Goal: Transaction & Acquisition: Book appointment/travel/reservation

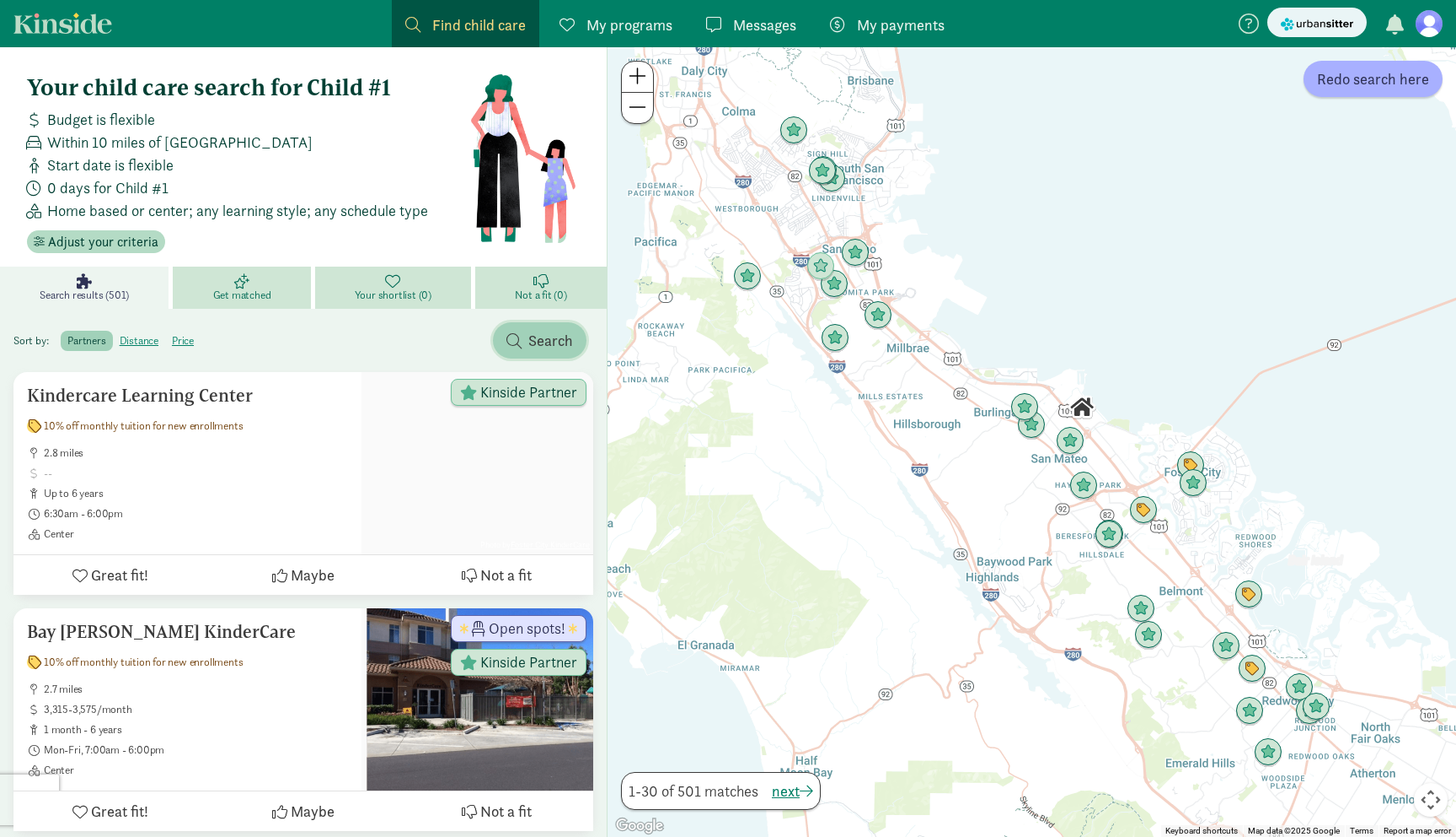
click at [547, 337] on span "Search" at bounding box center [550, 339] width 44 height 23
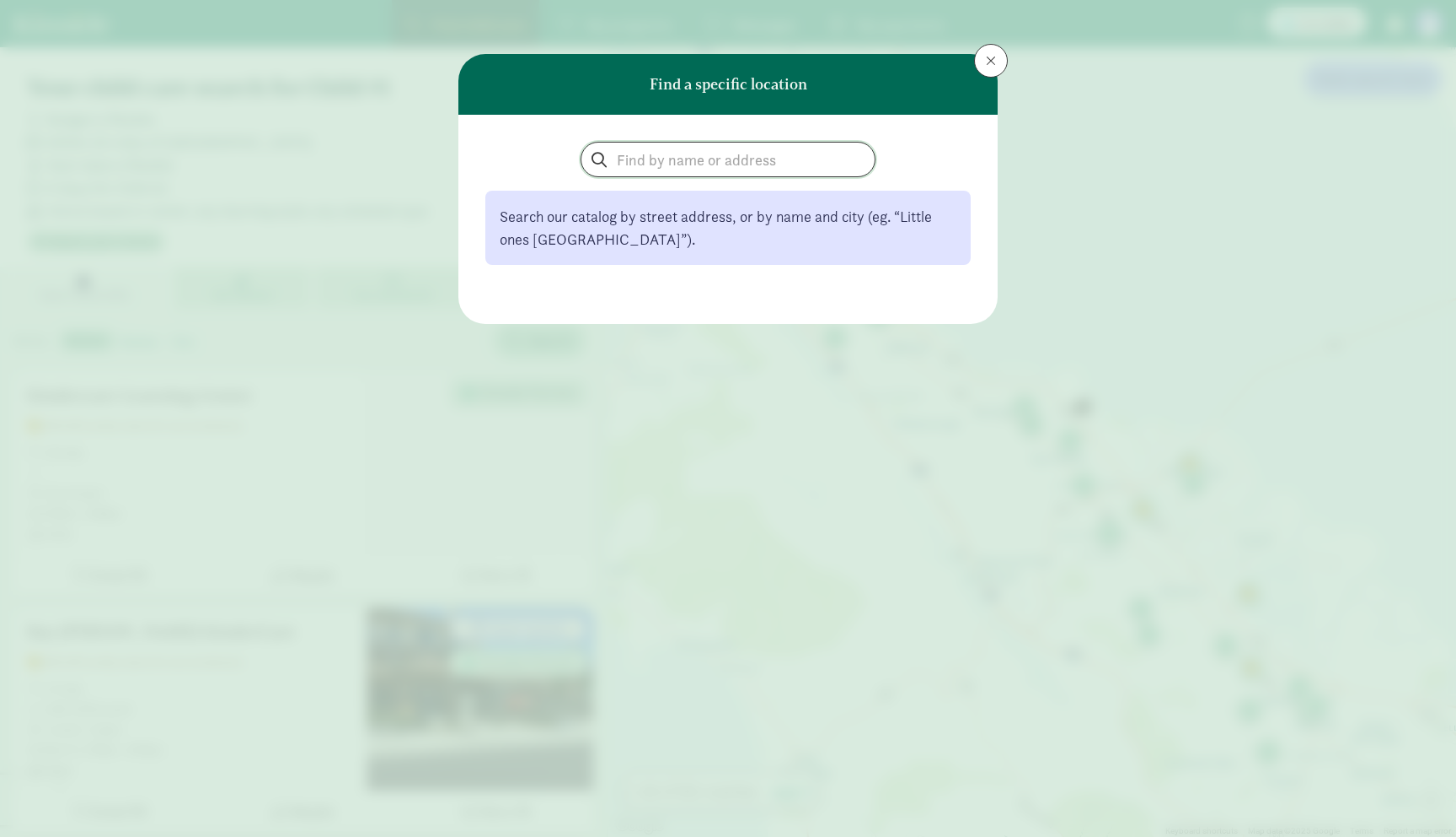
click at [657, 168] on input "search" at bounding box center [728, 159] width 293 height 33
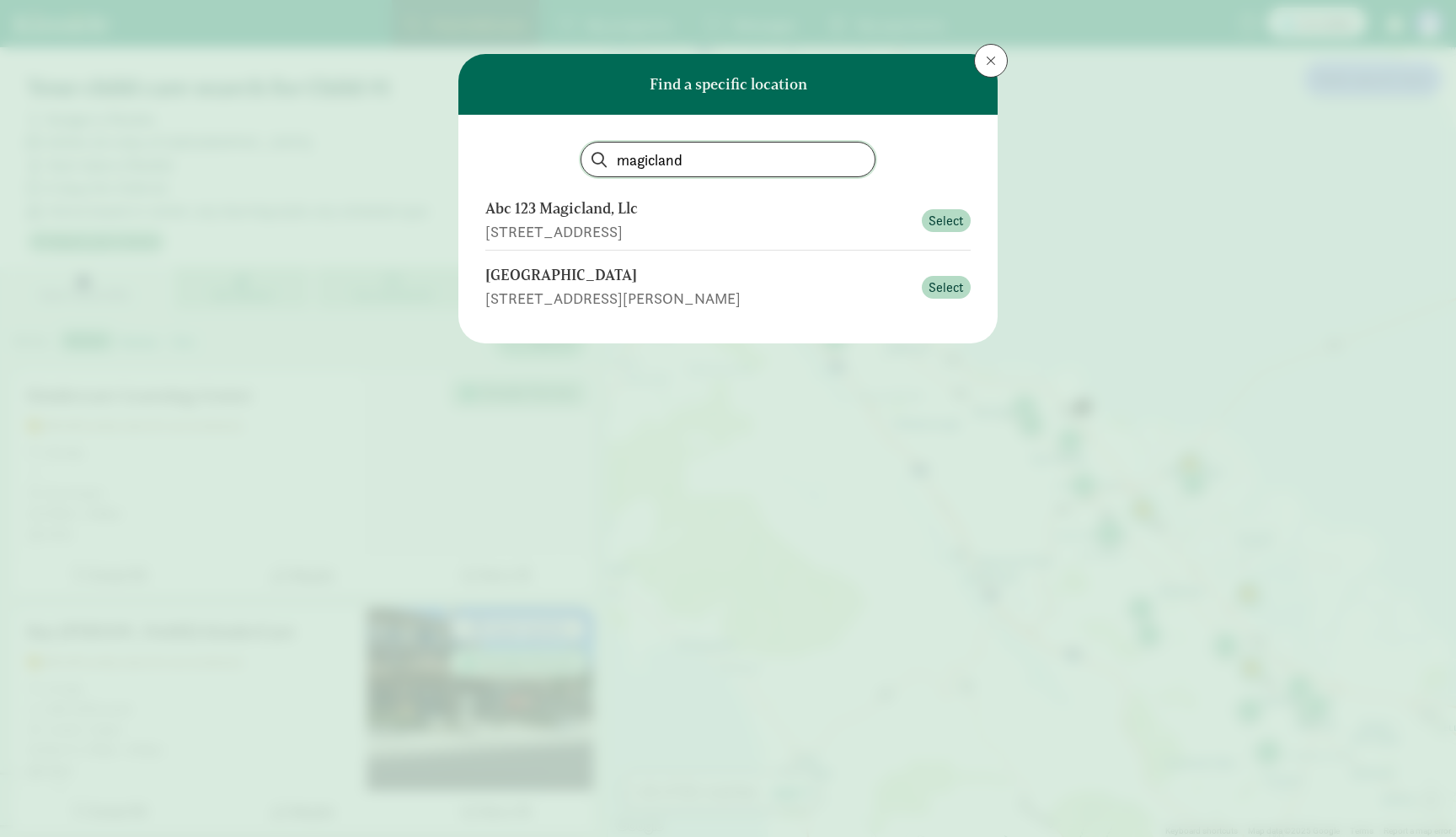
type input "magic land"
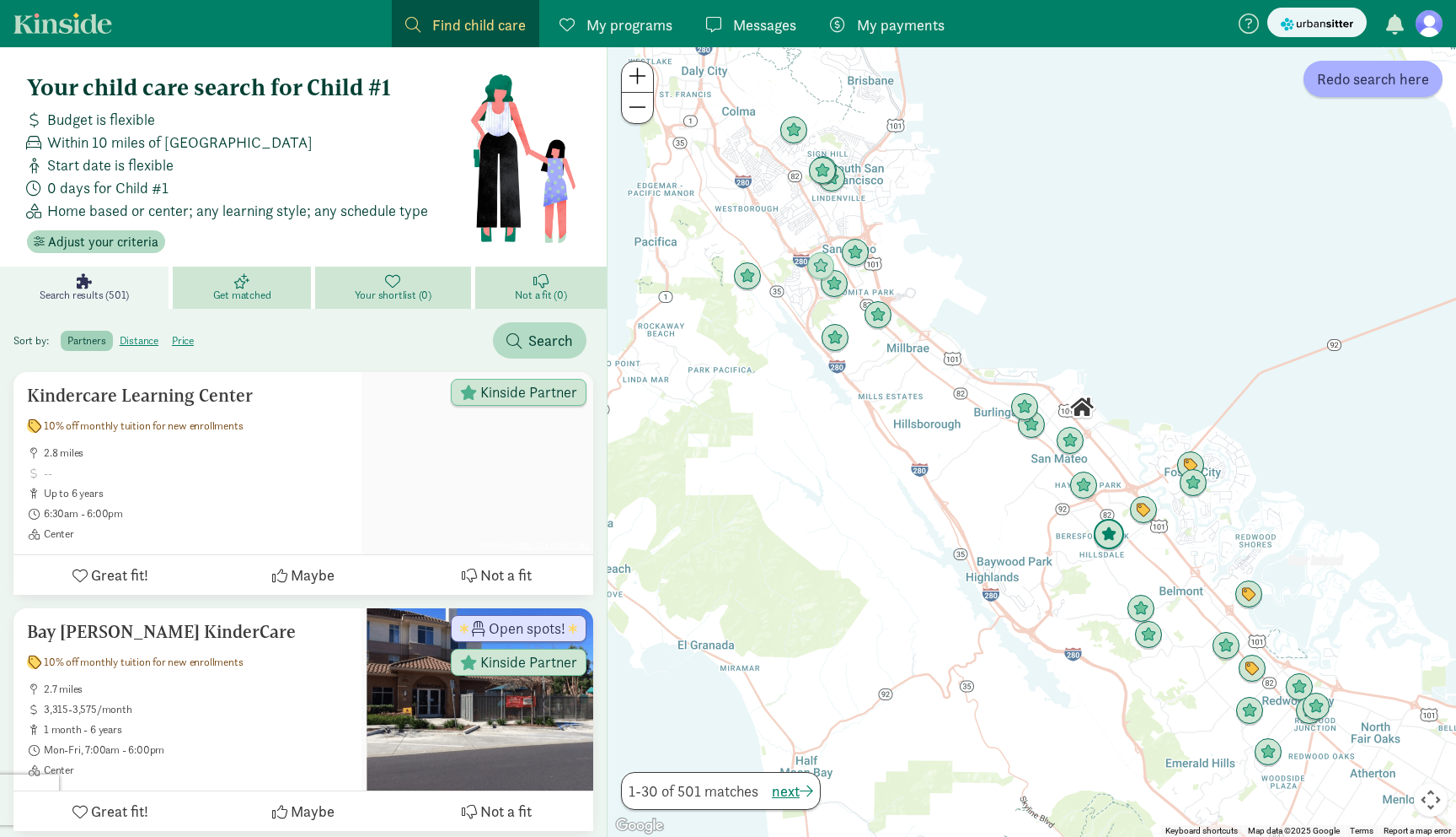
click at [1113, 530] on img "Click to see details" at bounding box center [1109, 534] width 32 height 32
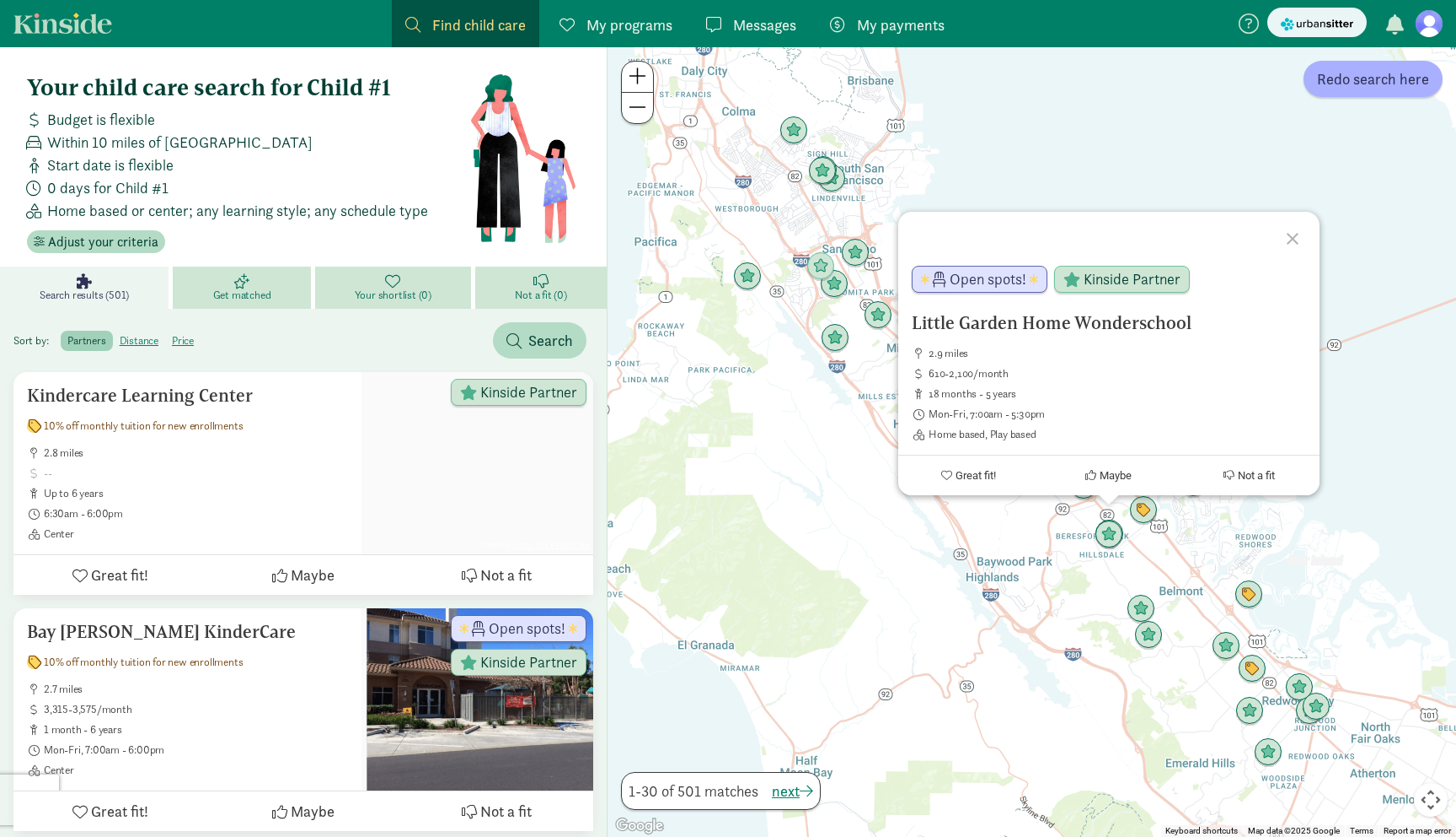
click at [1062, 546] on div "Little Garden Home Wonderschool 2.9 miles 610-2,100/month 18 months - 5 years M…" at bounding box center [1032, 442] width 848 height 789
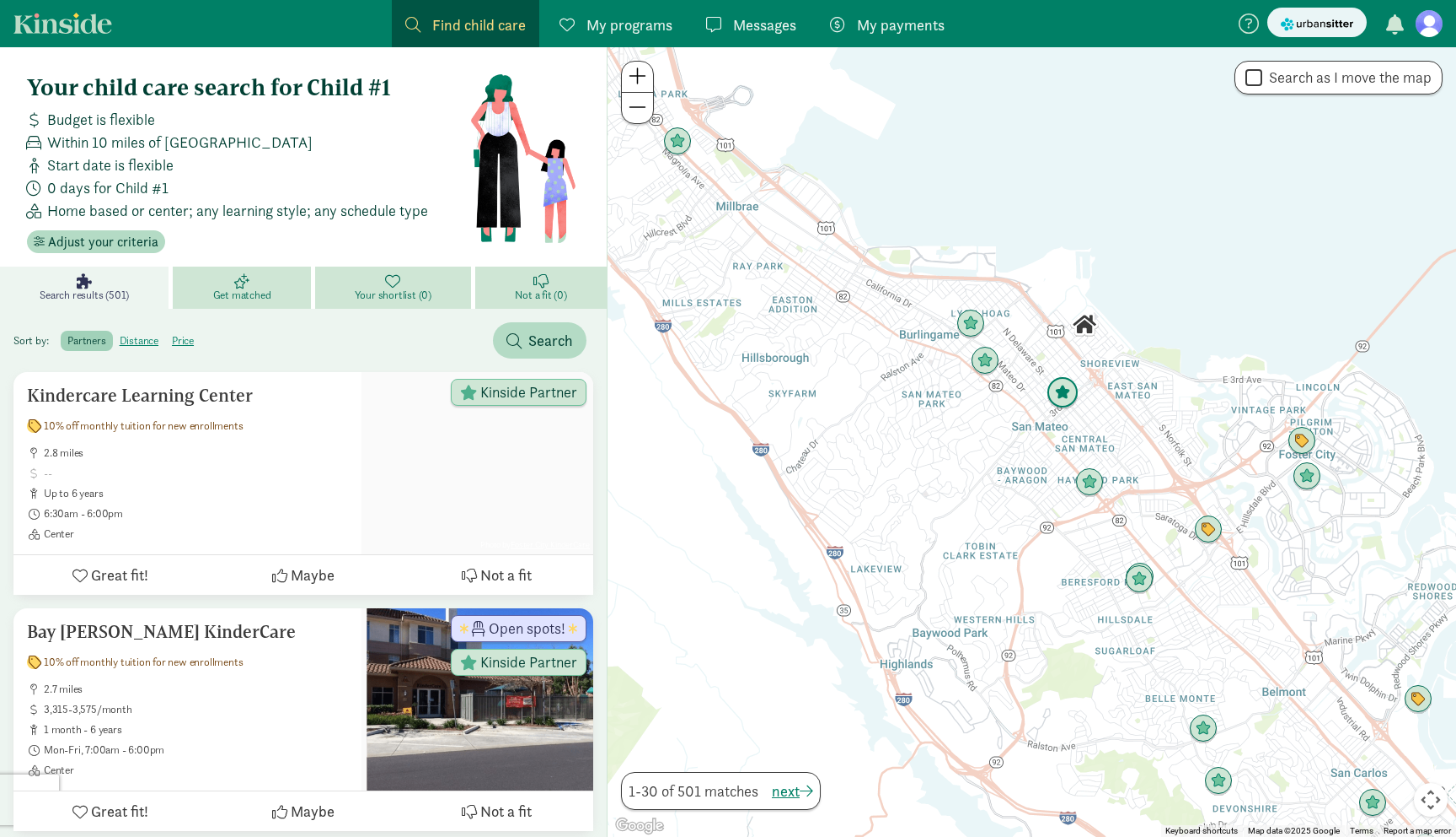
click at [1060, 382] on img "Click to see details" at bounding box center [1063, 393] width 32 height 32
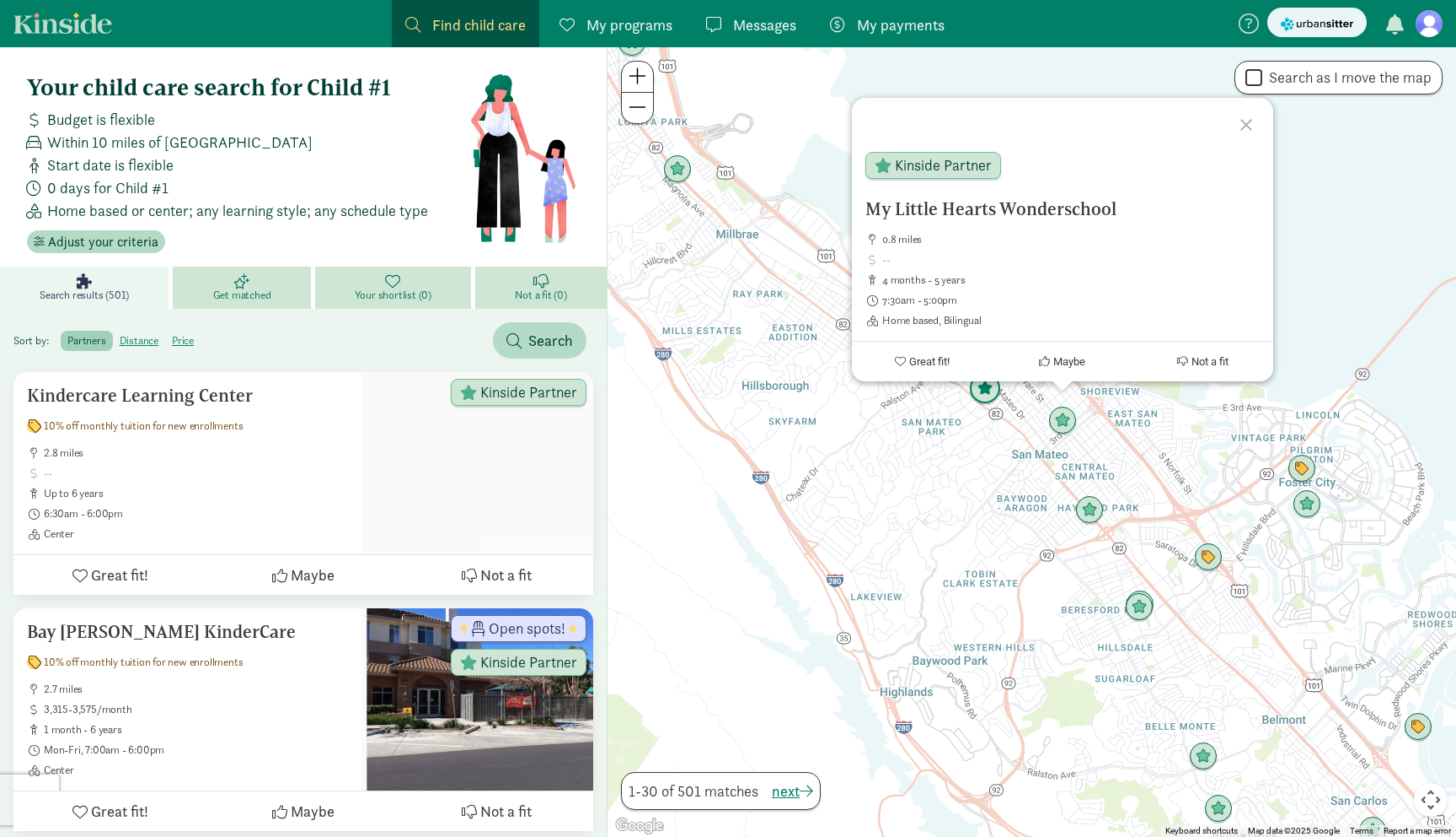
click at [998, 401] on img "Click to see details" at bounding box center [985, 388] width 32 height 32
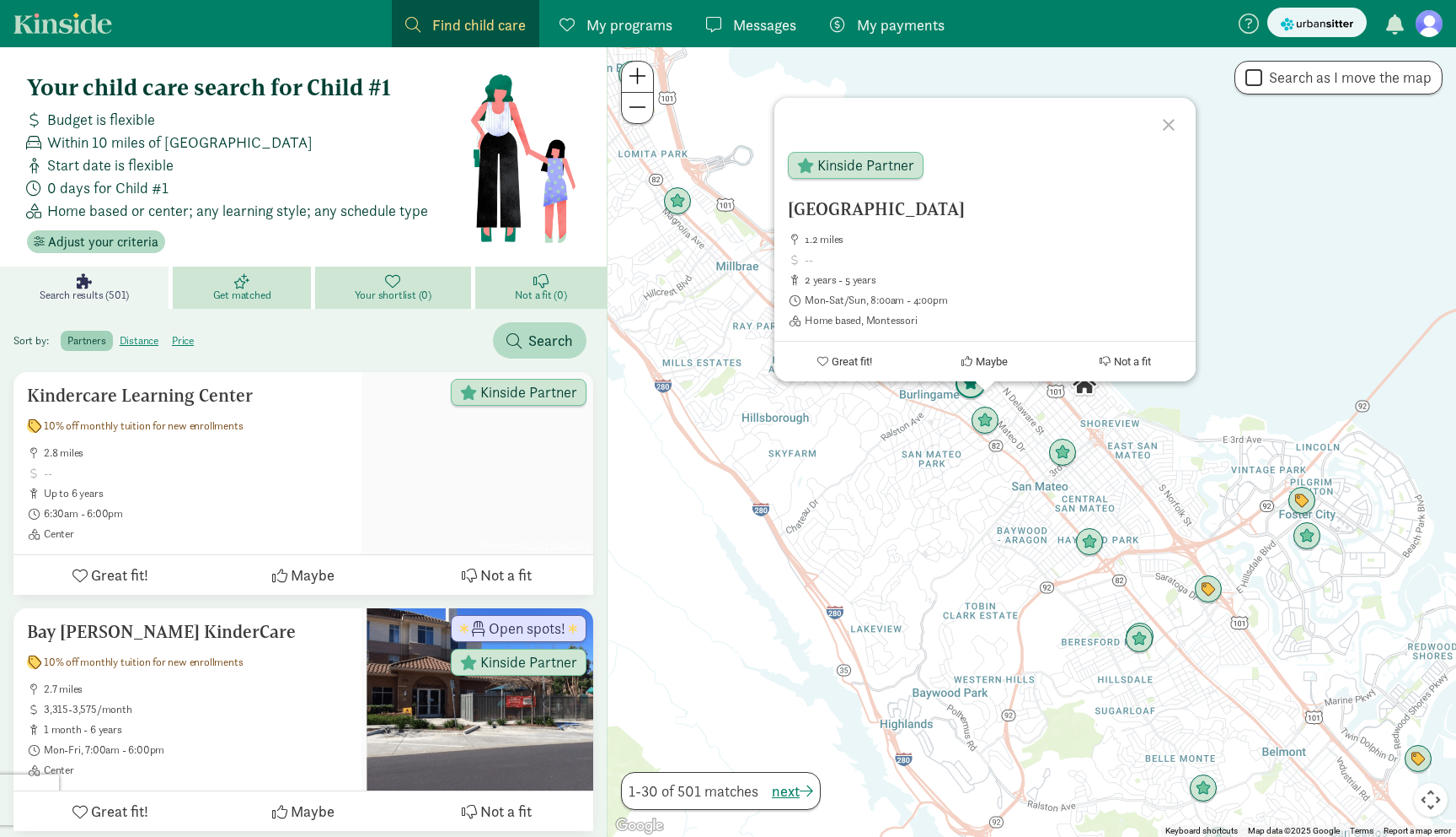
click at [976, 397] on img "Click to see details" at bounding box center [970, 383] width 32 height 32
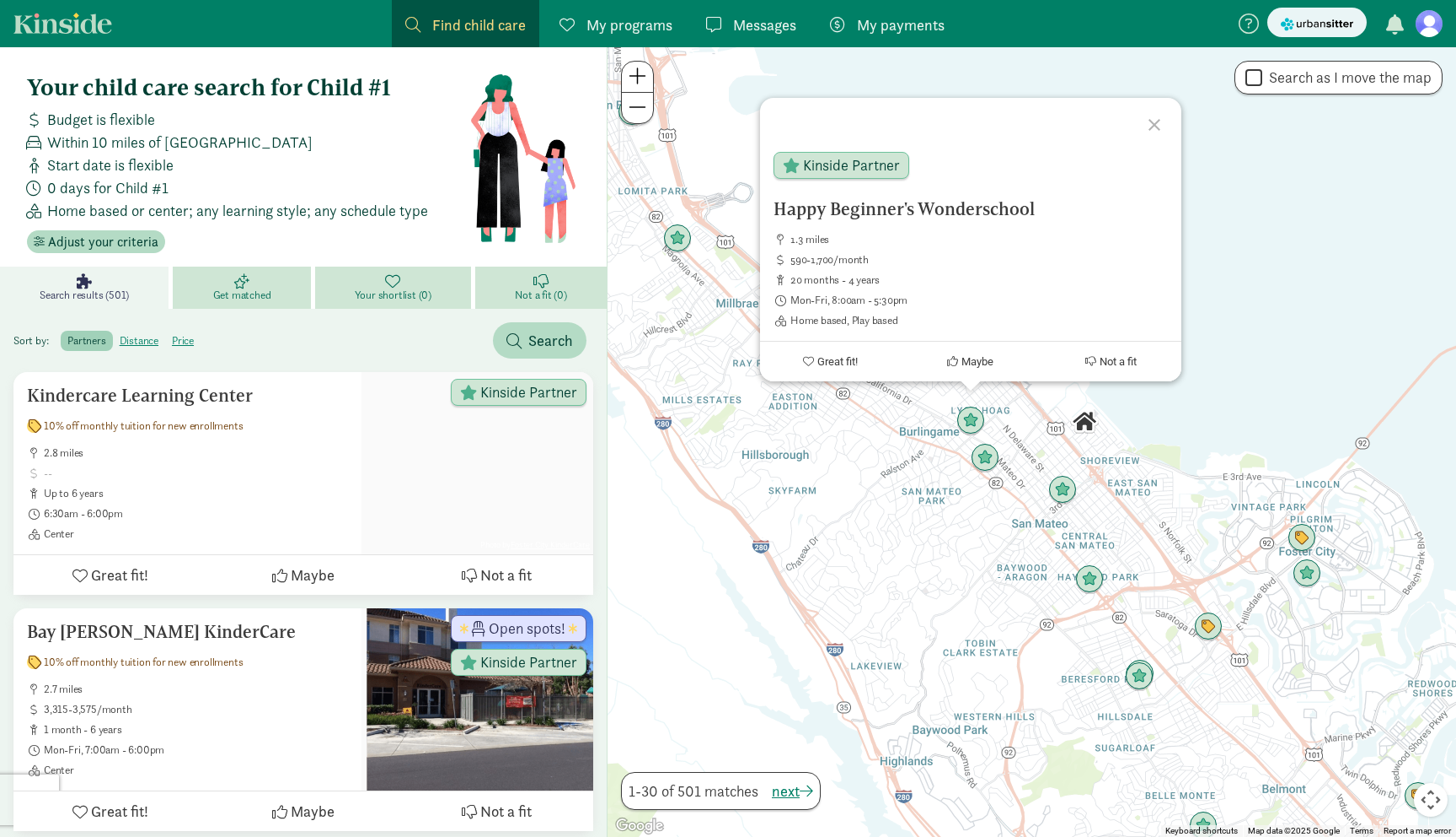
click at [1054, 429] on div "To navigate, press the arrow keys. Happy Beginner's Wonderschool 1.3 miles 590-…" at bounding box center [1032, 442] width 848 height 789
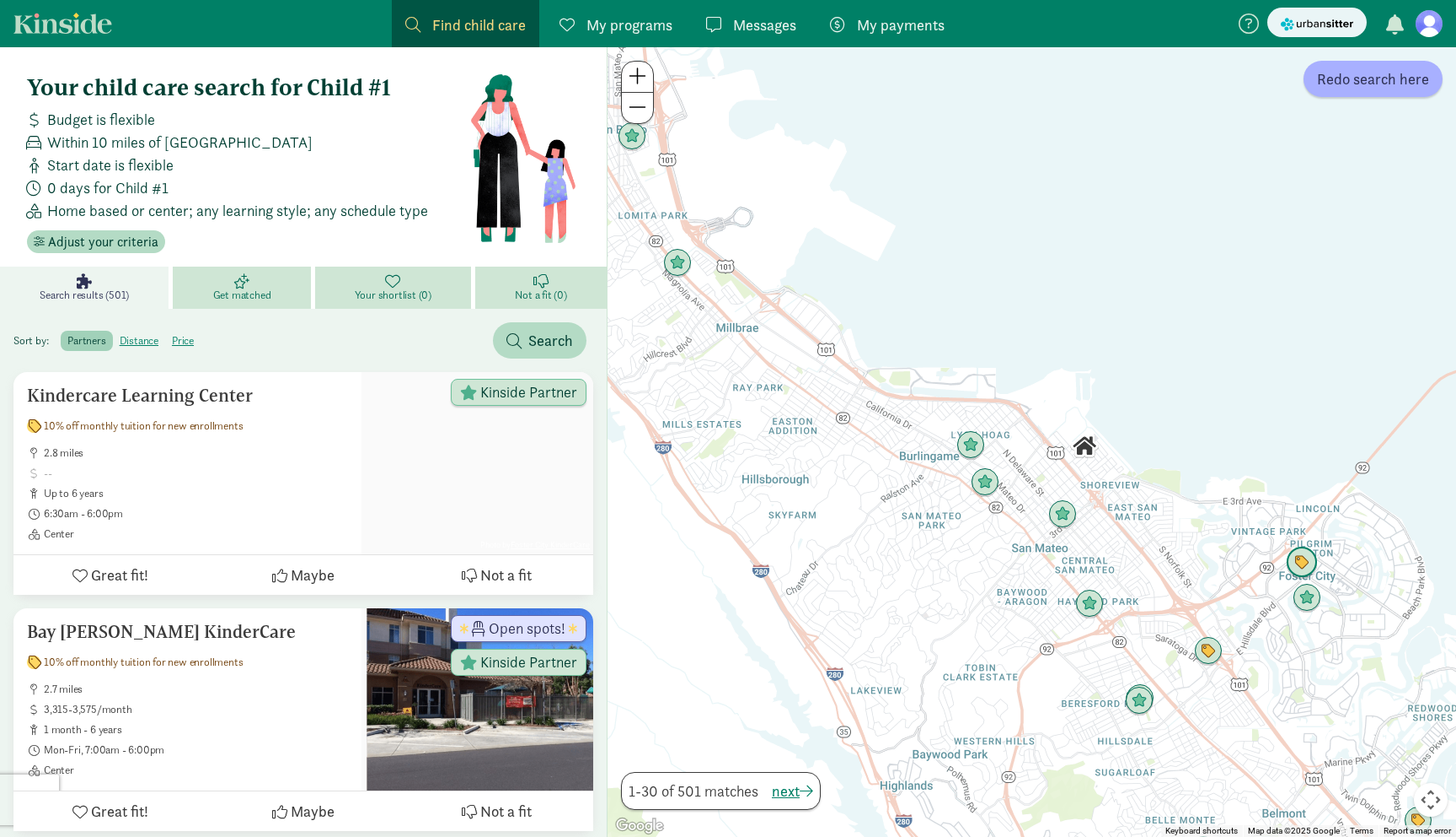
click at [1308, 562] on img "Click to see details" at bounding box center [1301, 562] width 32 height 32
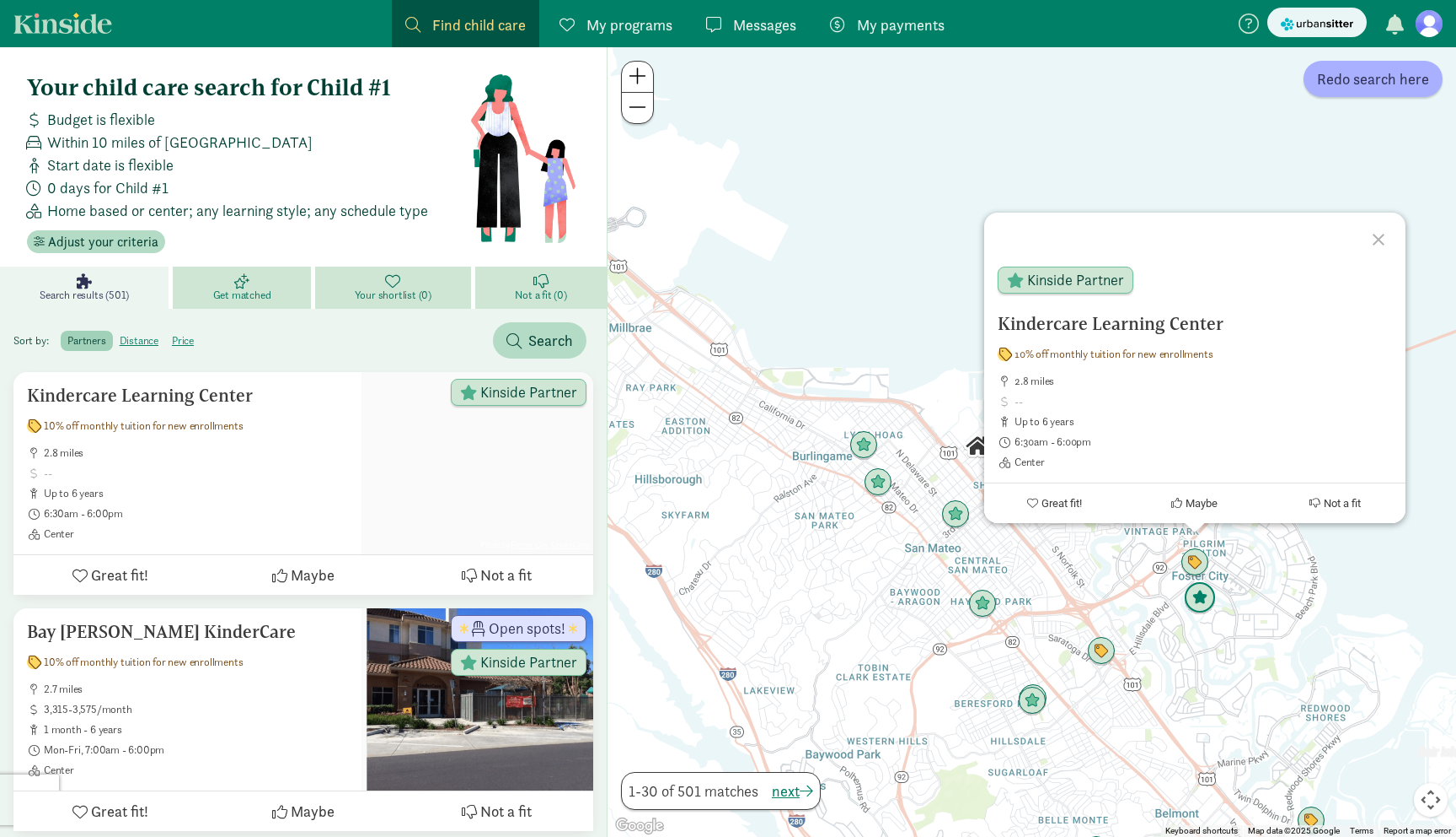
click at [1204, 602] on img "Click to see details" at bounding box center [1199, 597] width 32 height 32
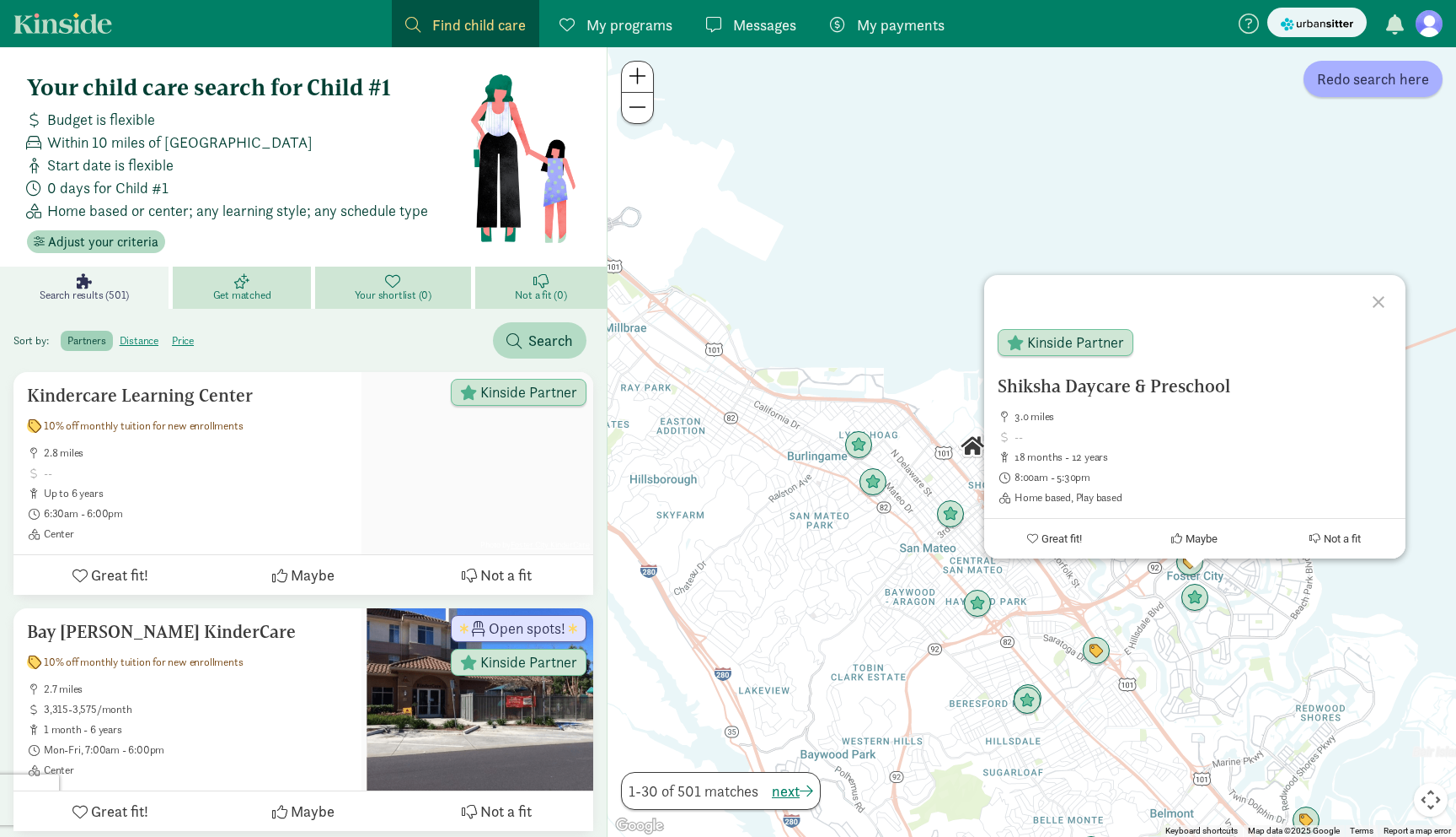
click at [1229, 609] on div "To navigate, press the arrow keys. Shiksha Daycare & Preschool 3.0 miles 18 mon…" at bounding box center [1032, 442] width 848 height 789
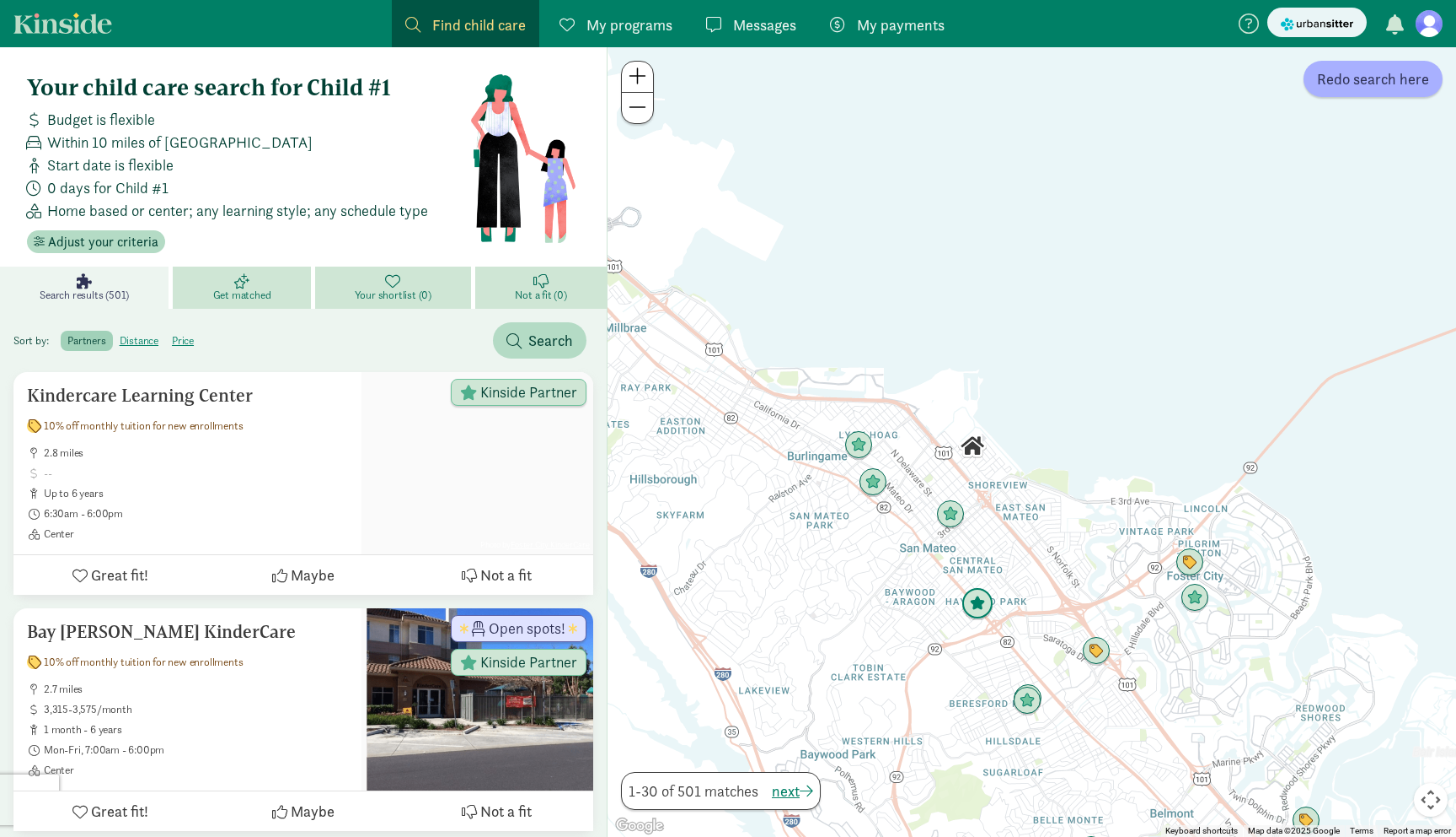
click at [987, 610] on img "Click to see details" at bounding box center [977, 604] width 32 height 32
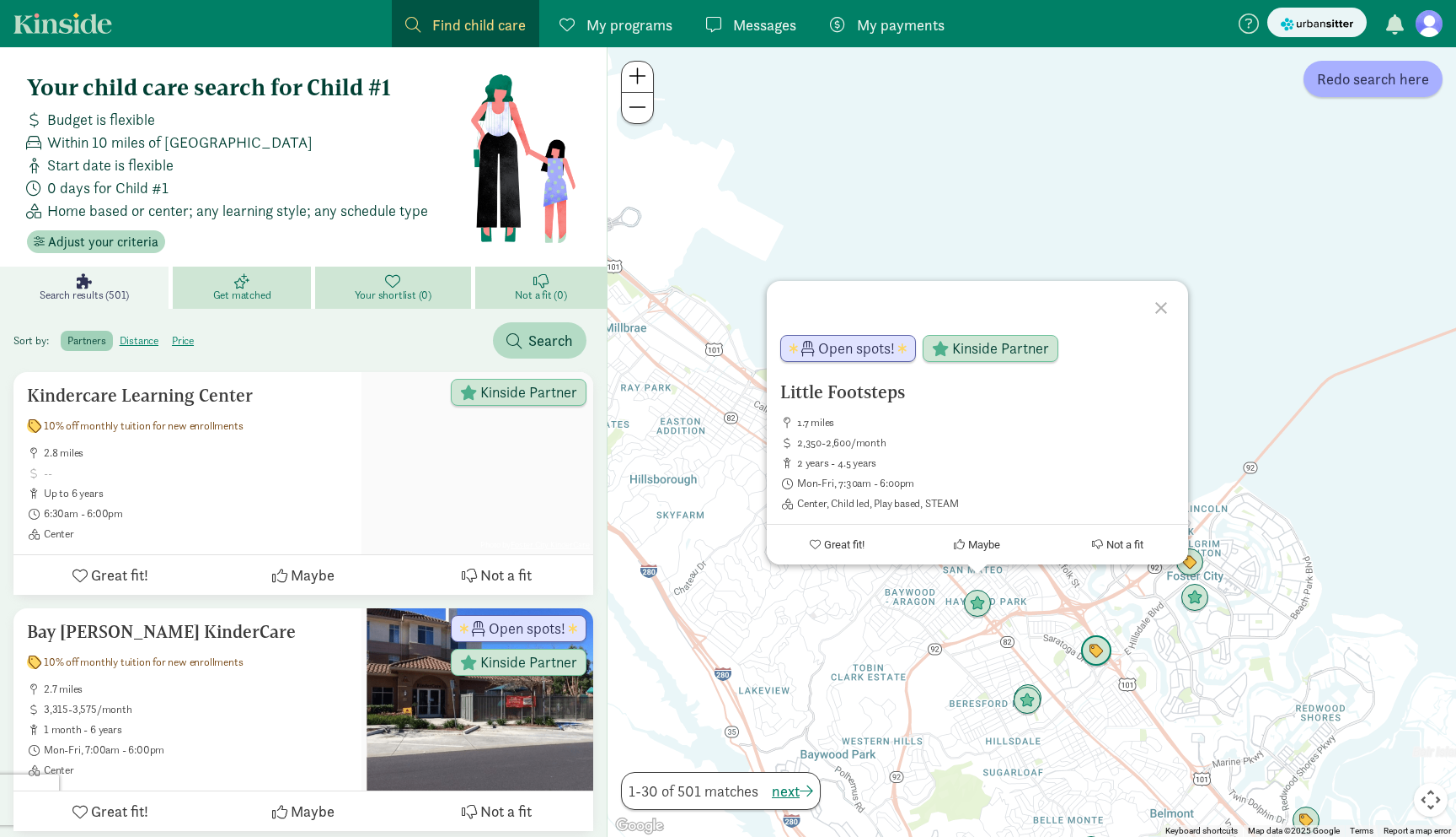
click at [1092, 656] on img "Click to see details" at bounding box center [1096, 651] width 32 height 32
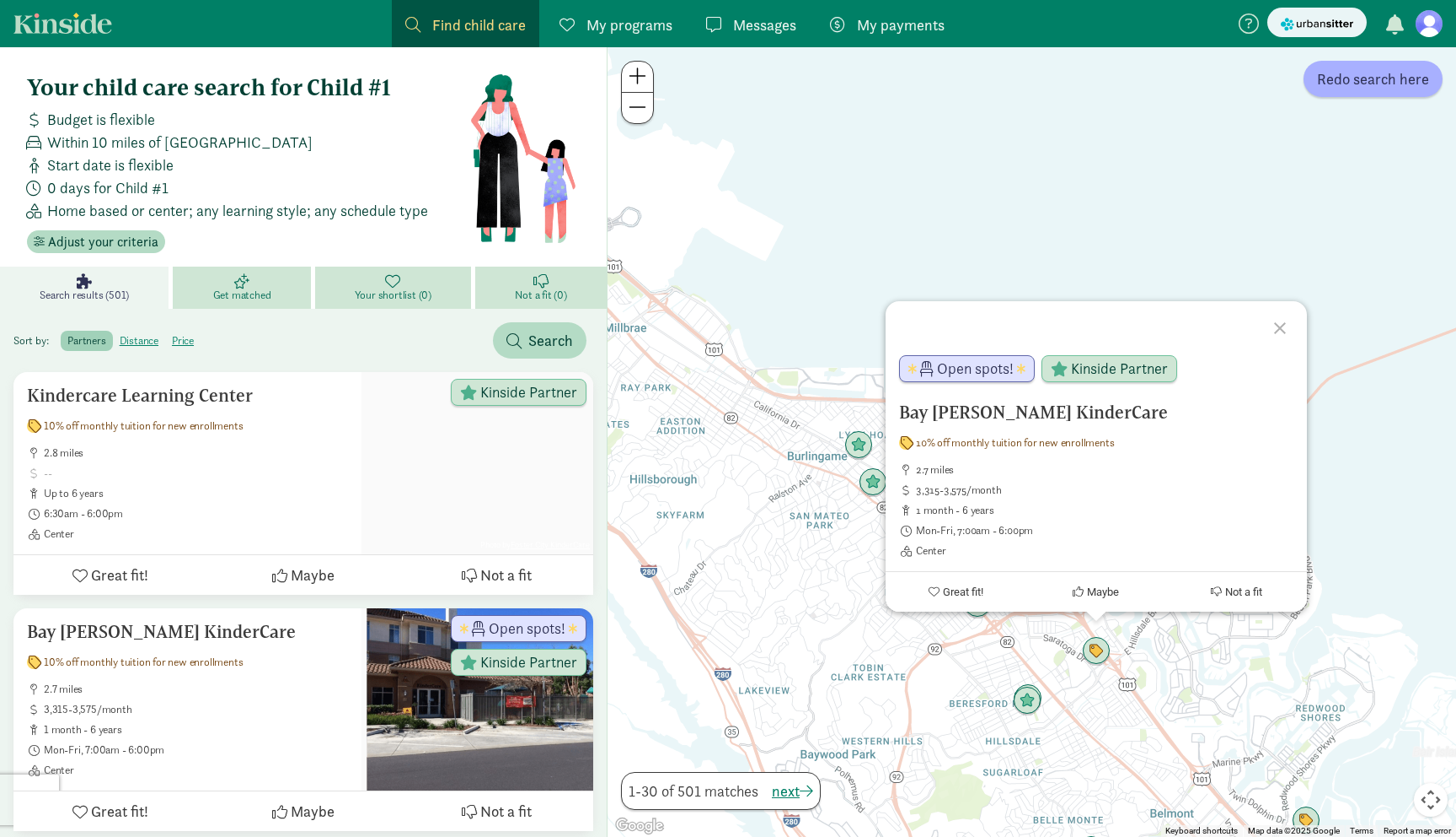
click at [1034, 696] on img "Click to see details" at bounding box center [1027, 701] width 29 height 29
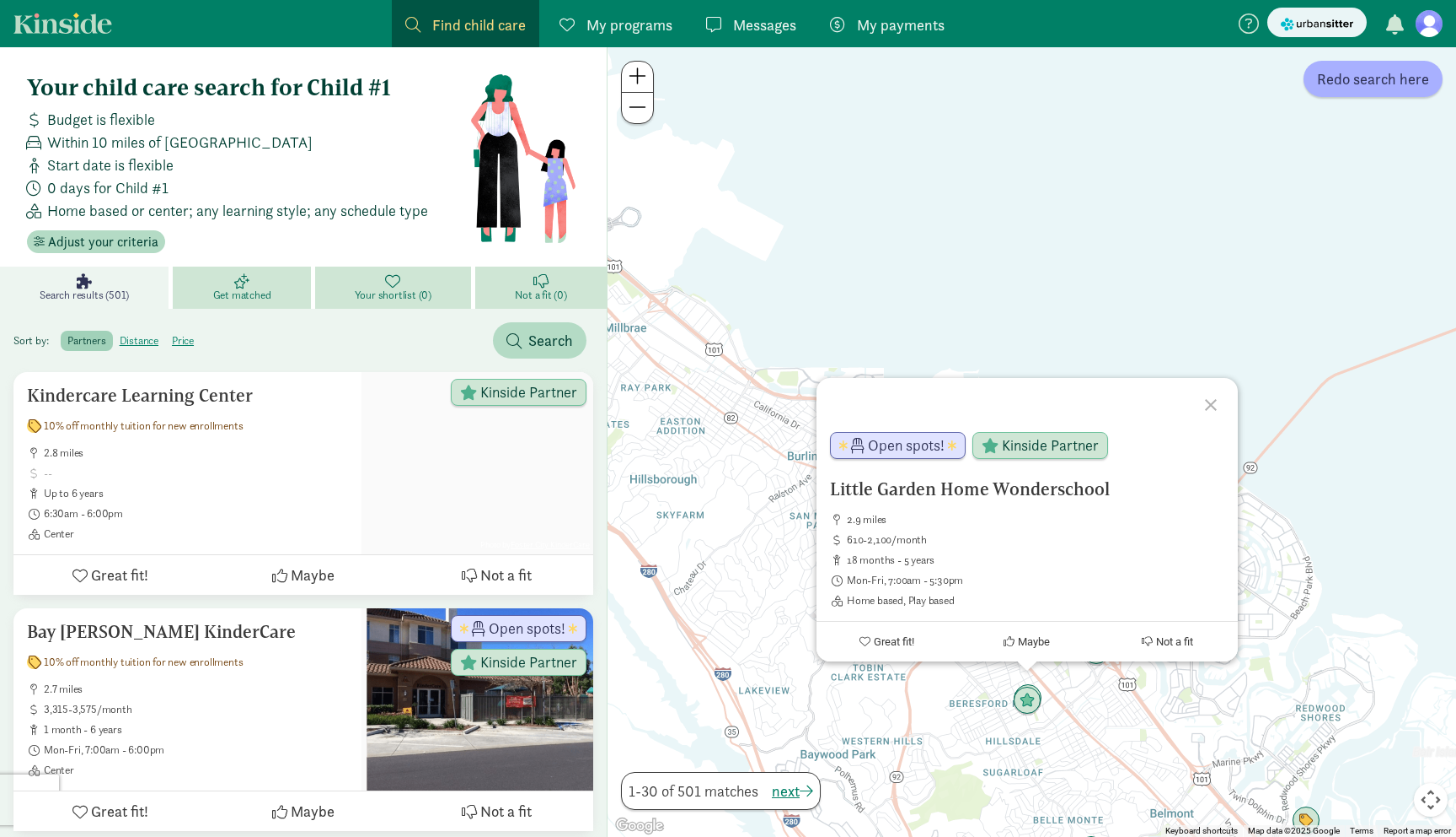
click at [1086, 695] on div "To navigate, press the arrow keys. Little Garden Home Wonderschool 2.9 miles 61…" at bounding box center [1032, 442] width 848 height 789
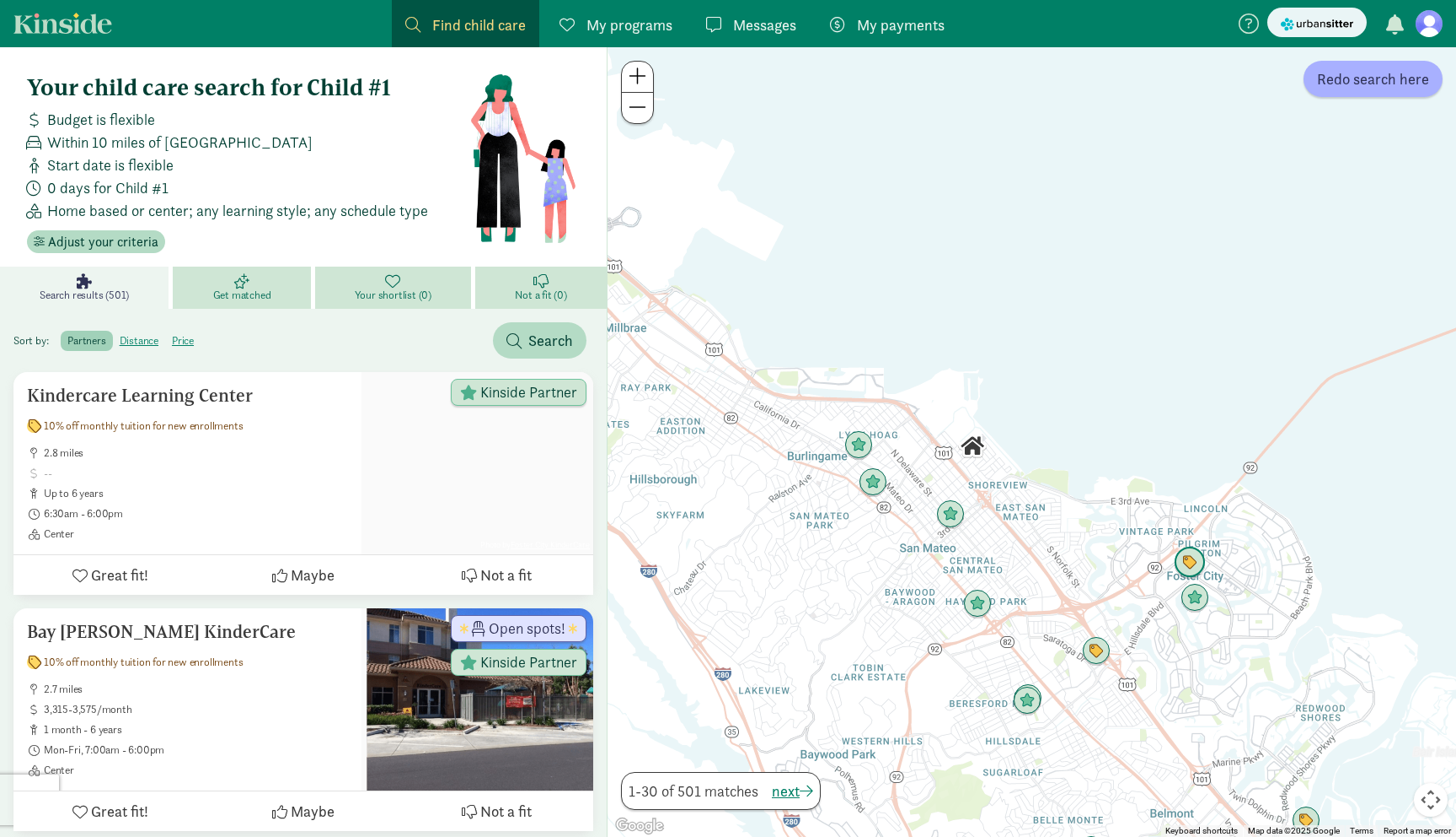
click at [1190, 564] on img "Click to see details" at bounding box center [1189, 562] width 32 height 32
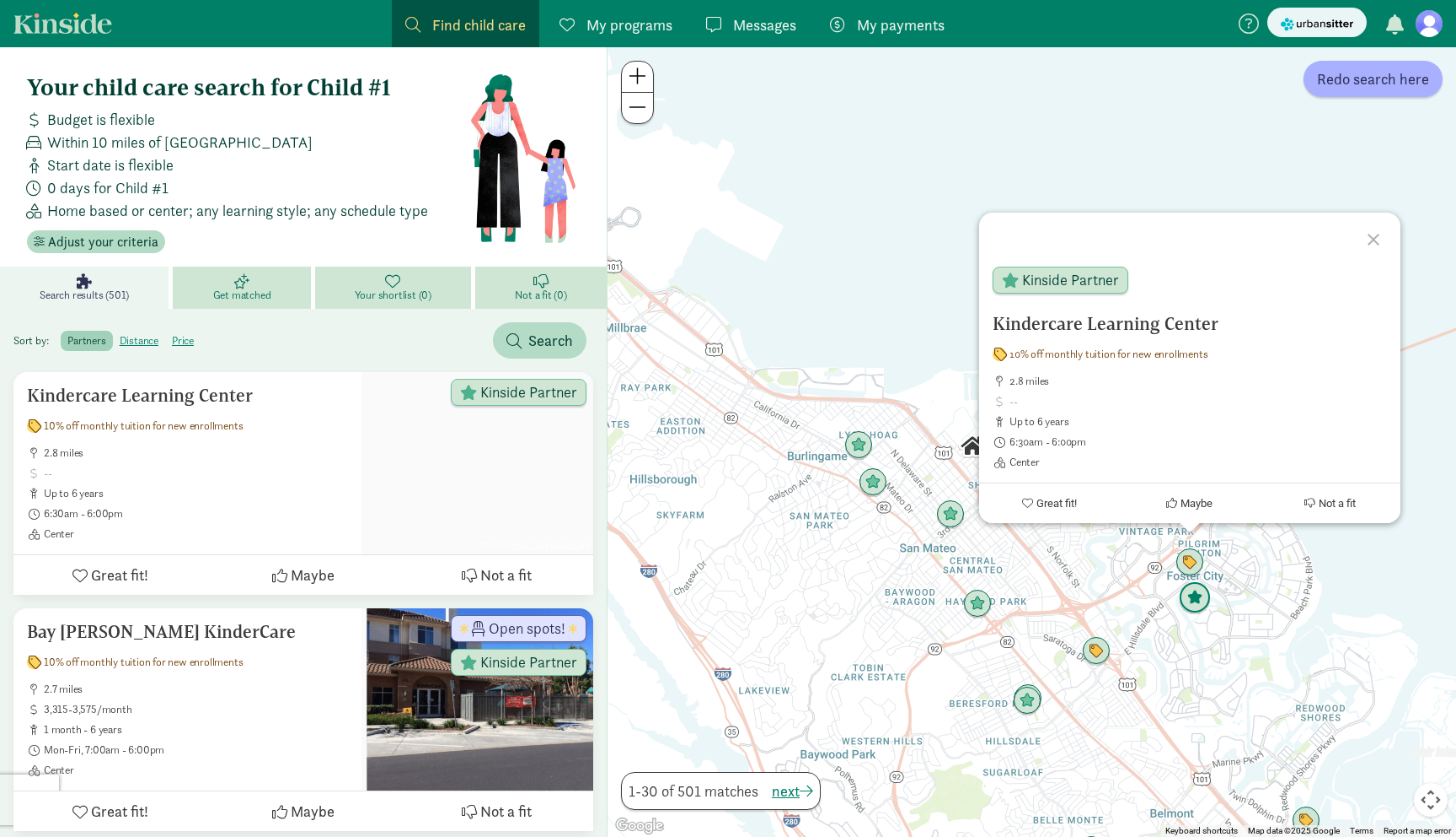
click at [1204, 591] on img "Click to see details" at bounding box center [1195, 597] width 32 height 32
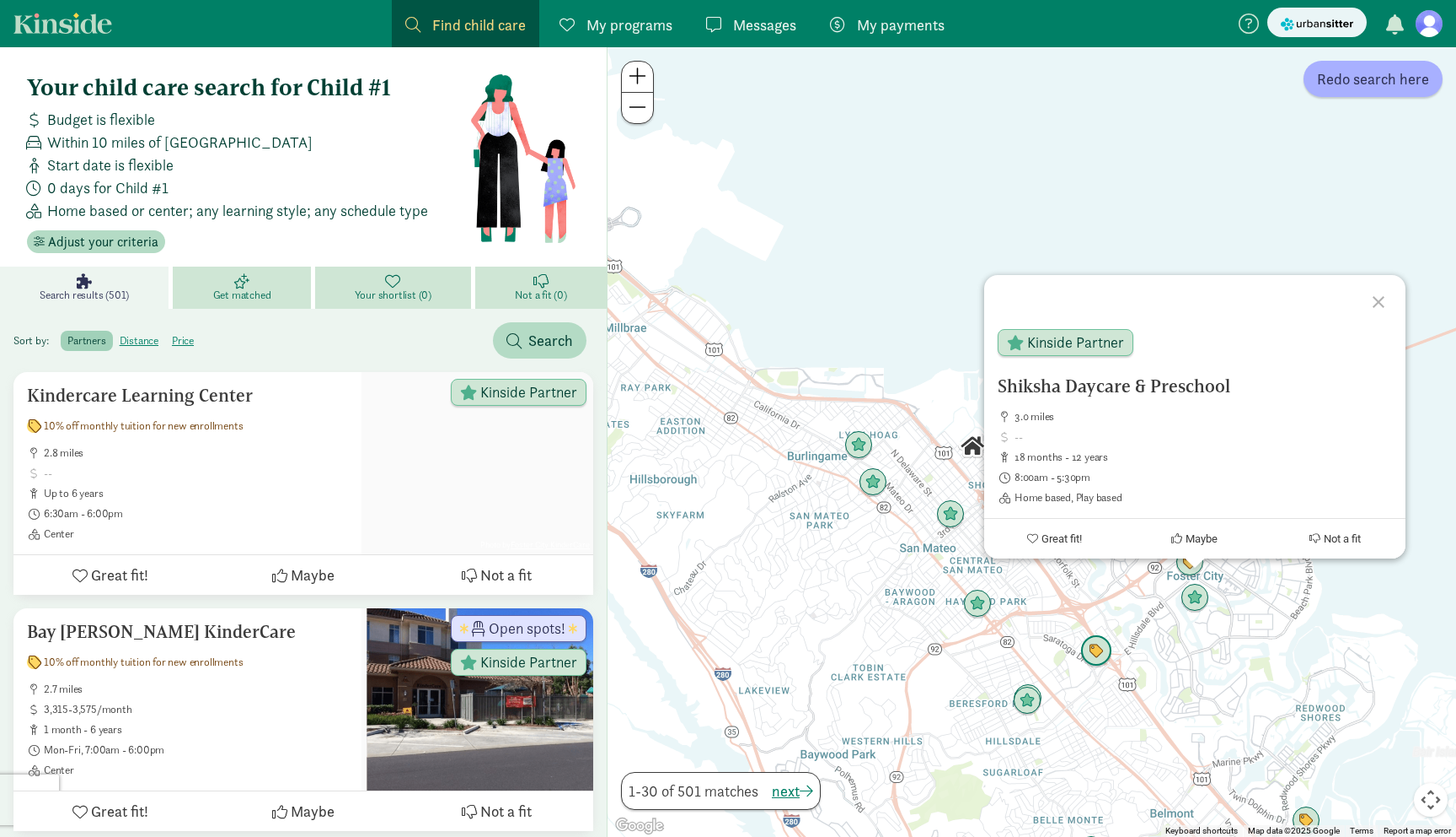
click at [1090, 648] on img "Click to see details" at bounding box center [1096, 651] width 32 height 32
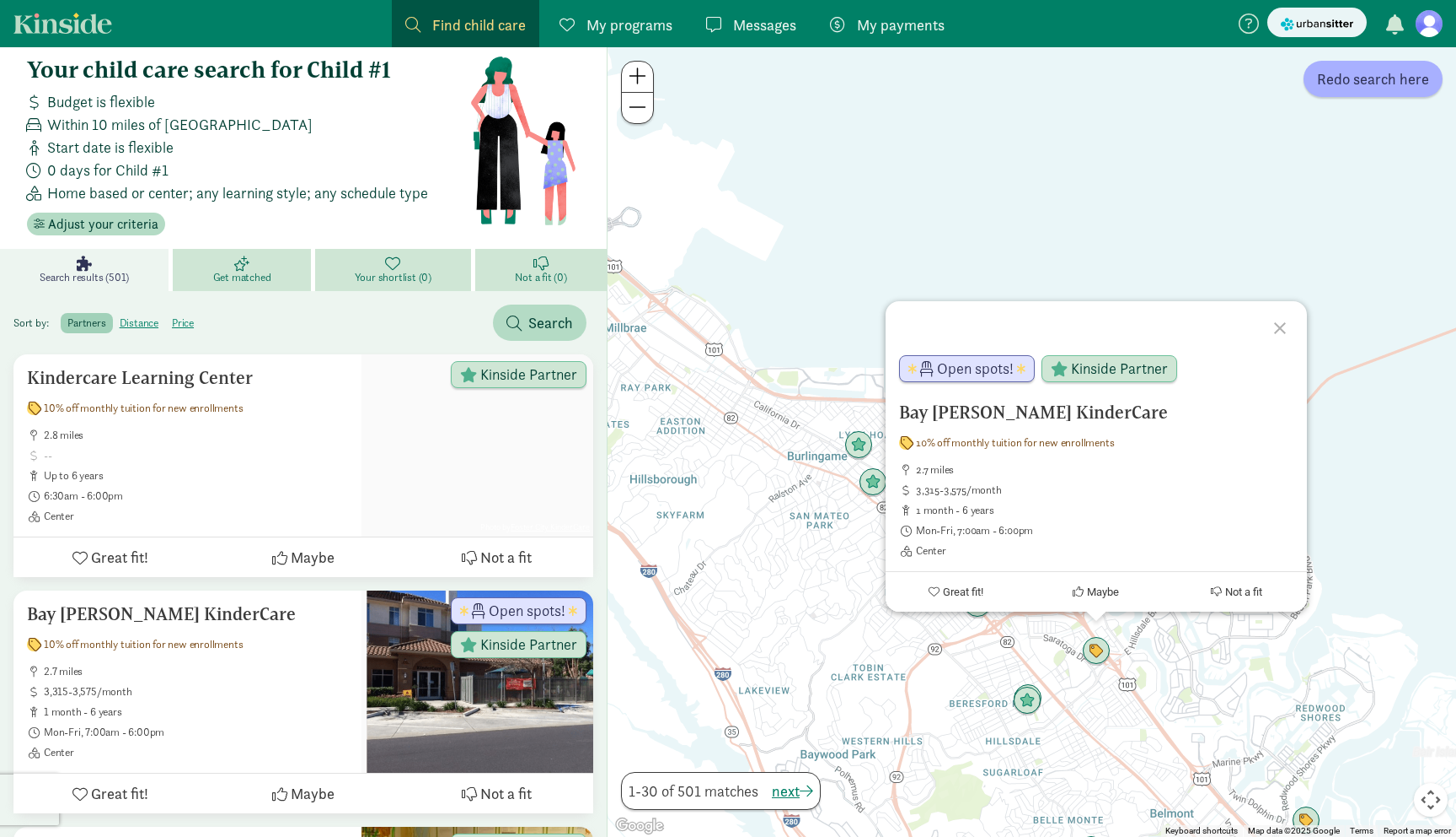
scroll to position [20, 0]
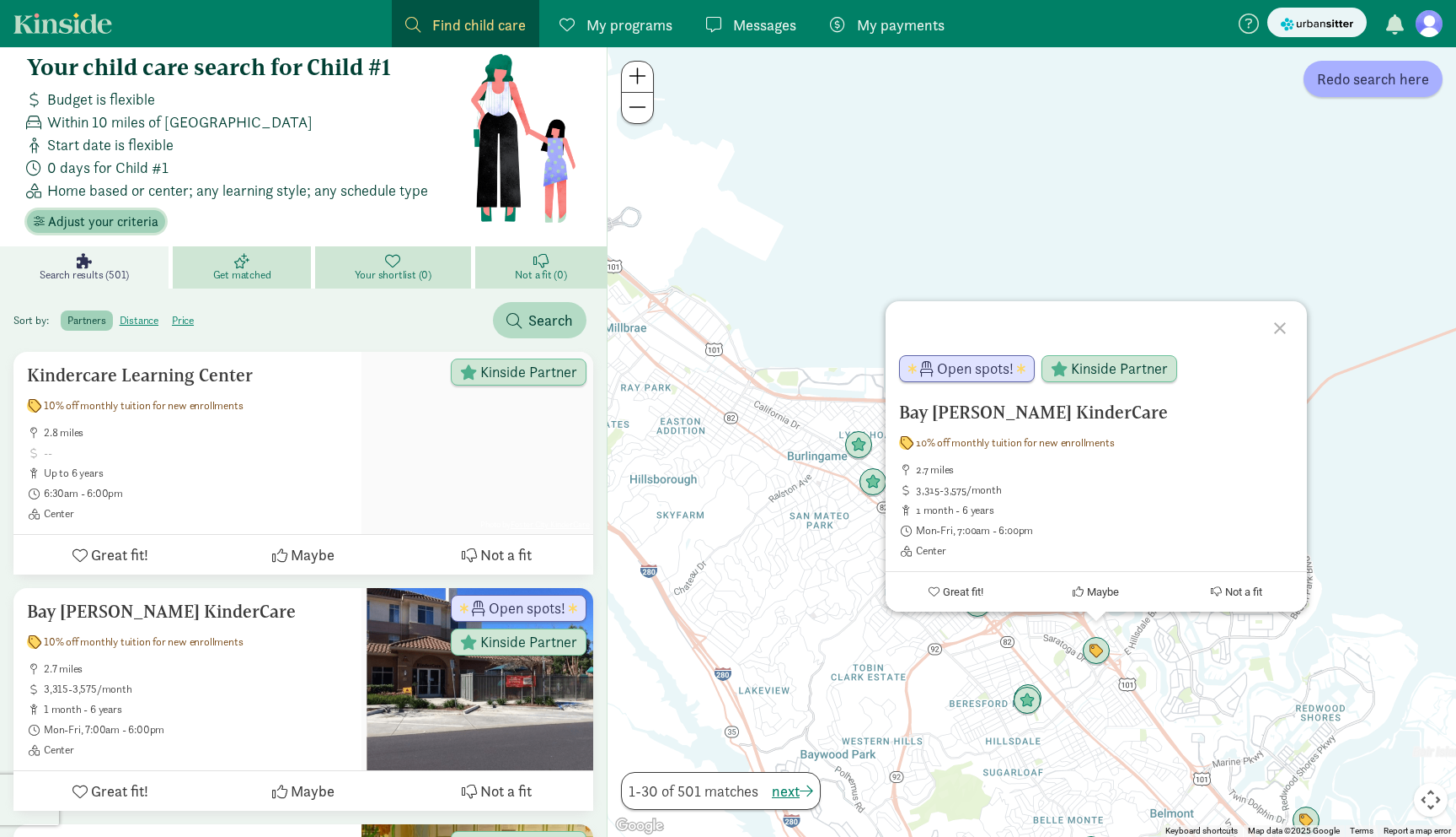
click at [131, 228] on span "Adjust your criteria" at bounding box center [103, 222] width 110 height 20
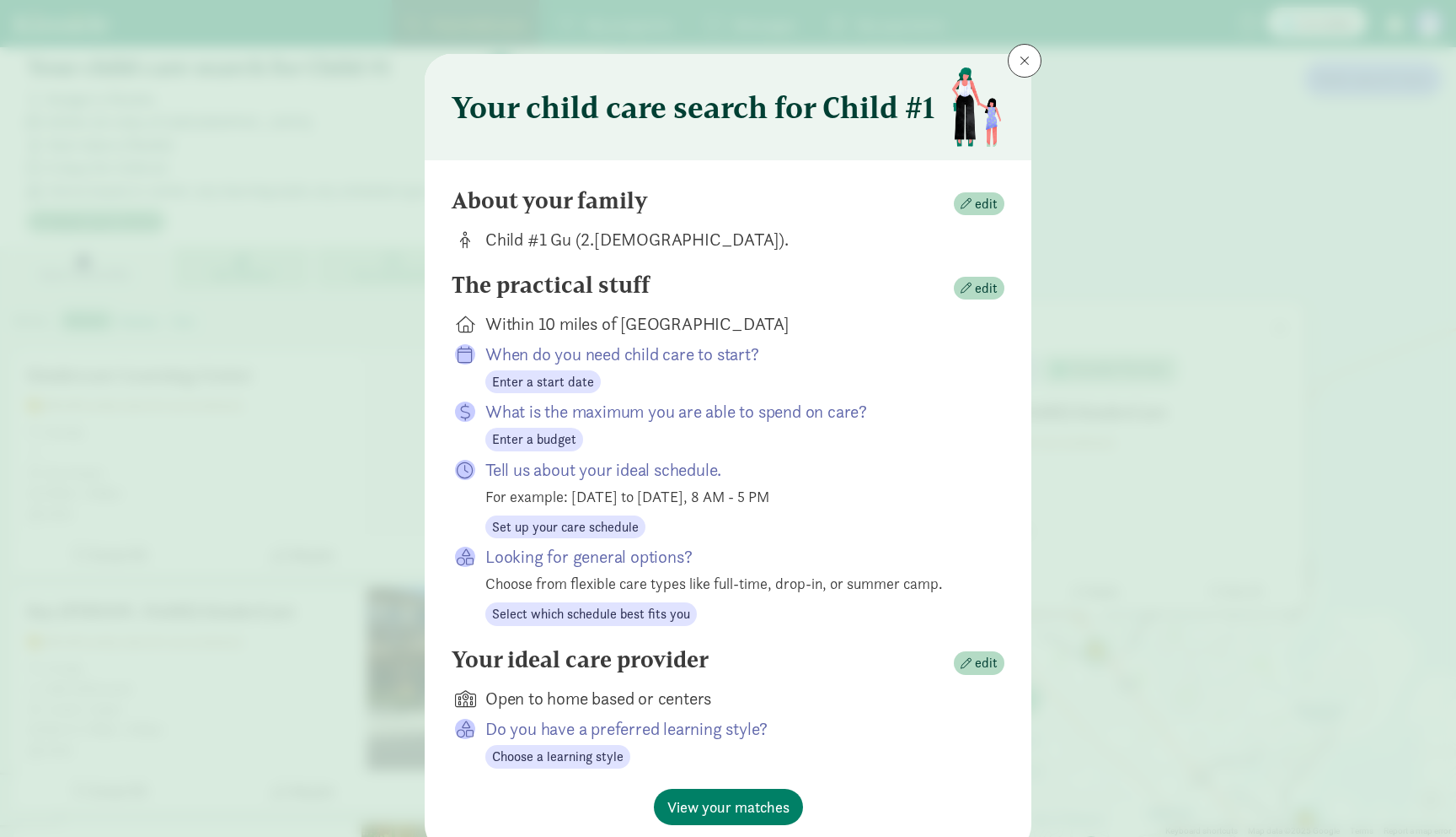
scroll to position [67, 0]
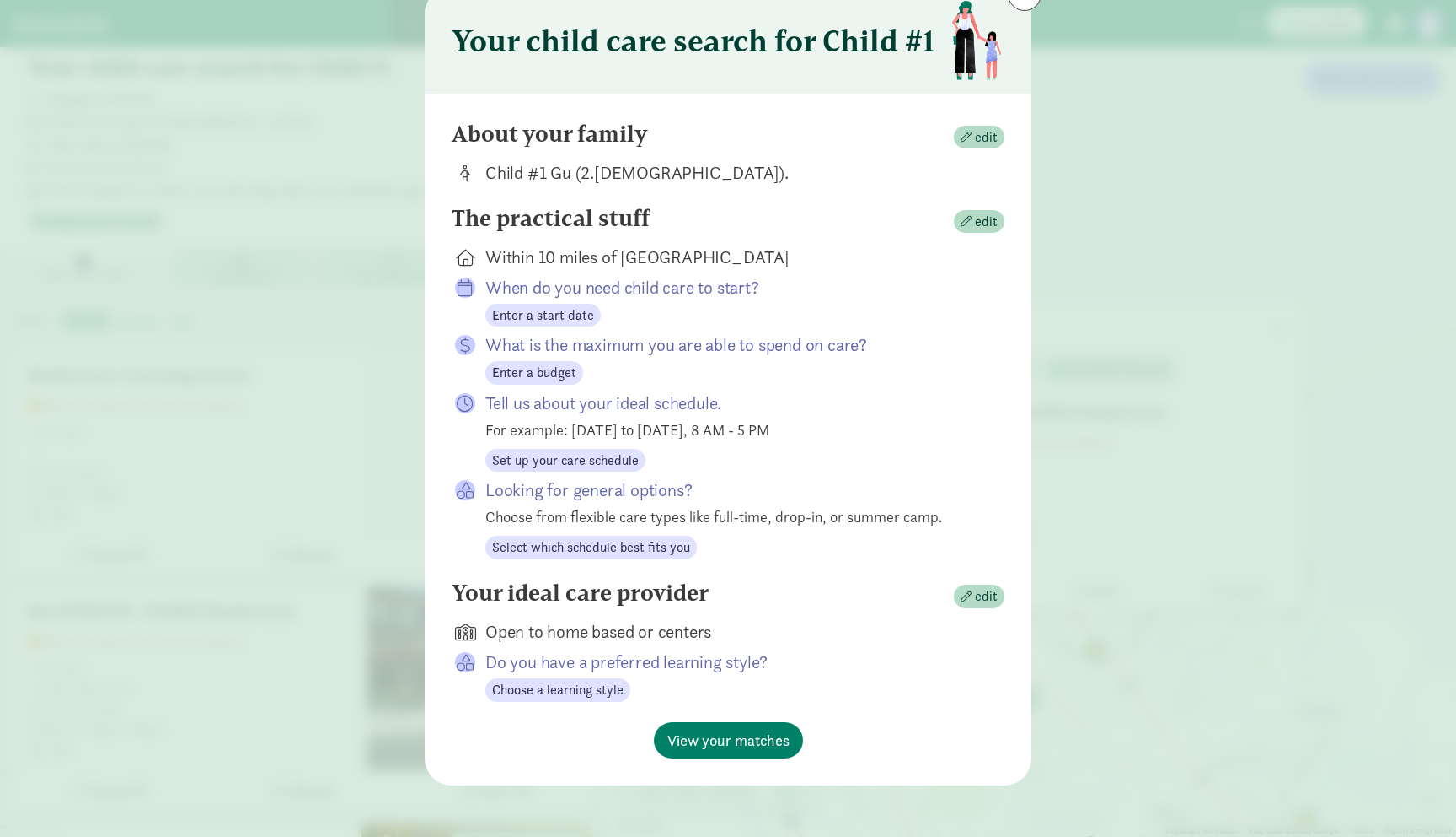
click at [1059, 440] on div "Your child care search for Child #1 About your family edit Child #1 Gu (2.5 yea…" at bounding box center [728, 418] width 1456 height 837
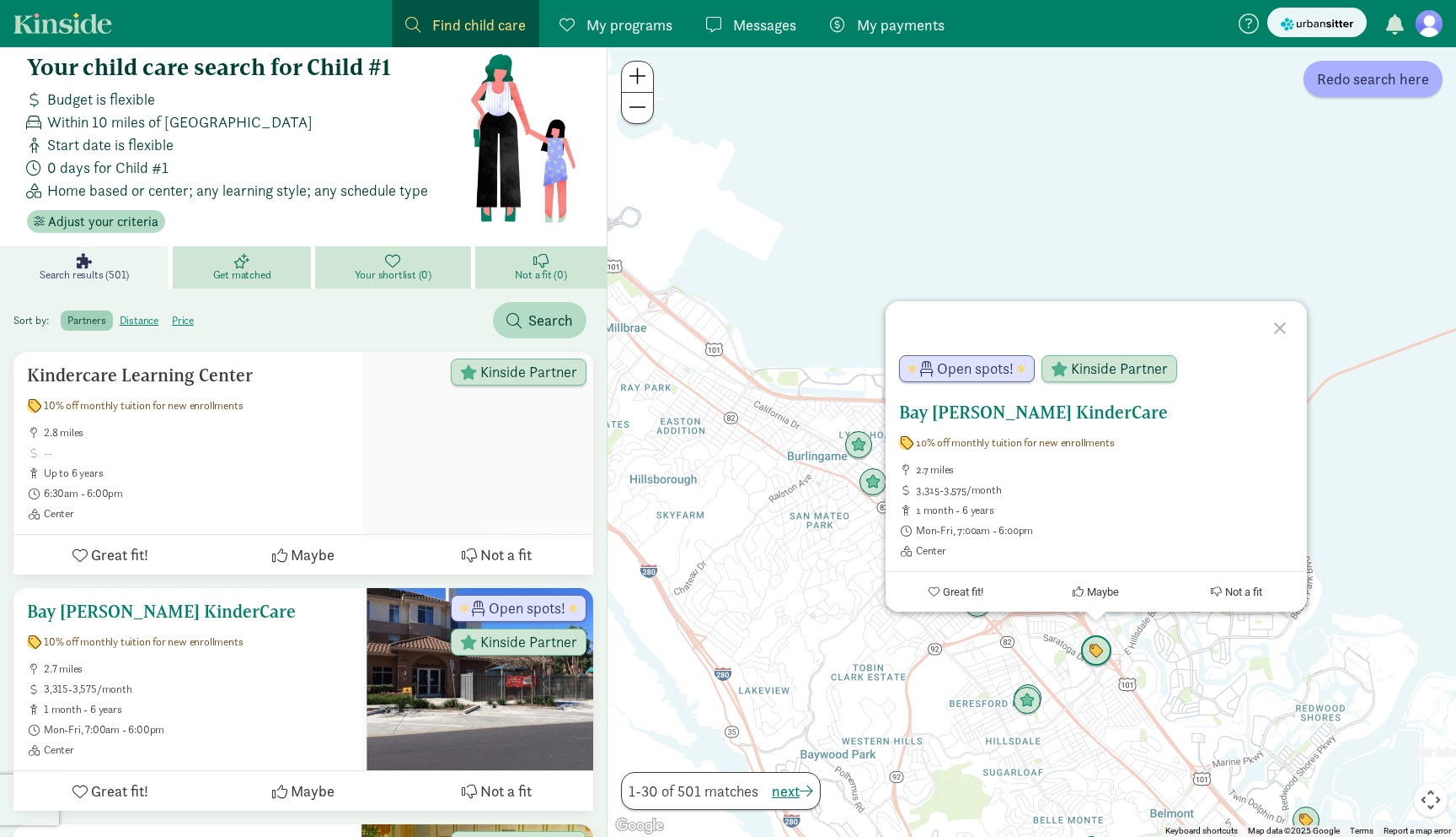
scroll to position [219, 0]
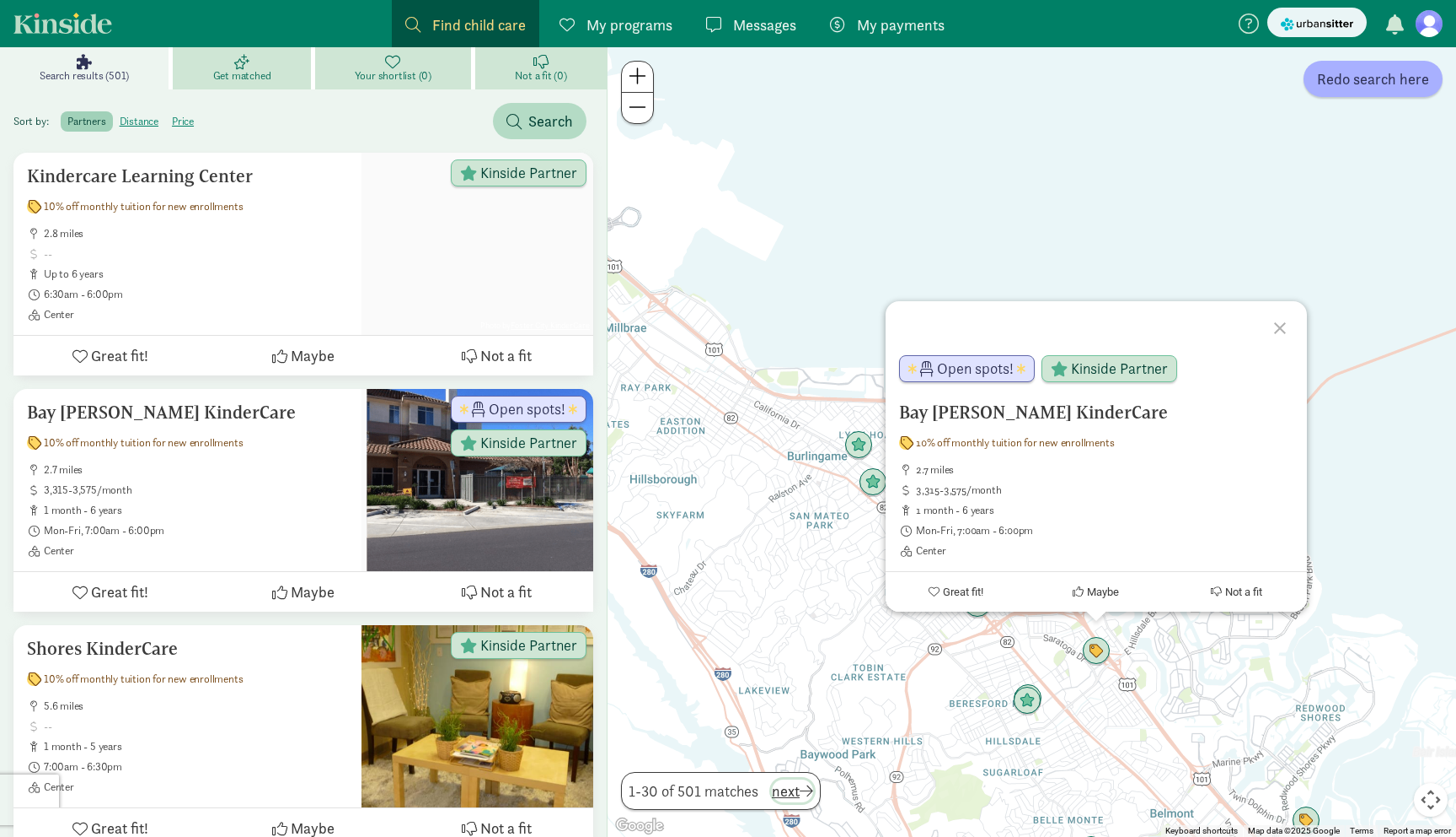
click at [784, 794] on span "next" at bounding box center [793, 790] width 42 height 23
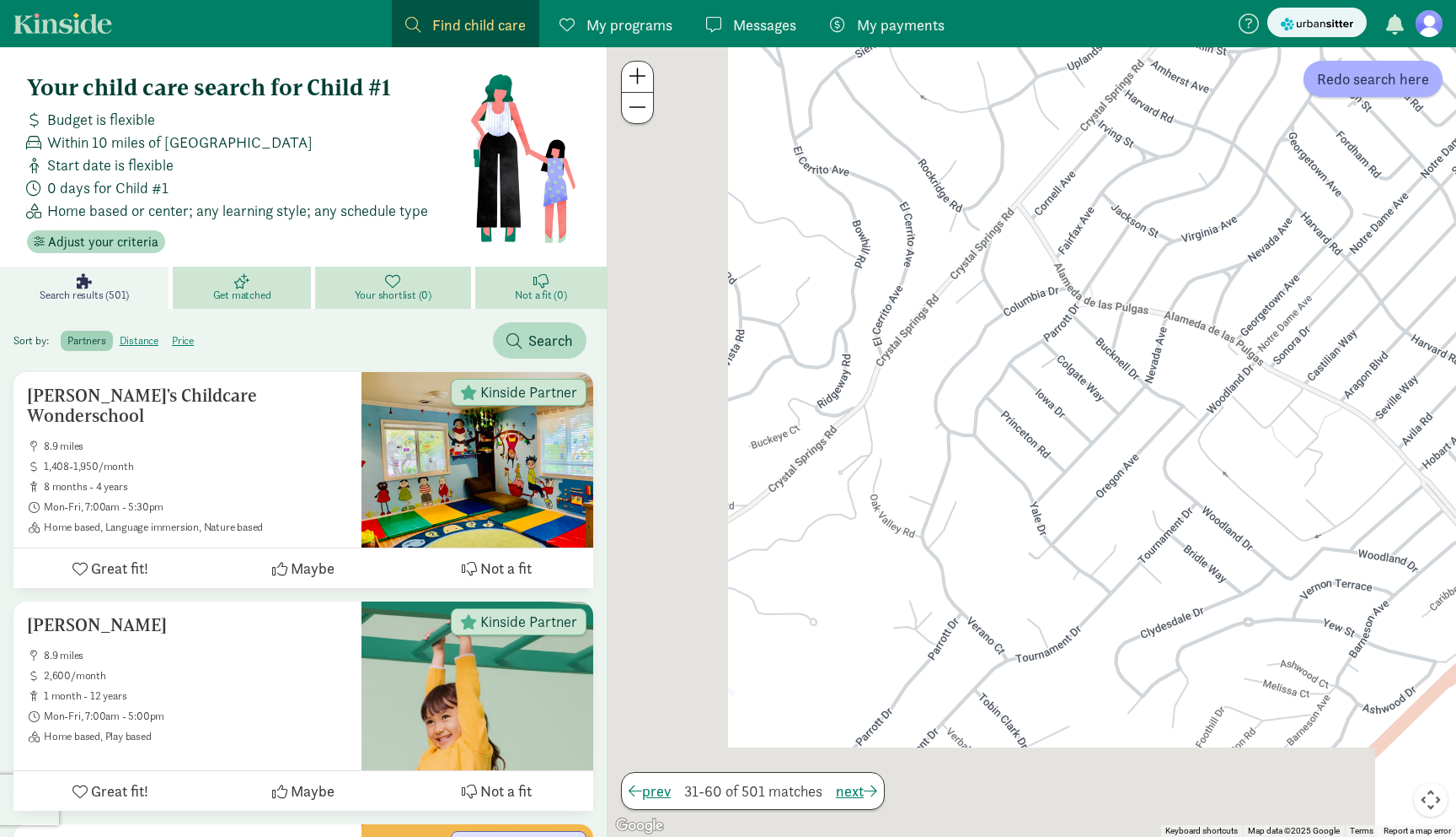
drag, startPoint x: 864, startPoint y: 566, endPoint x: 1056, endPoint y: 284, distance: 341.2
click at [1056, 284] on div at bounding box center [1032, 442] width 848 height 789
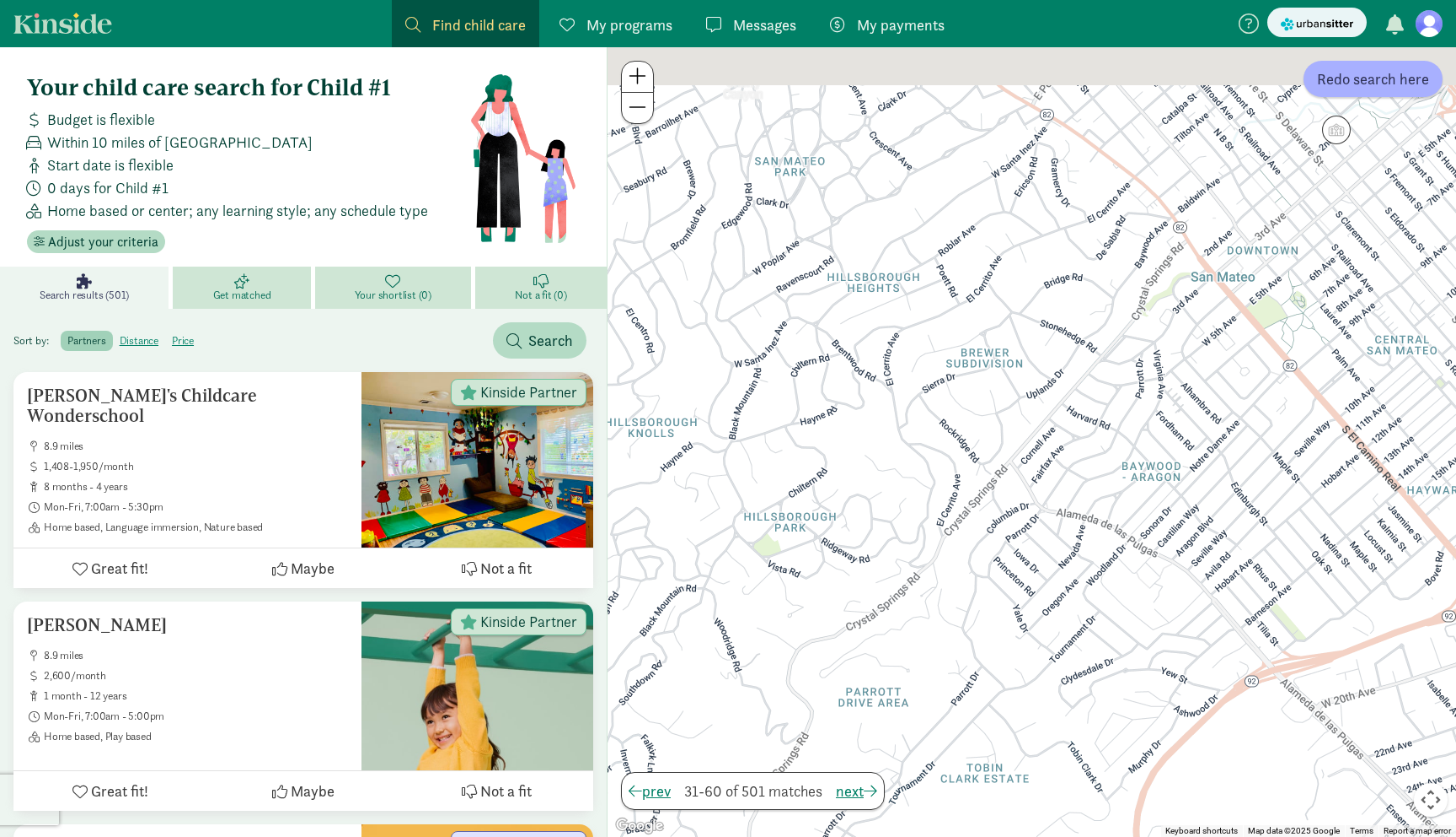
drag, startPoint x: 1050, startPoint y: 282, endPoint x: 1016, endPoint y: 549, distance: 269.2
click at [1017, 551] on div at bounding box center [1032, 442] width 848 height 789
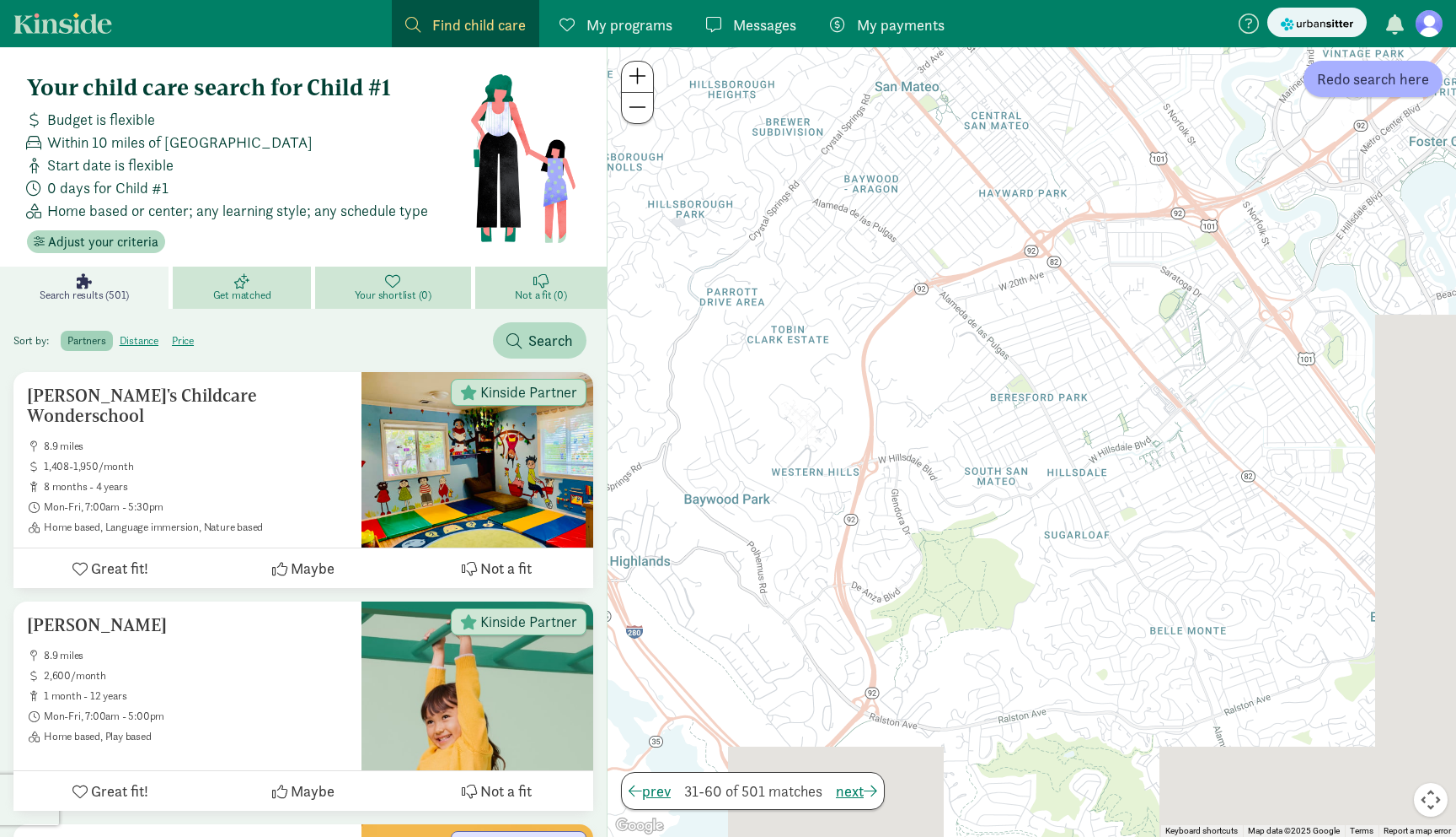
drag, startPoint x: 1207, startPoint y: 518, endPoint x: 909, endPoint y: 242, distance: 406.2
click at [909, 242] on div at bounding box center [1032, 442] width 848 height 789
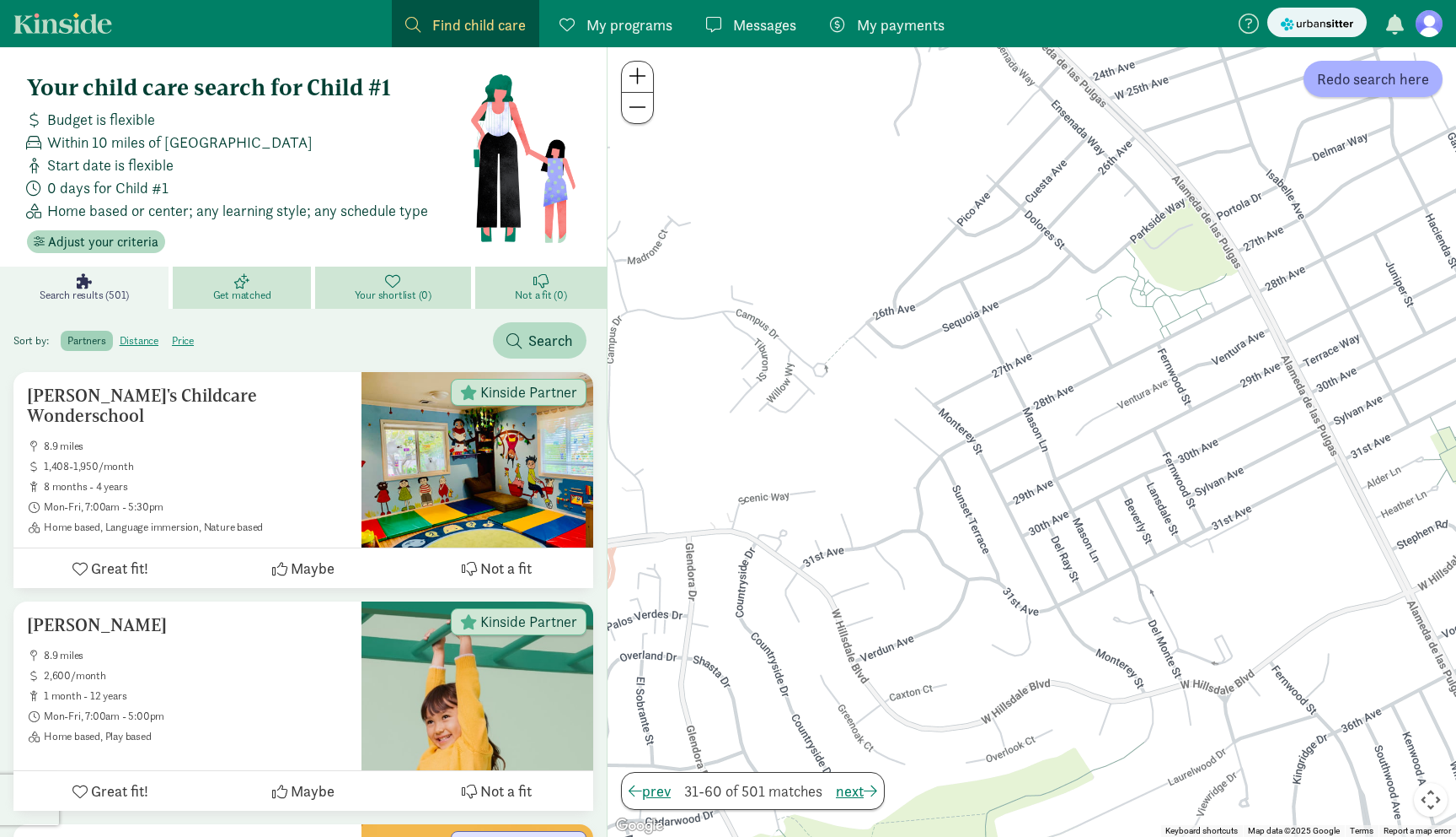
drag, startPoint x: 894, startPoint y: 323, endPoint x: 850, endPoint y: 540, distance: 221.4
click at [850, 540] on div at bounding box center [1032, 442] width 848 height 789
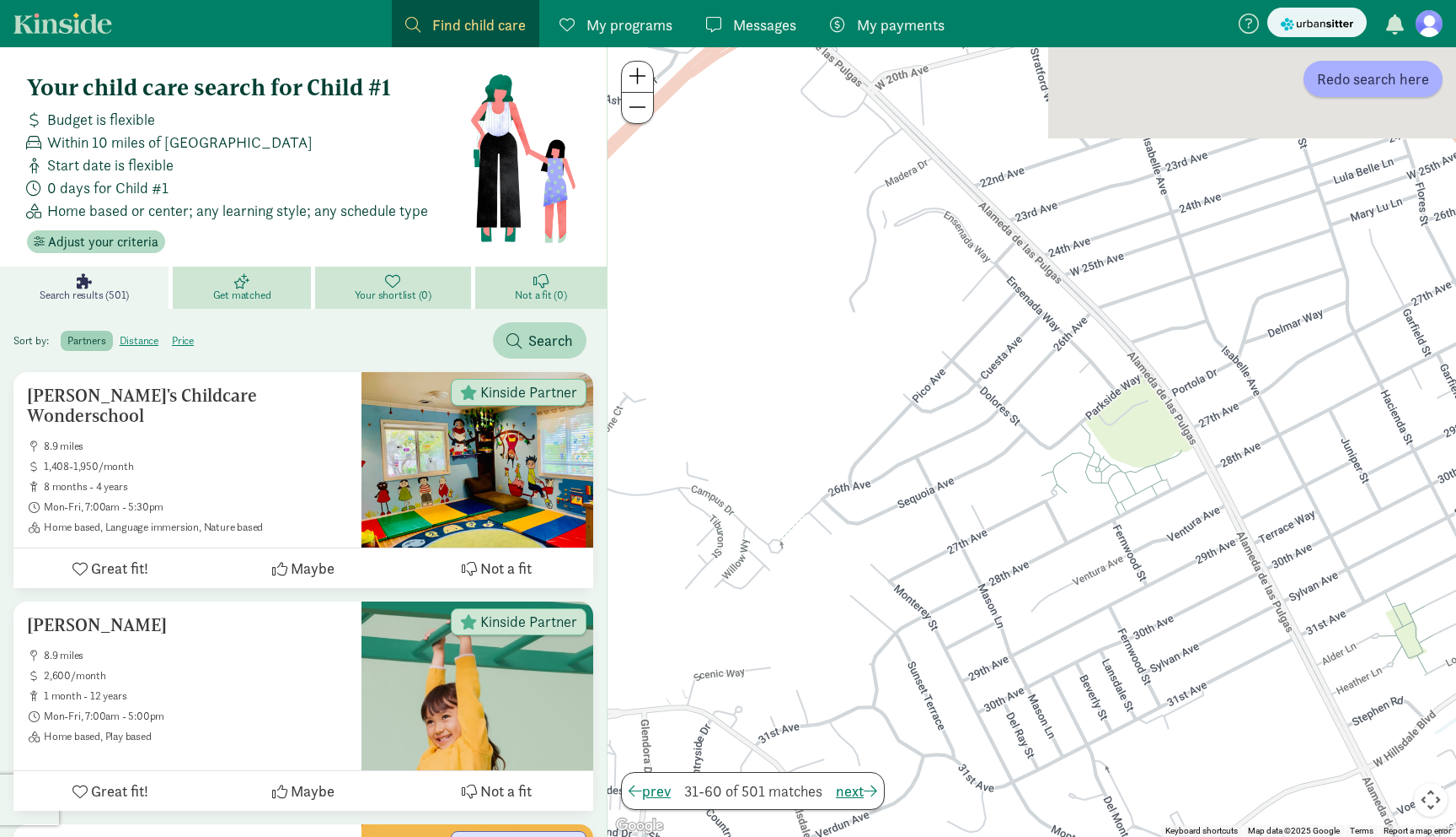
drag, startPoint x: 916, startPoint y: 279, endPoint x: 871, endPoint y: 461, distance: 187.5
click at [871, 462] on div at bounding box center [1032, 442] width 848 height 789
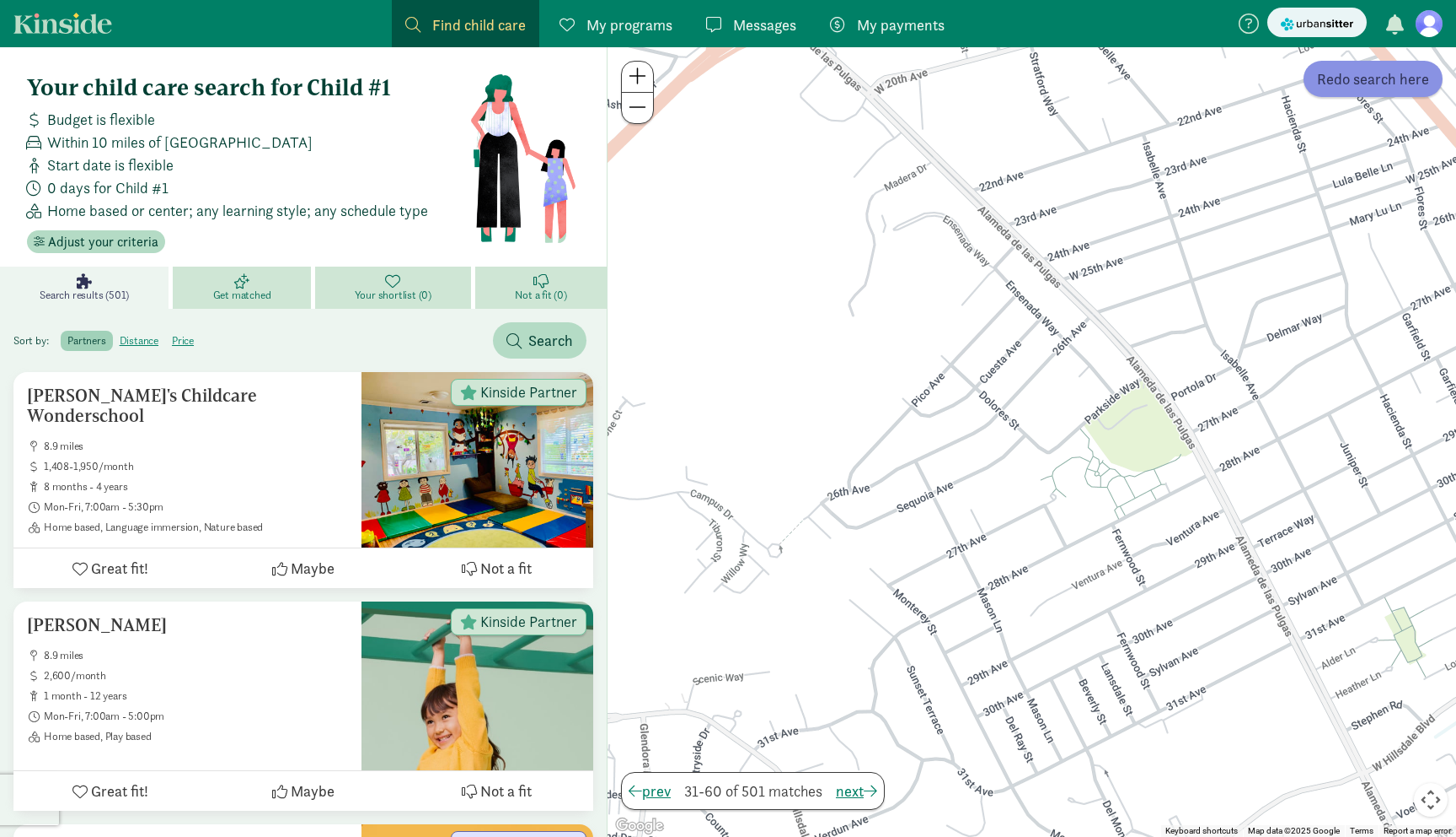
click at [1343, 81] on span "Redo search here" at bounding box center [1374, 79] width 112 height 23
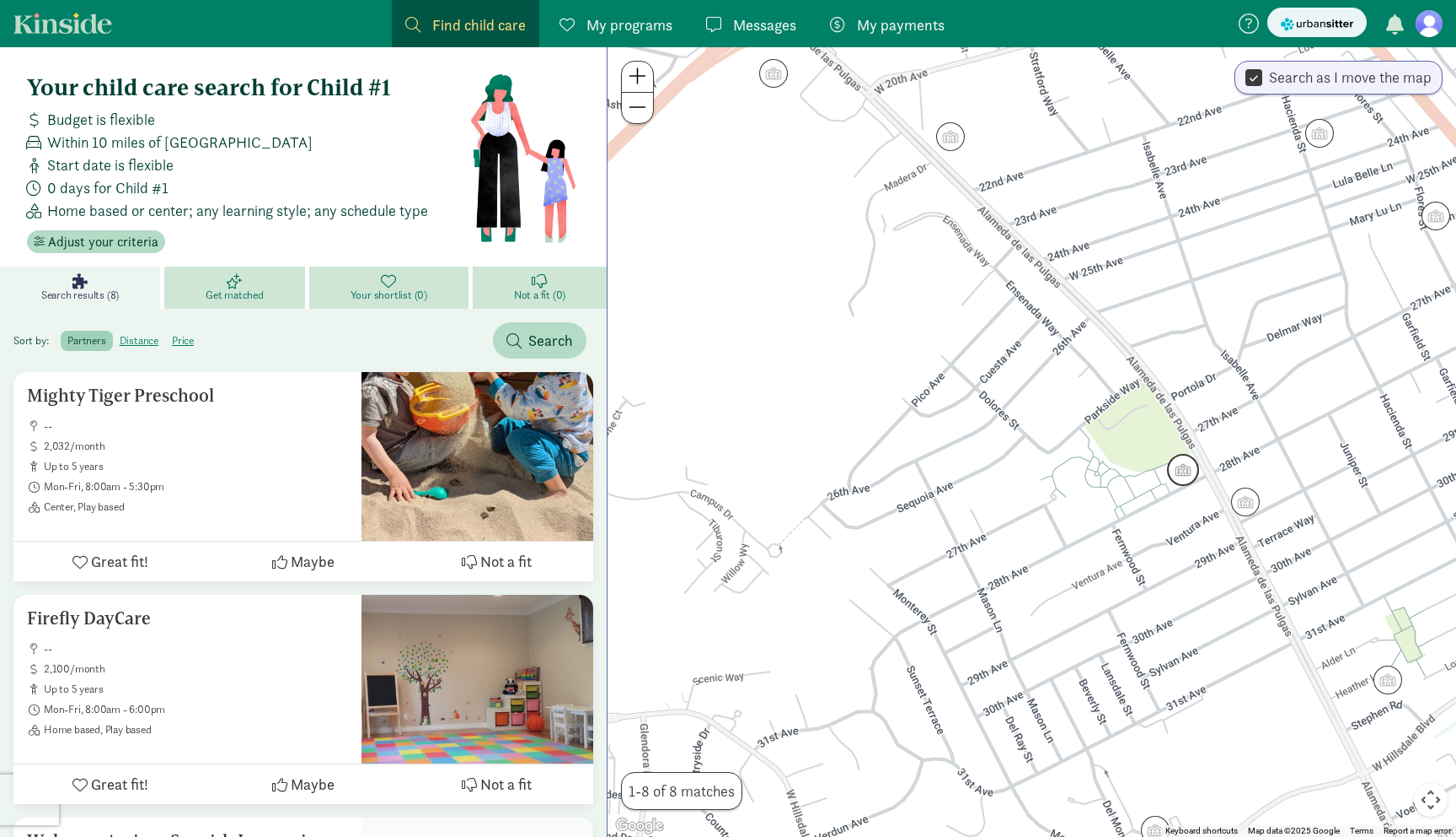
click at [1184, 469] on img "Click to see details" at bounding box center [1183, 469] width 32 height 32
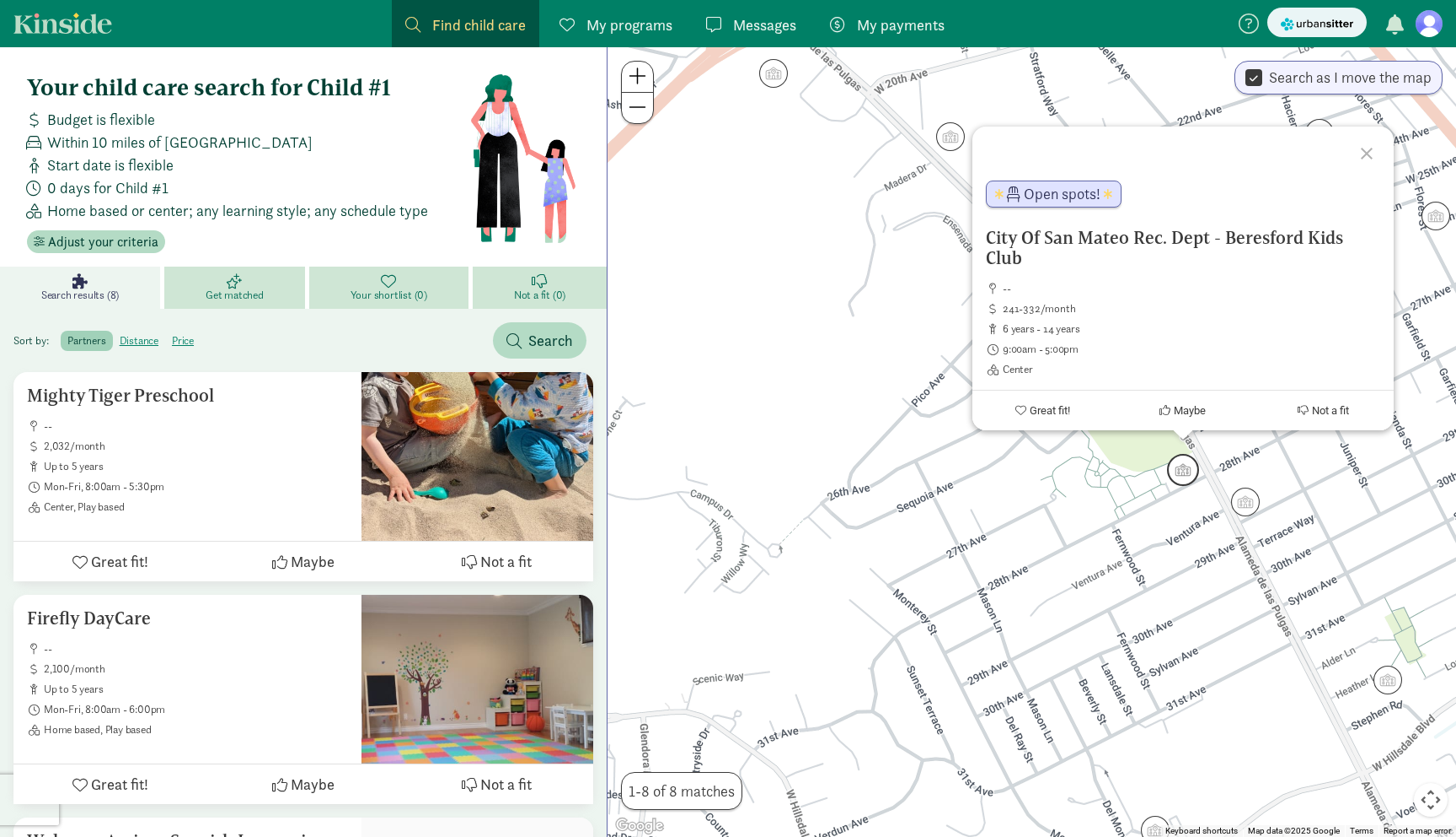
click at [1184, 469] on img "Click to see details" at bounding box center [1183, 469] width 32 height 32
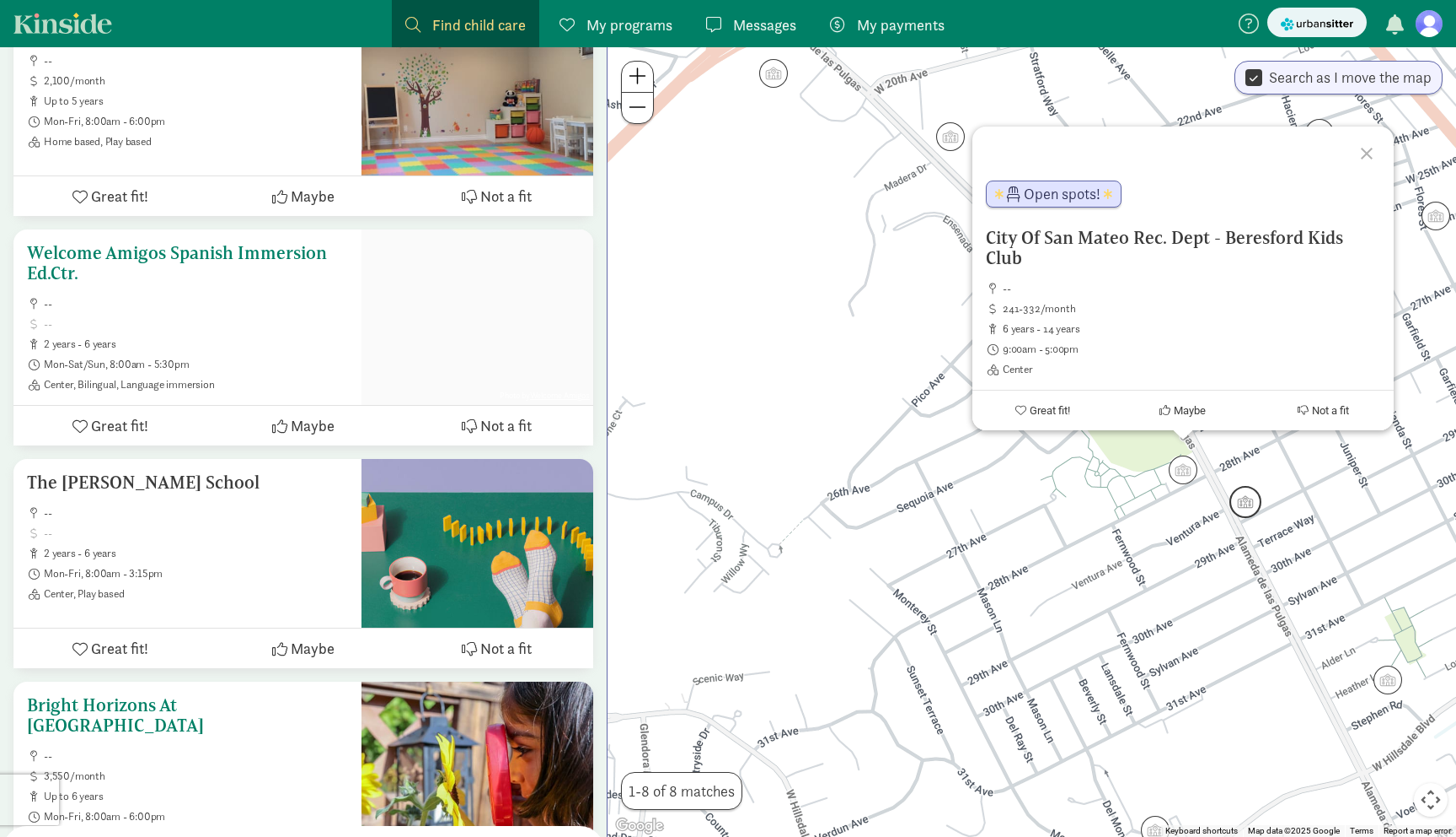
scroll to position [509, 0]
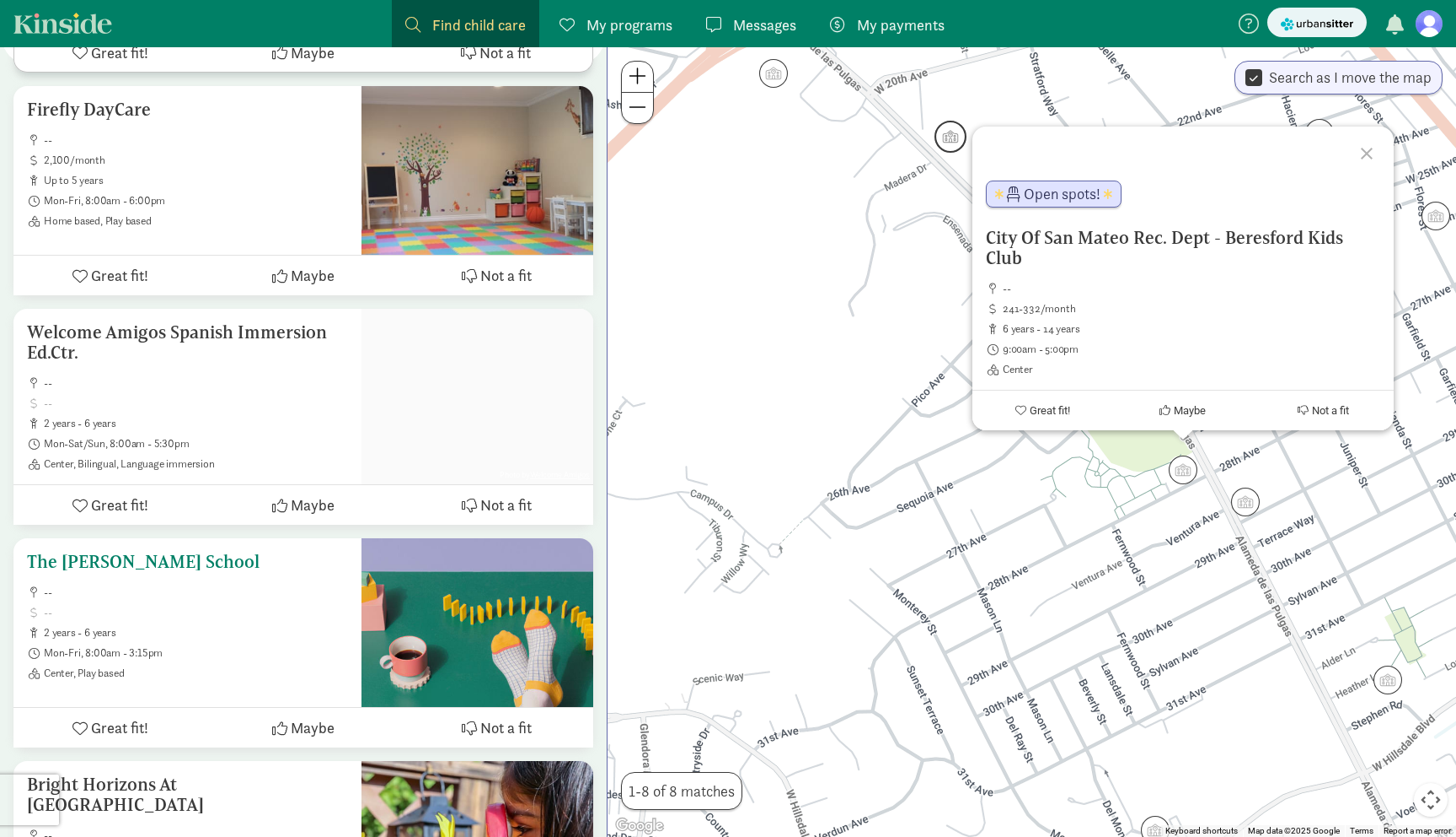
click at [150, 571] on div "The Carey School -- 2 years - 6 years Mon-Fri, 8:00am - 3:15pm Center, Play bas…" at bounding box center [187, 616] width 321 height 128
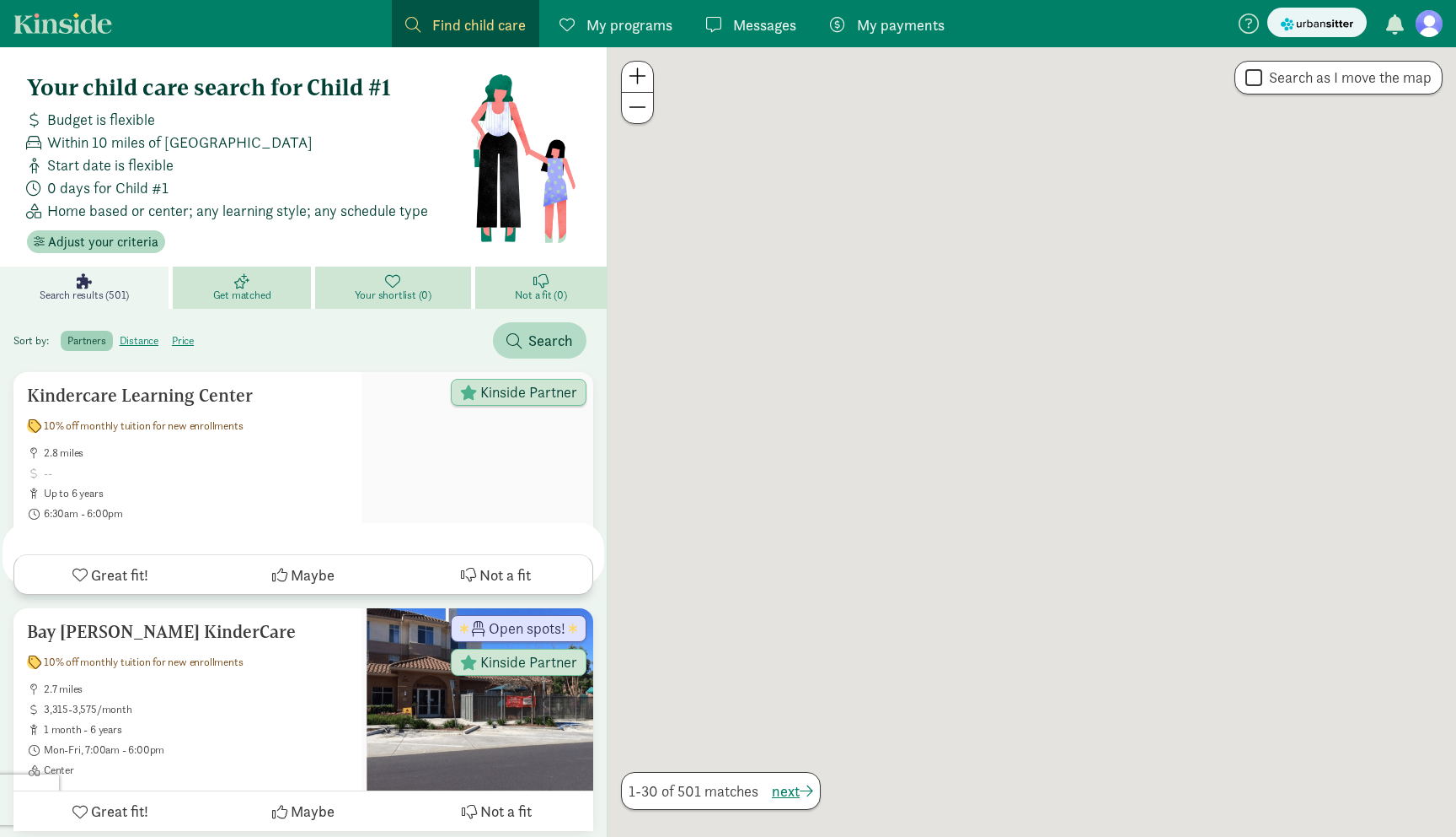
scroll to position [509, 0]
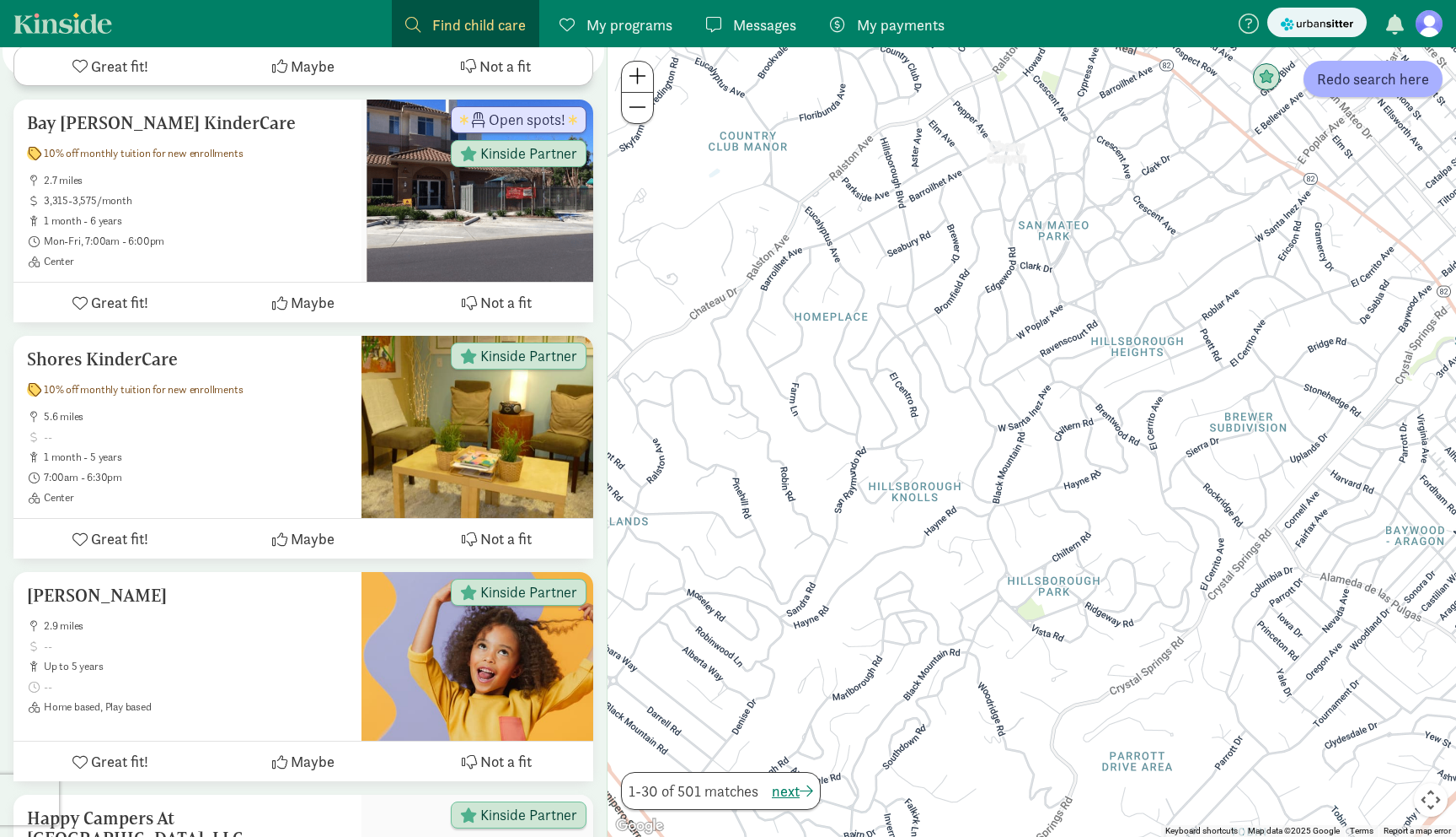
drag, startPoint x: 1042, startPoint y: 416, endPoint x: 1002, endPoint y: 185, distance: 234.4
click at [1002, 185] on div at bounding box center [1032, 442] width 848 height 789
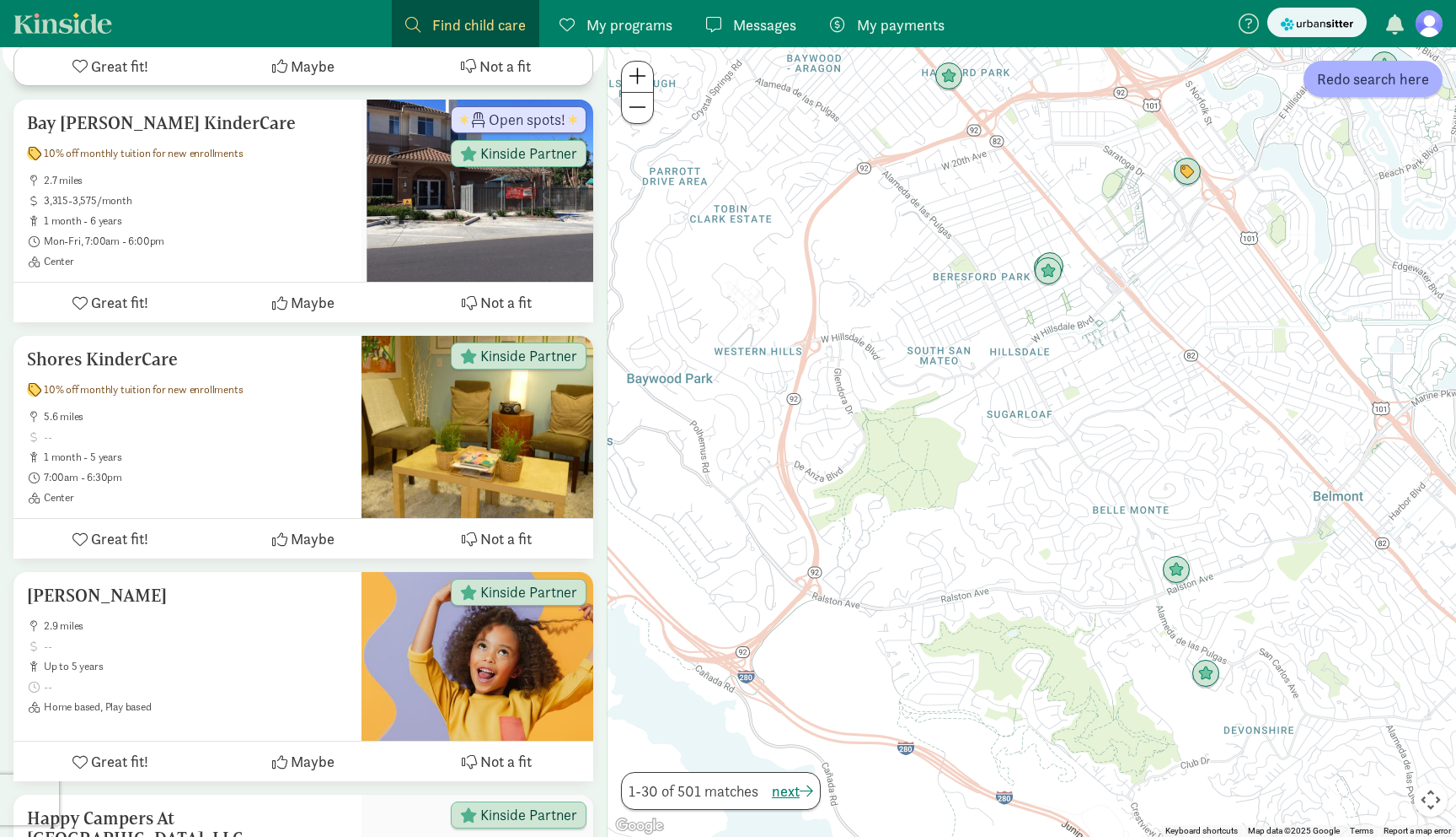
drag, startPoint x: 1149, startPoint y: 452, endPoint x: 812, endPoint y: 162, distance: 444.6
click at [812, 162] on div at bounding box center [1032, 442] width 848 height 789
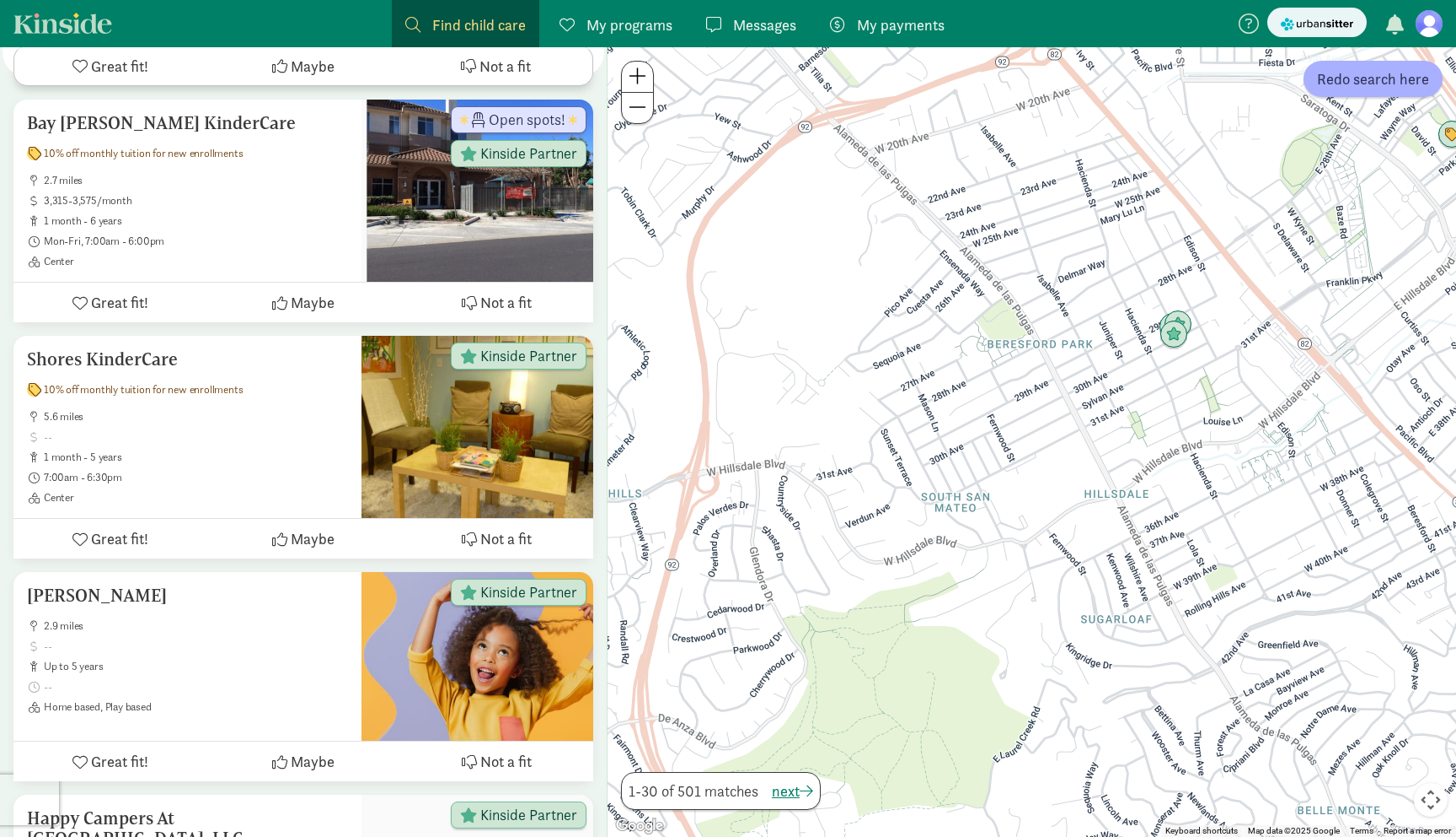
drag, startPoint x: 977, startPoint y: 214, endPoint x: 1012, endPoint y: 246, distance: 47.4
click at [1013, 247] on div at bounding box center [1032, 442] width 848 height 789
click at [1355, 87] on span "Redo search here" at bounding box center [1374, 79] width 112 height 23
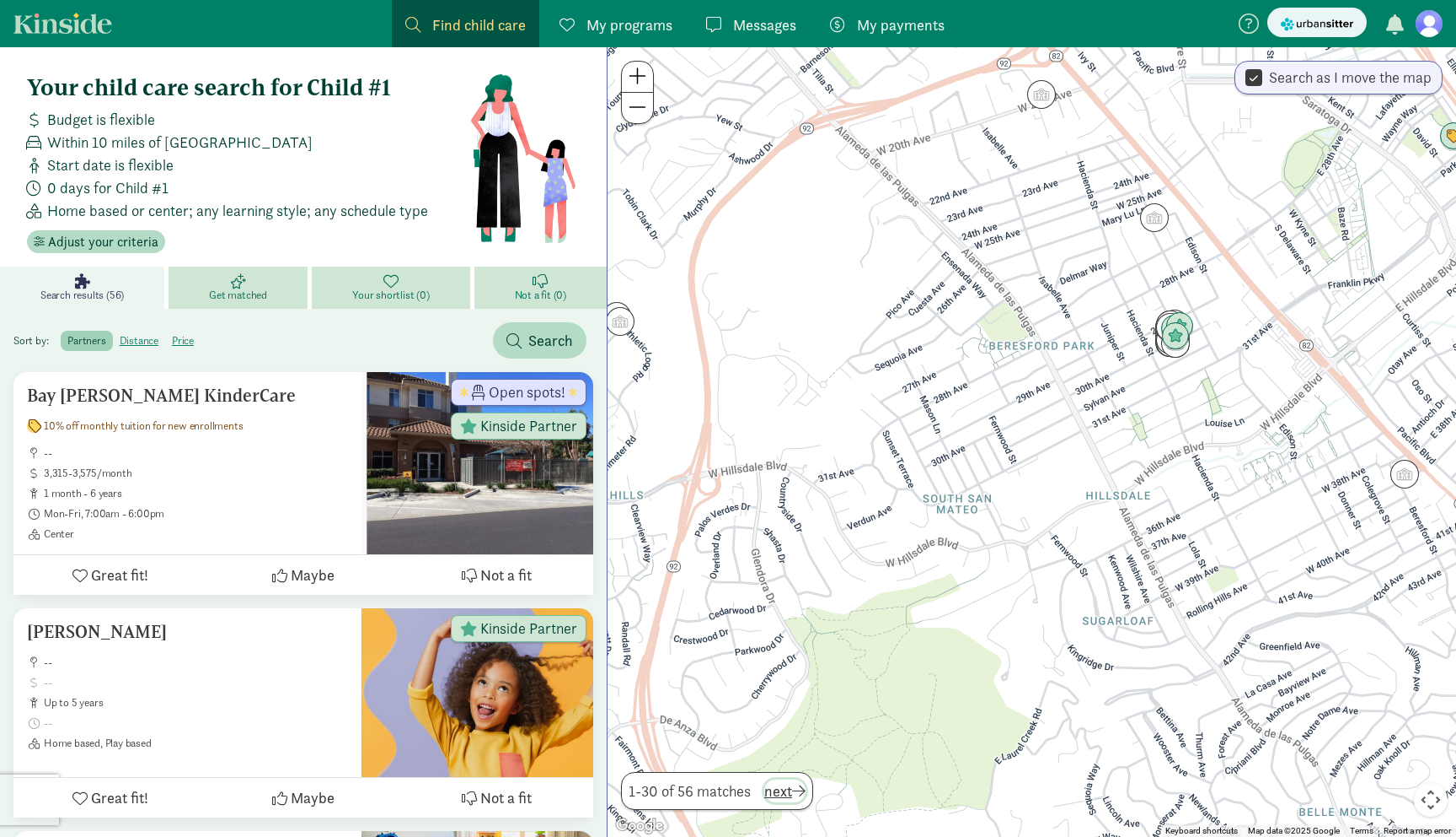
click at [806, 797] on span "button" at bounding box center [799, 790] width 14 height 15
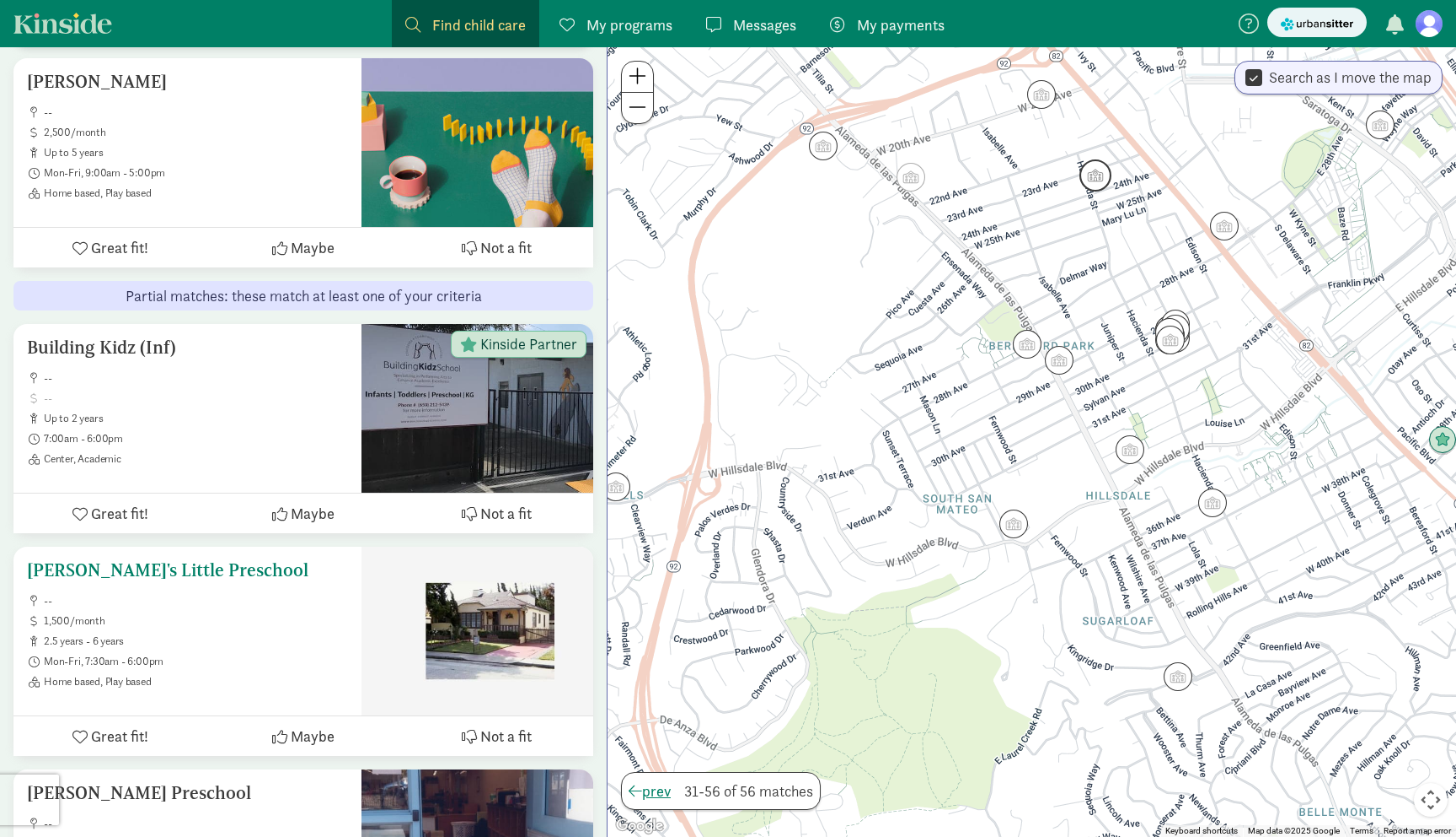
scroll to position [4211, 0]
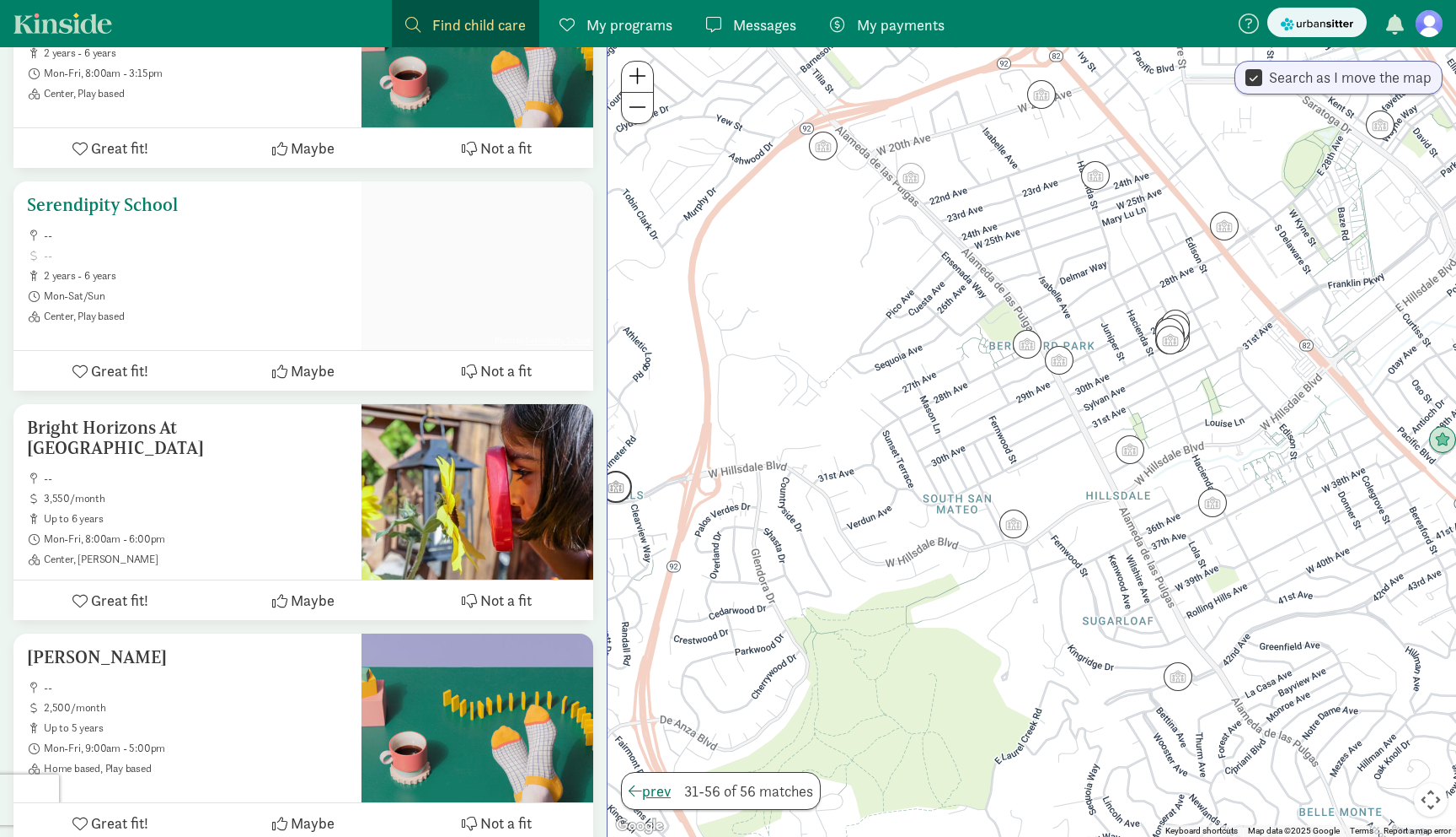
click at [137, 204] on h5 "Serendipity School" at bounding box center [187, 204] width 321 height 20
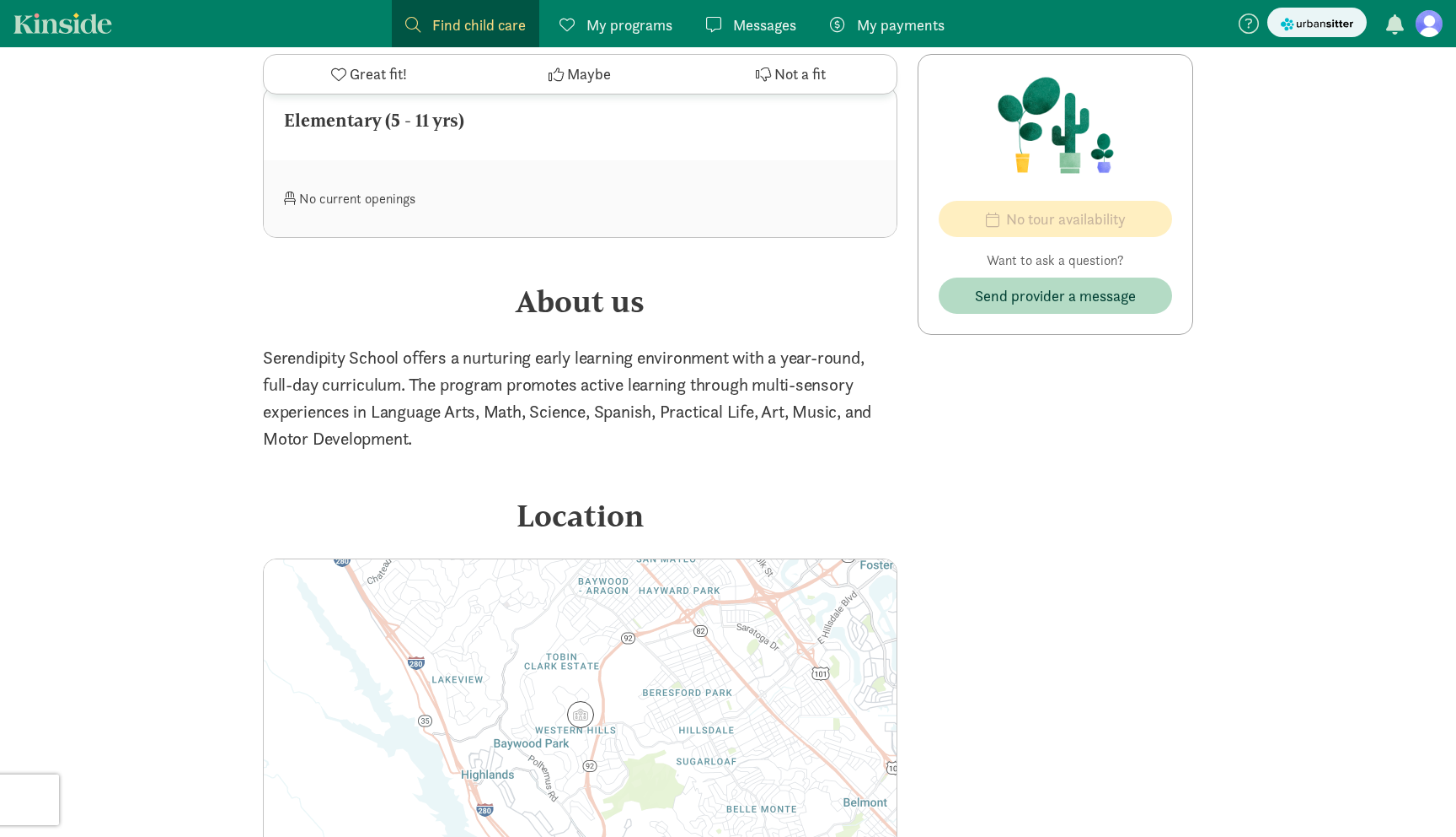
scroll to position [1258, 0]
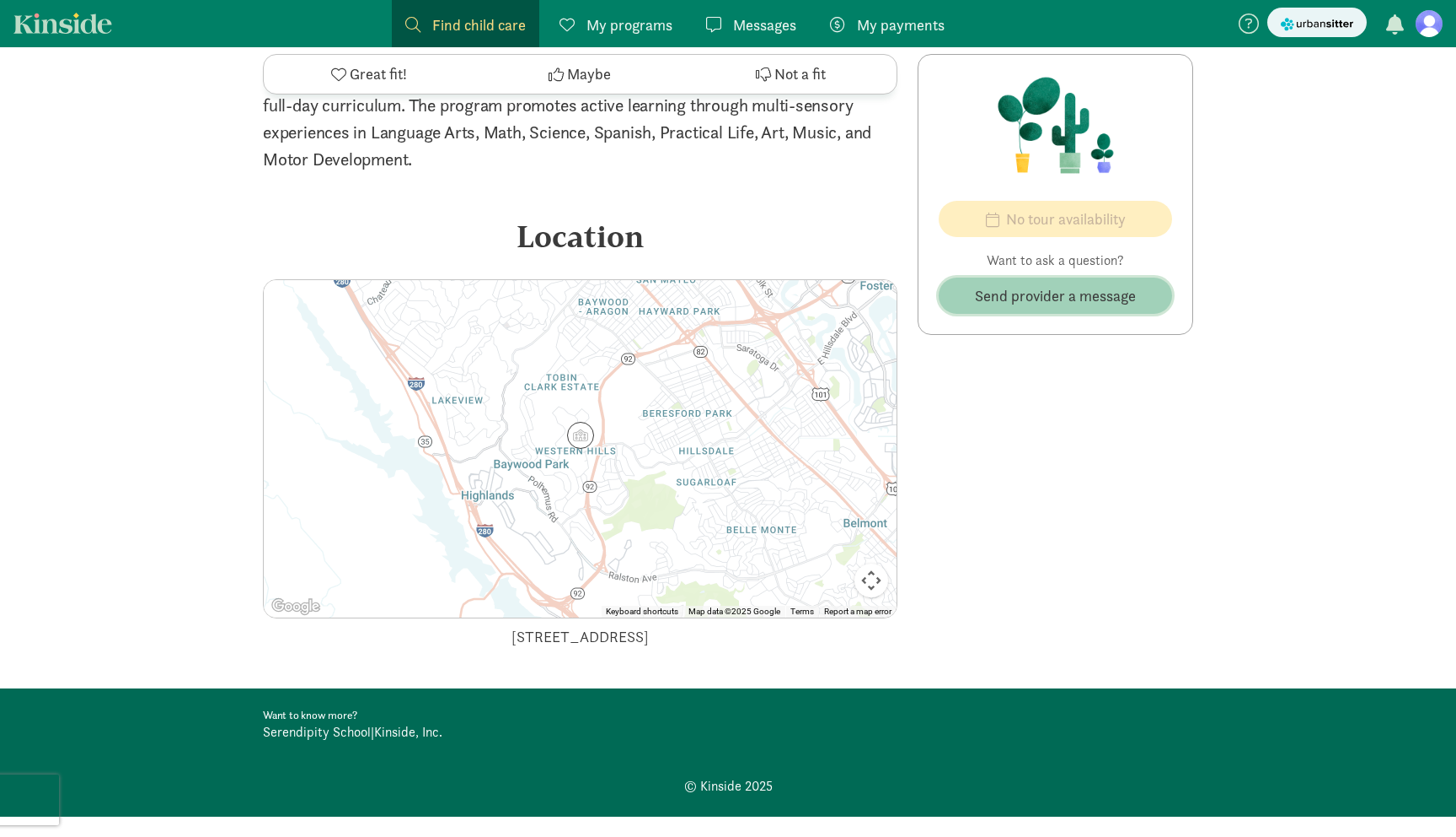
click at [1059, 305] on span "Send provider a message" at bounding box center [1055, 295] width 161 height 23
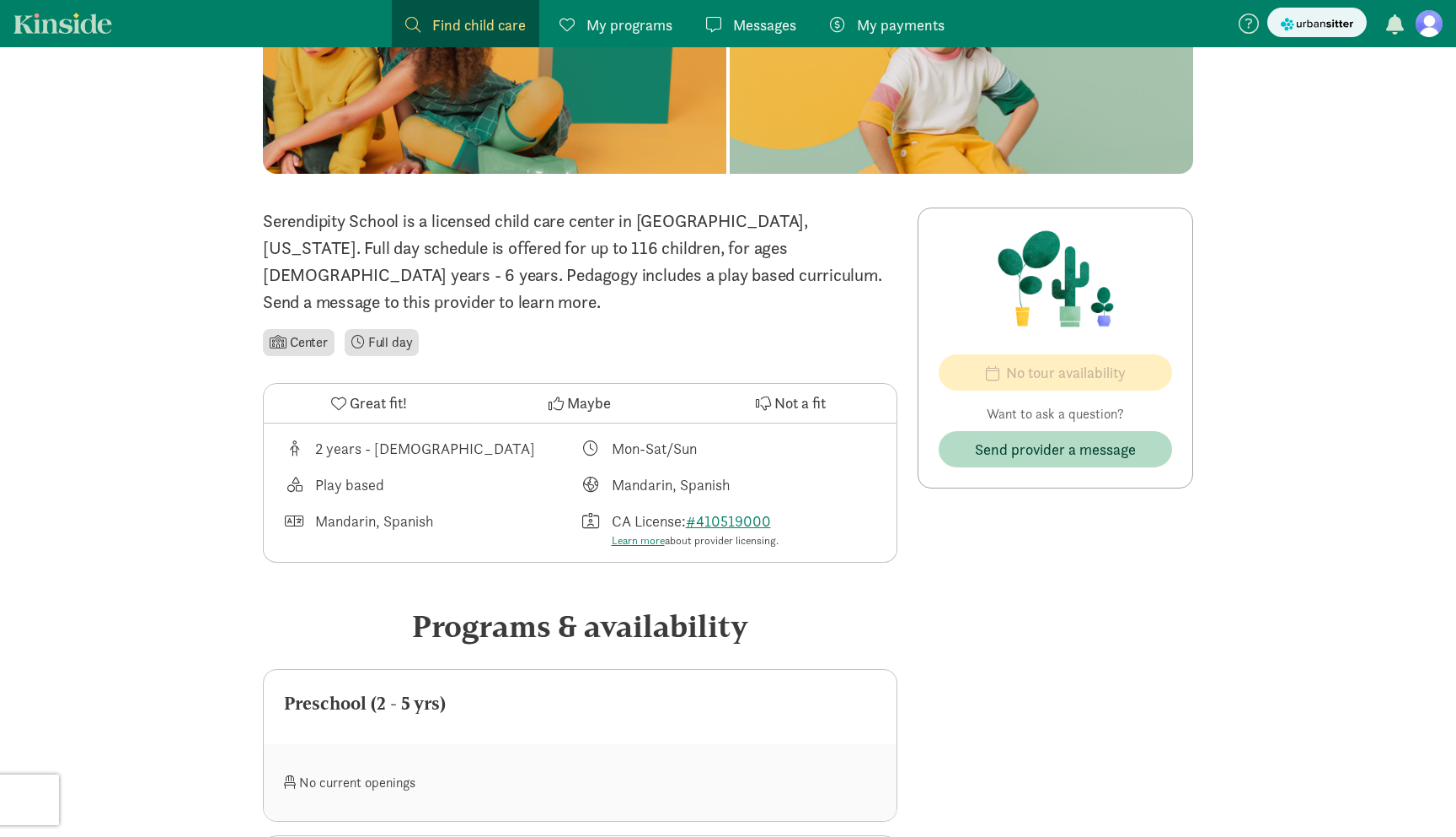
scroll to position [145, 0]
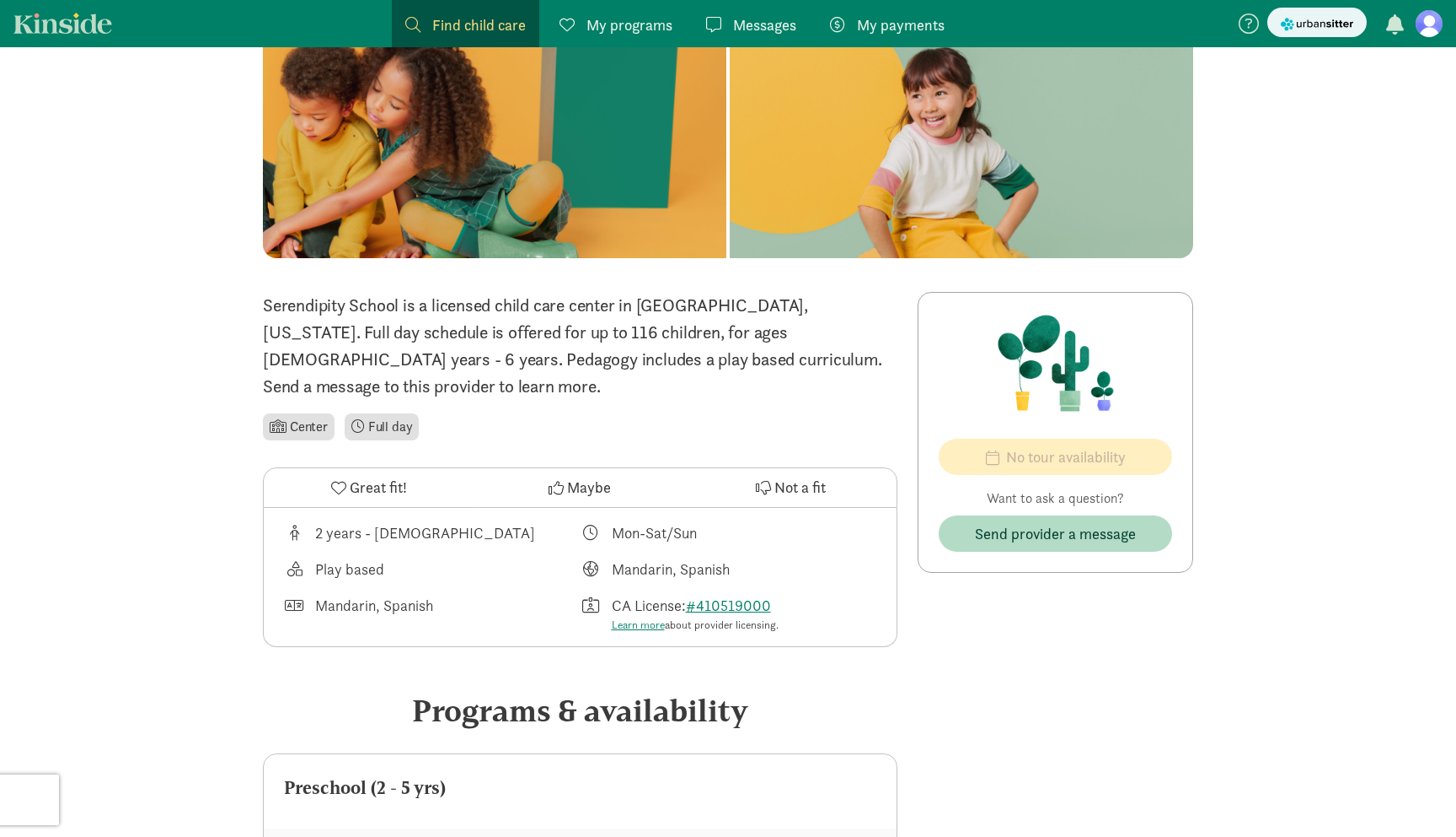
click at [909, 27] on span "My payments" at bounding box center [901, 24] width 88 height 23
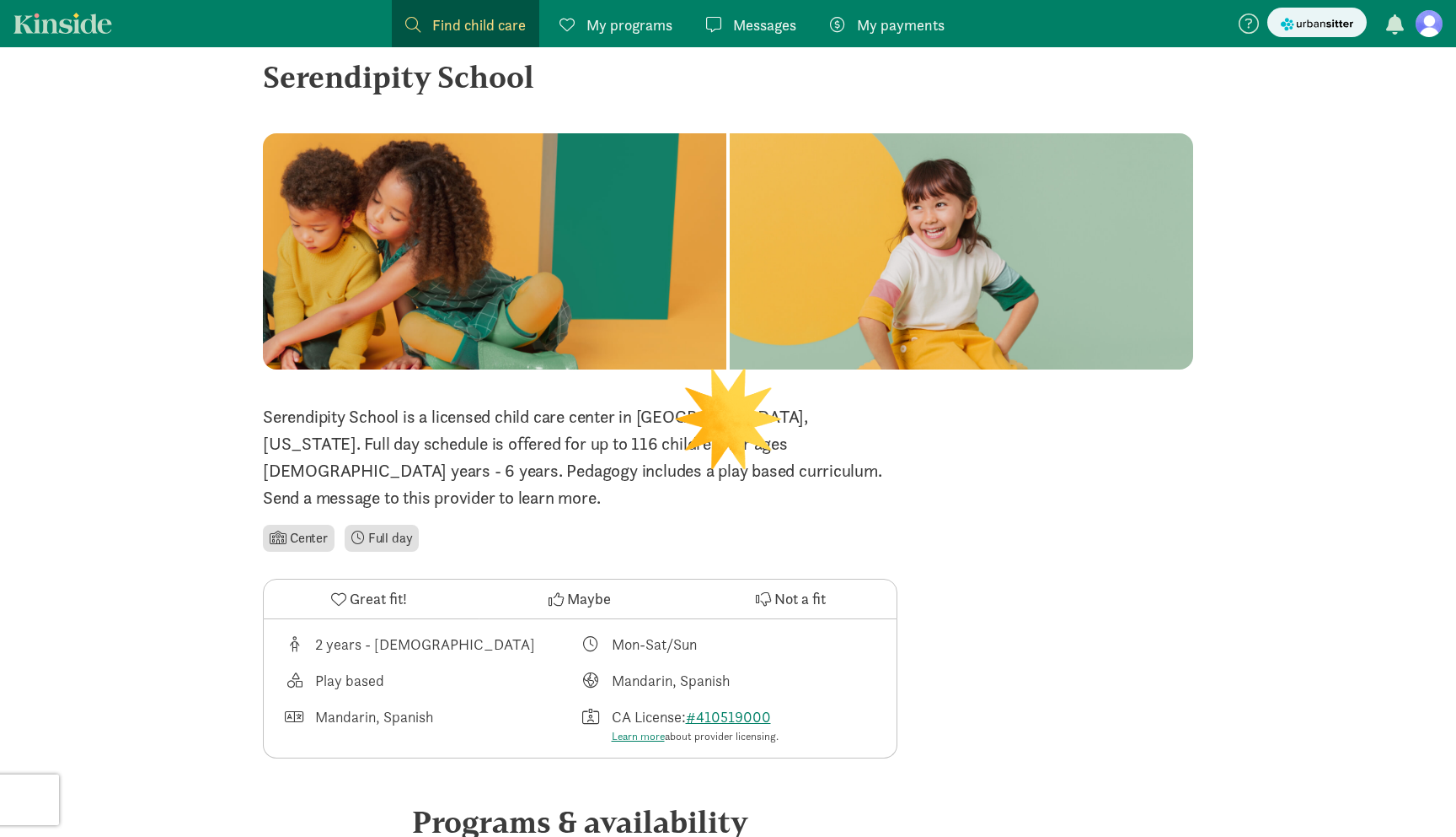
scroll to position [145, 0]
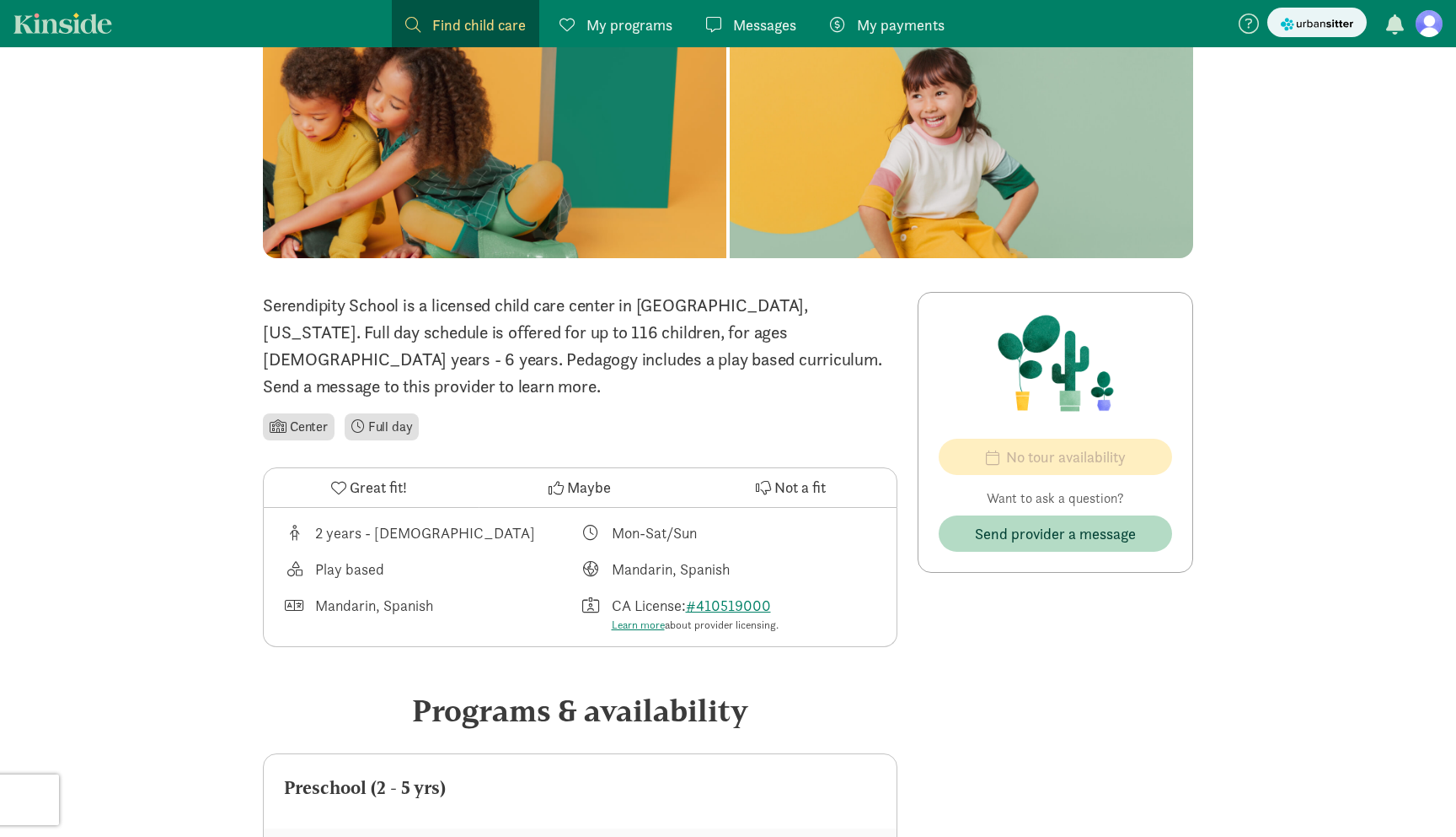
click at [1396, 17] on span "button" at bounding box center [1395, 24] width 18 height 20
click at [637, 557] on div "Mandarin, Spanish" at bounding box center [671, 568] width 118 height 23
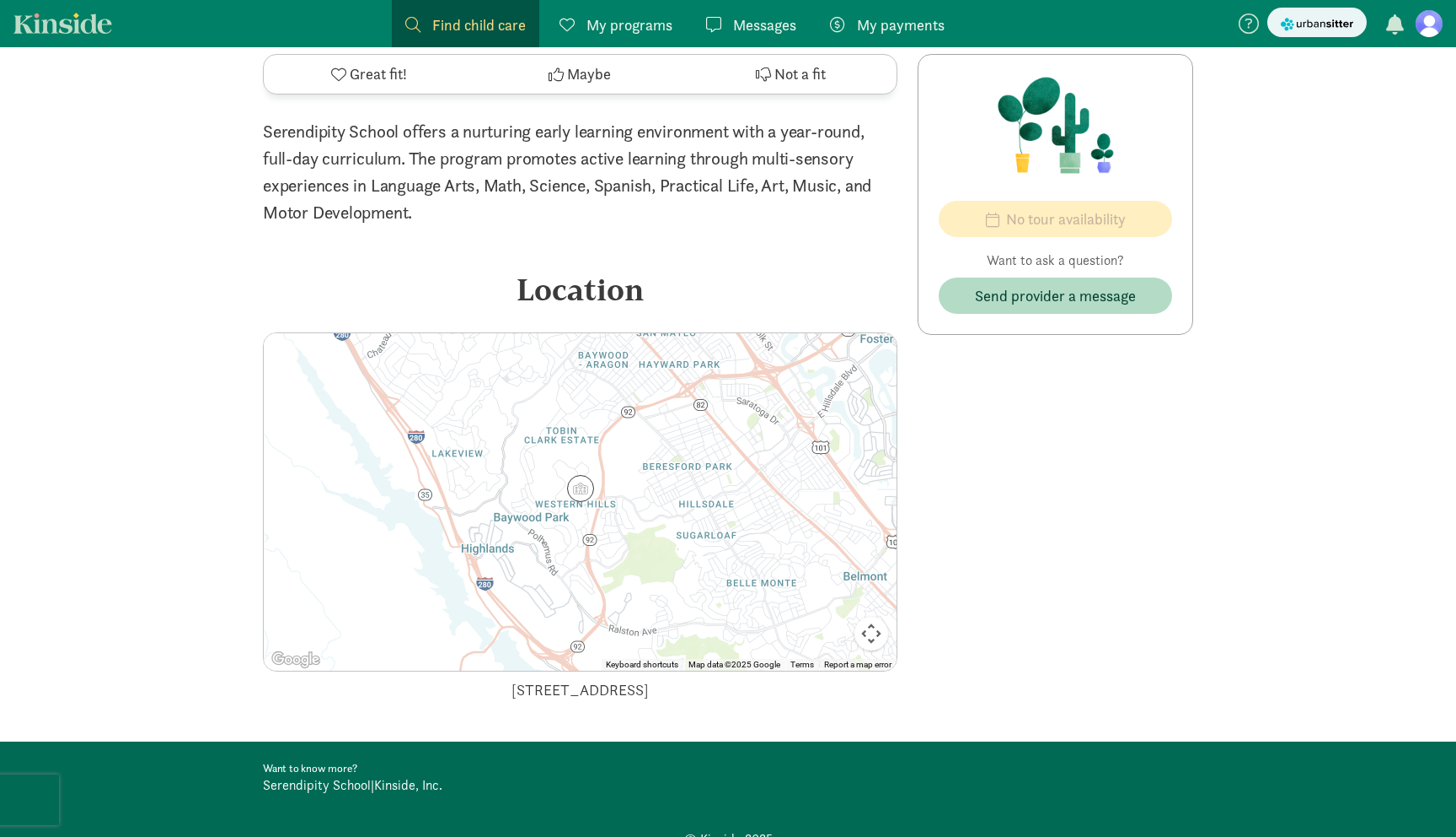
scroll to position [1258, 0]
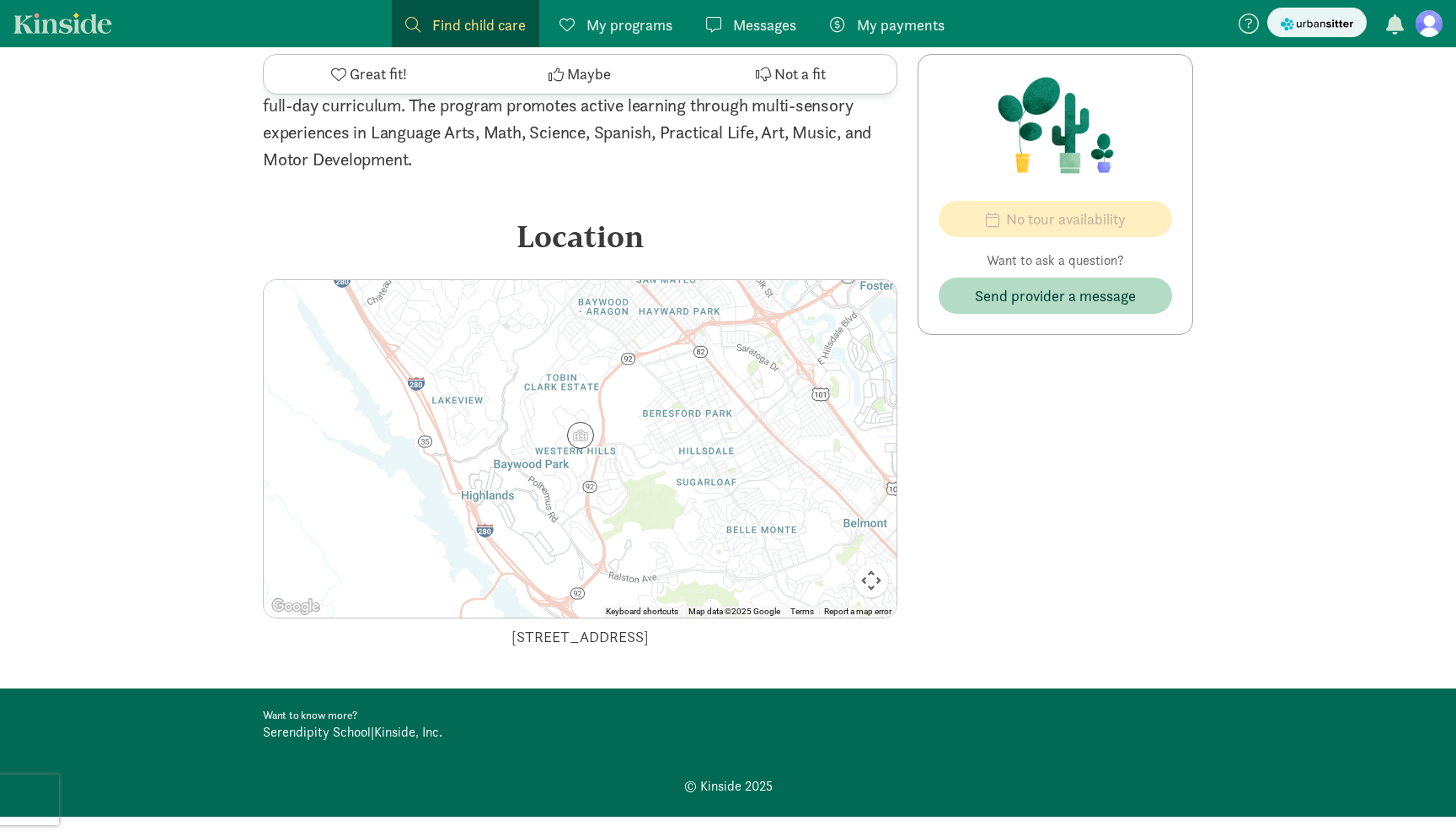
drag, startPoint x: 440, startPoint y: 610, endPoint x: 638, endPoint y: 610, distance: 198.0
click at [638, 625] on div "3172 Clearview Way, San Mateo, CA 94402" at bounding box center [581, 636] width 635 height 23
click at [638, 625] on div "3172 Clearview Way, San Mateo, CA 94402" at bounding box center [581, 636] width 635 height 23
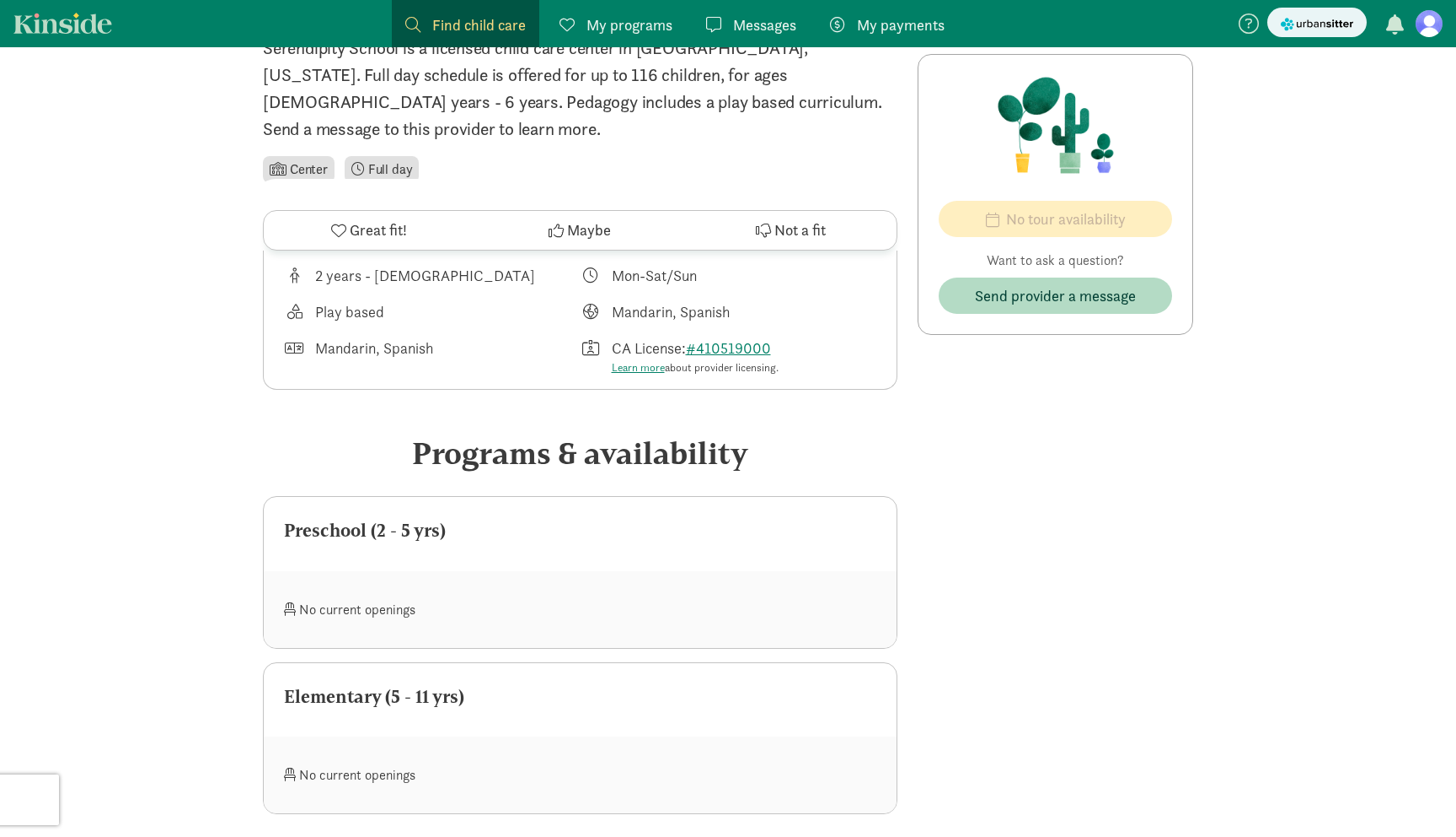
scroll to position [0, 0]
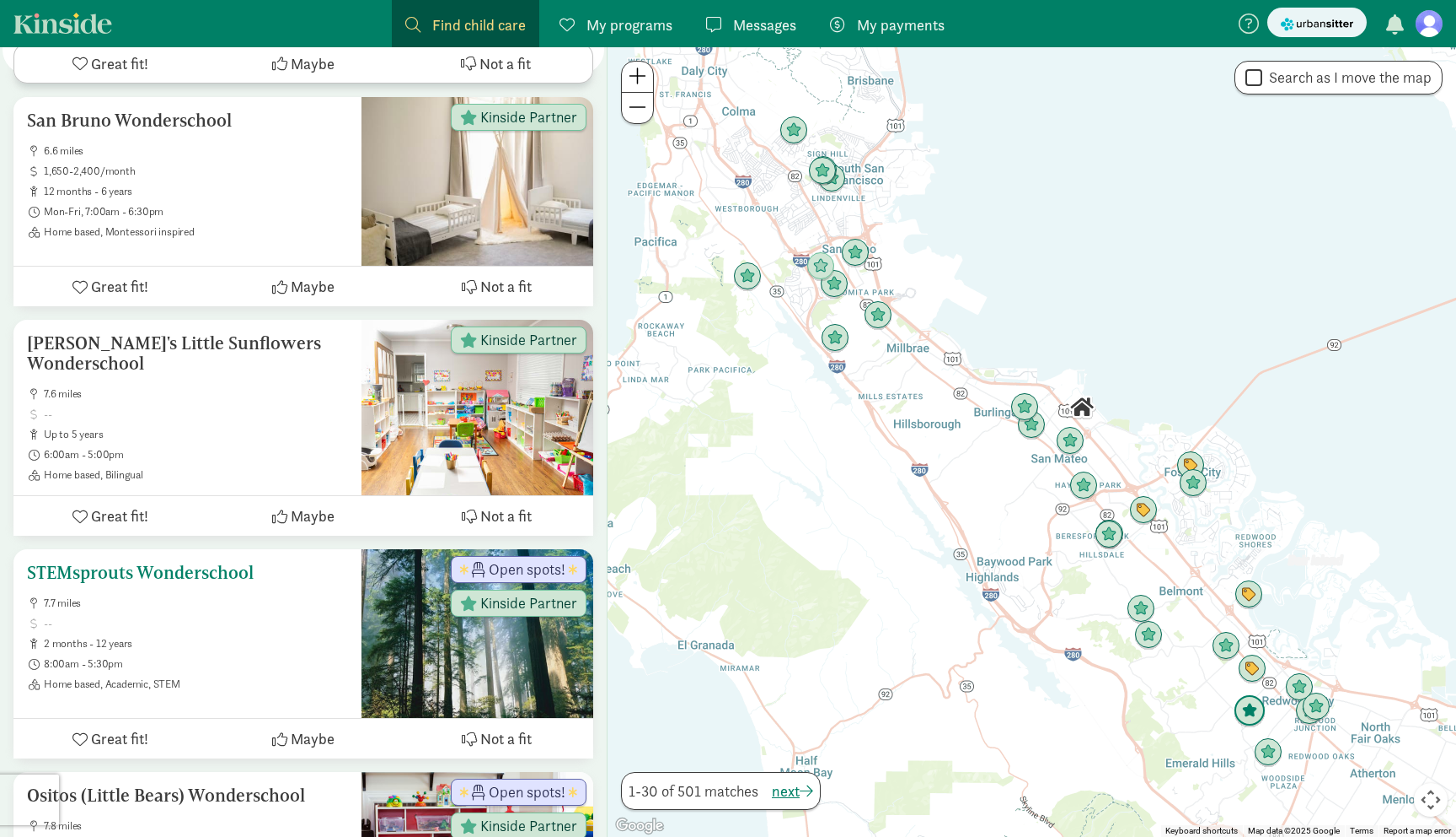
scroll to position [5346, 0]
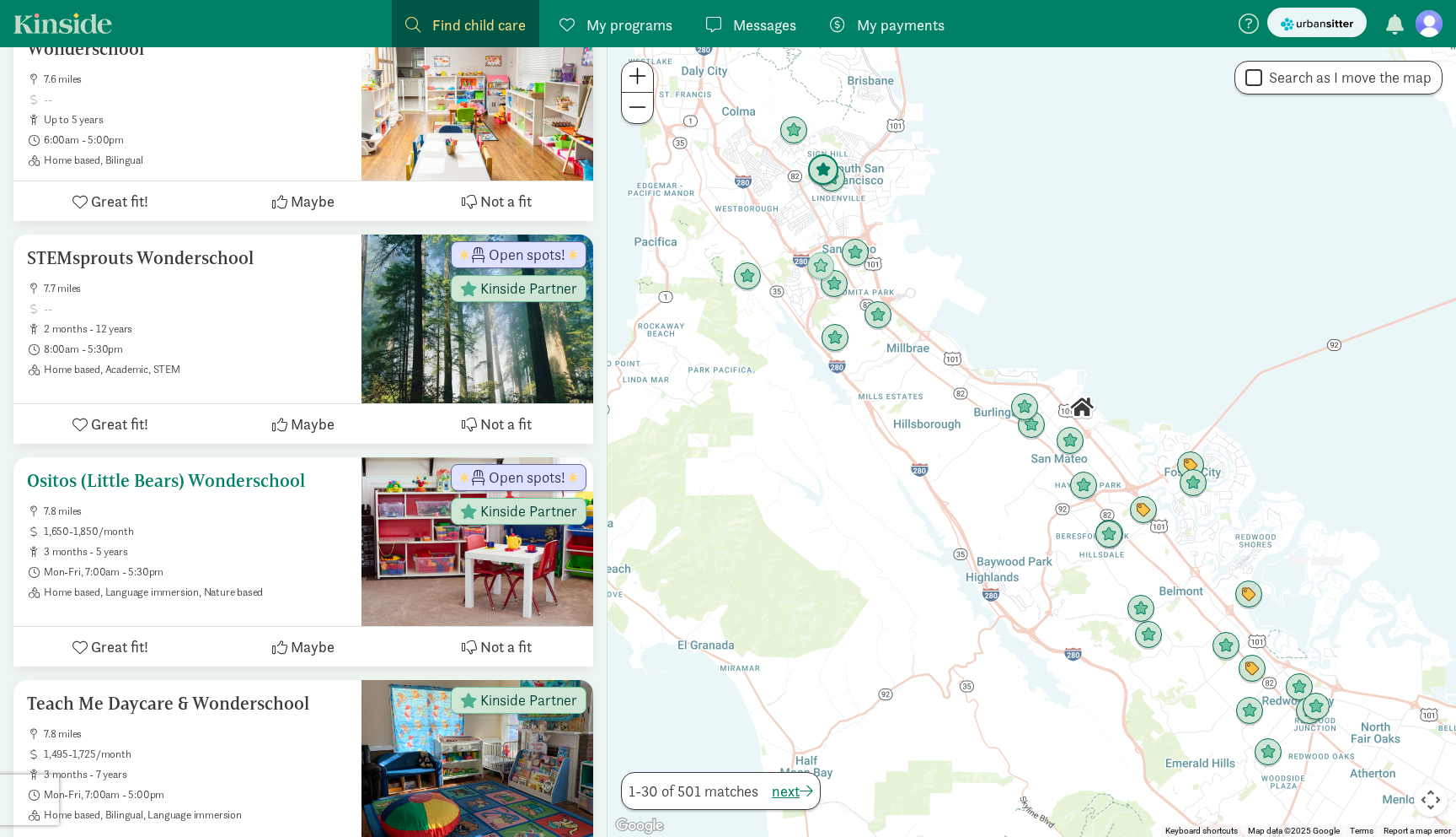
click at [198, 471] on h5 "Ositos (Little Bears) Wonderschool" at bounding box center [187, 480] width 321 height 20
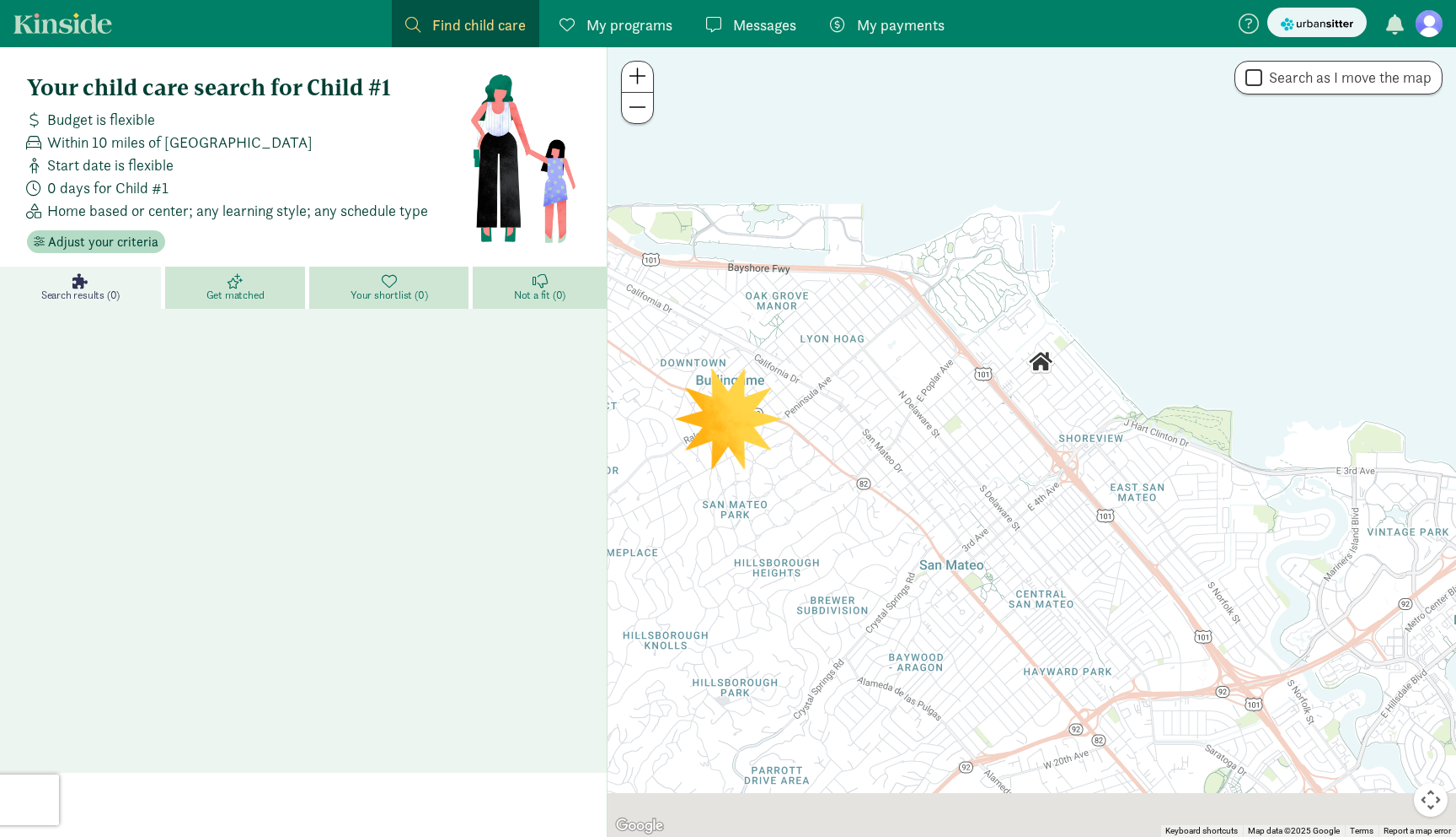
drag, startPoint x: 934, startPoint y: 606, endPoint x: 1004, endPoint y: 176, distance: 435.7
click at [1004, 176] on div at bounding box center [1032, 442] width 848 height 789
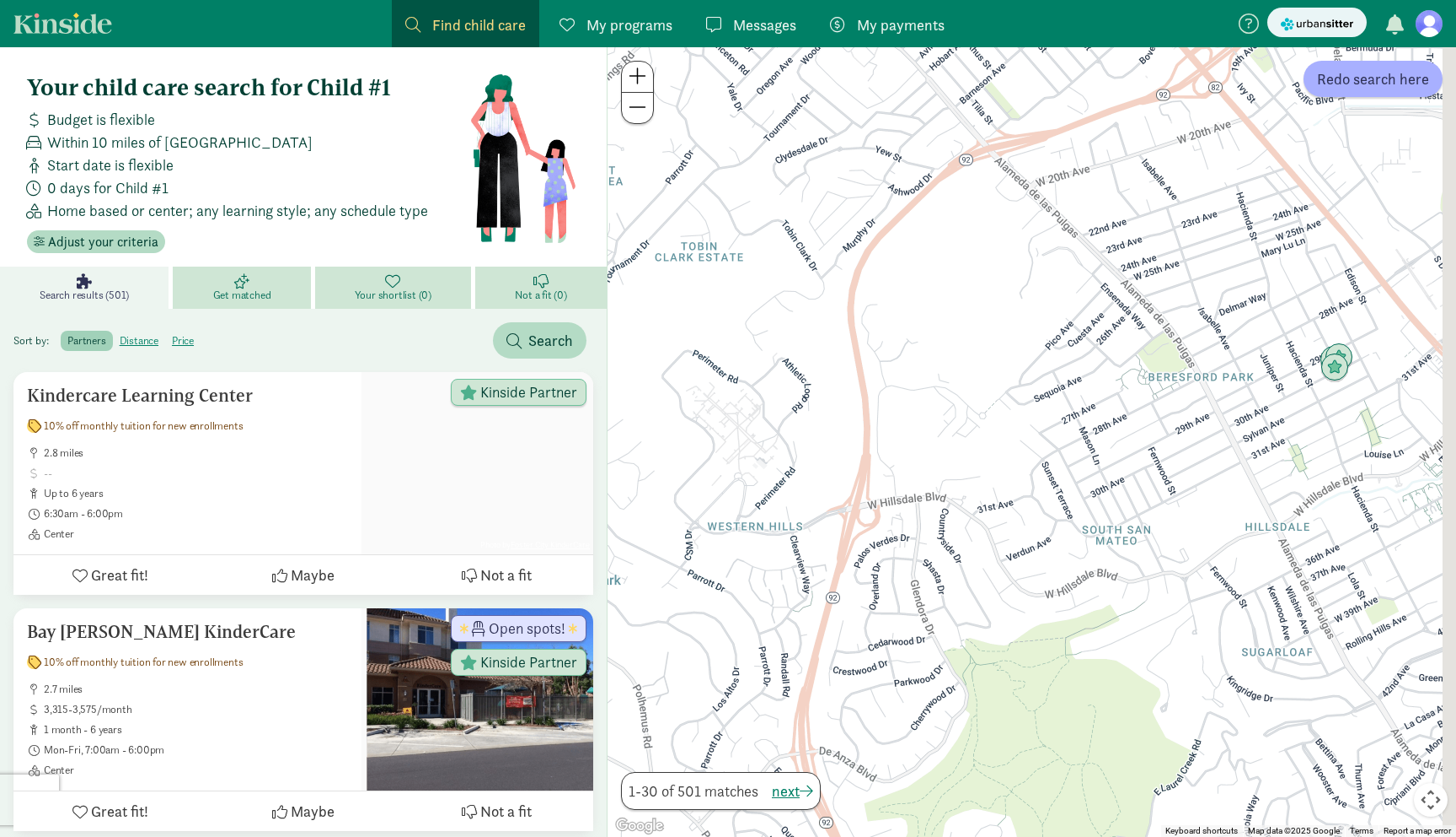
drag, startPoint x: 1212, startPoint y: 329, endPoint x: 1078, endPoint y: 262, distance: 149.8
click at [1078, 262] on div at bounding box center [1032, 442] width 848 height 789
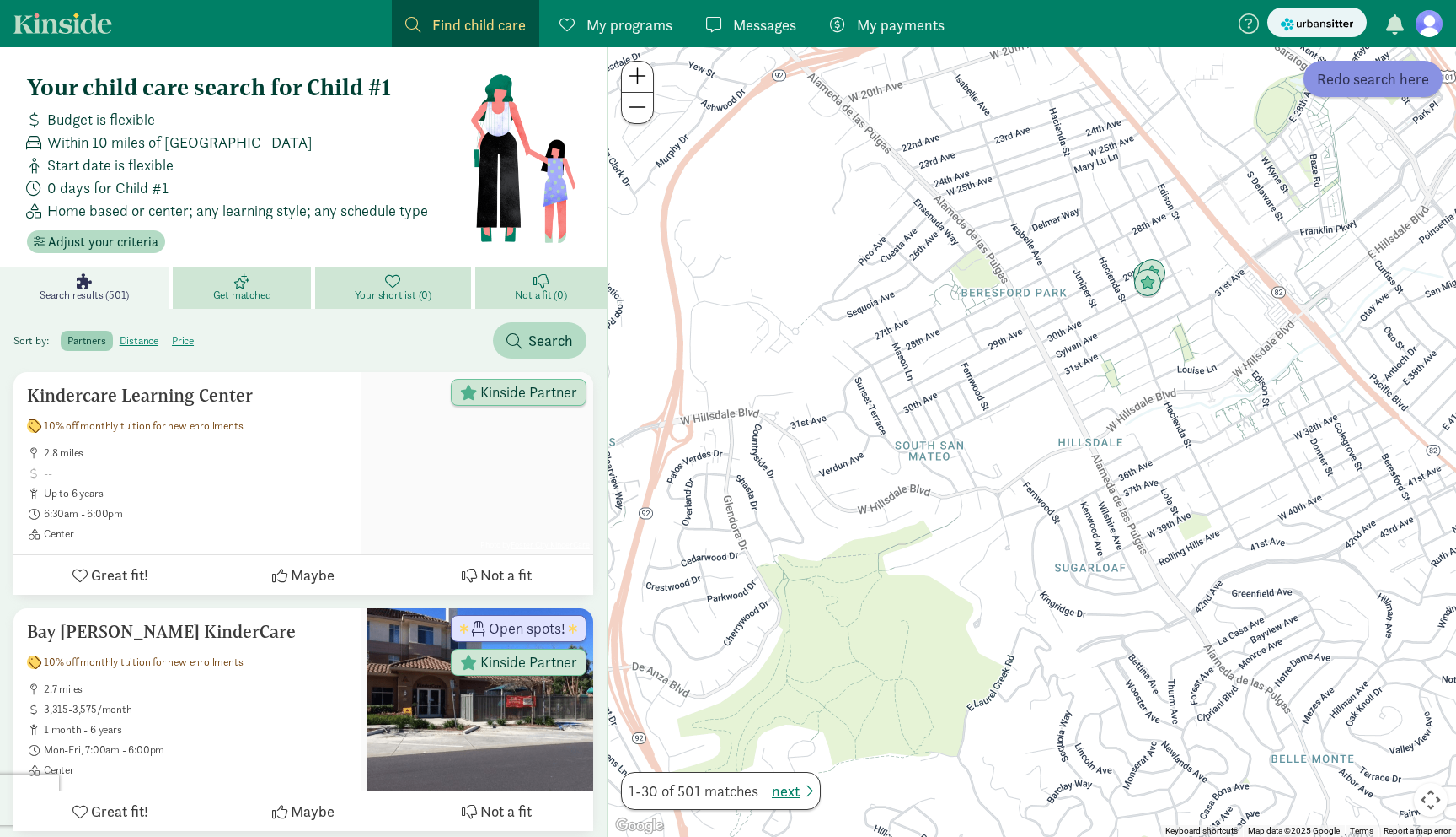
click at [1382, 81] on span "Redo search here" at bounding box center [1374, 79] width 112 height 23
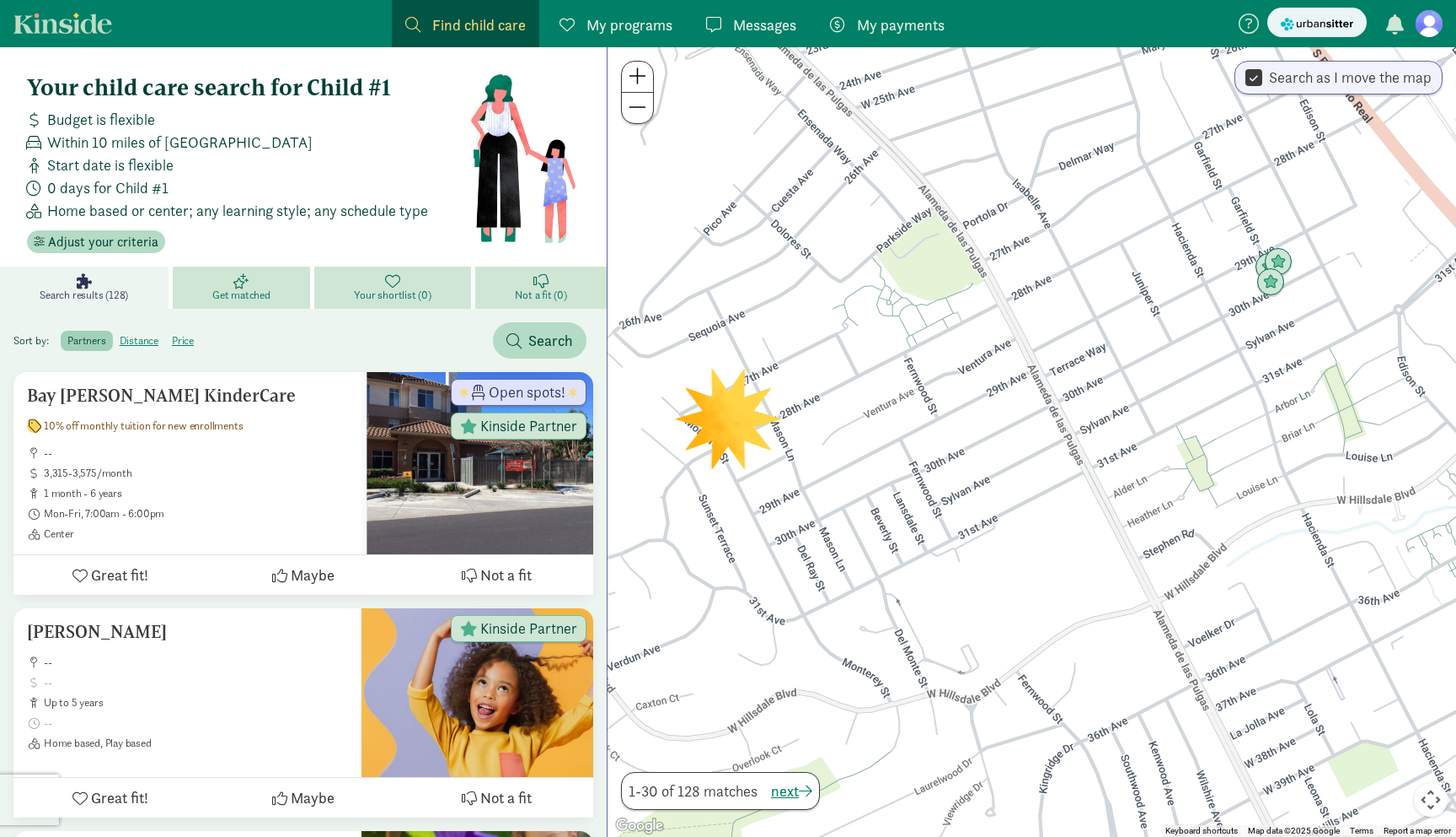
drag, startPoint x: 1158, startPoint y: 429, endPoint x: 1237, endPoint y: 118, distance: 320.9
click at [1237, 118] on div at bounding box center [1032, 442] width 848 height 789
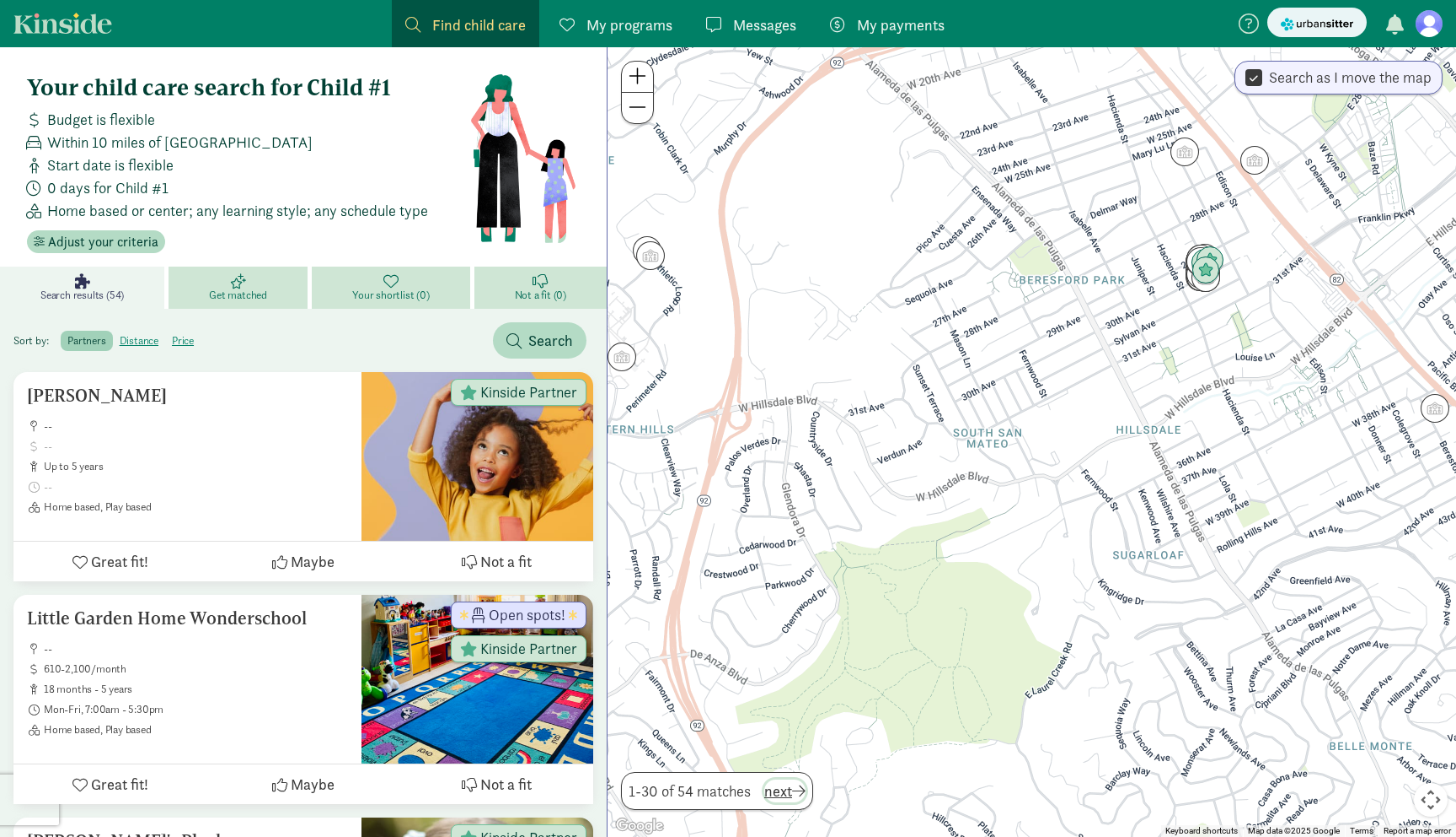
click at [787, 785] on span "next" at bounding box center [785, 790] width 42 height 23
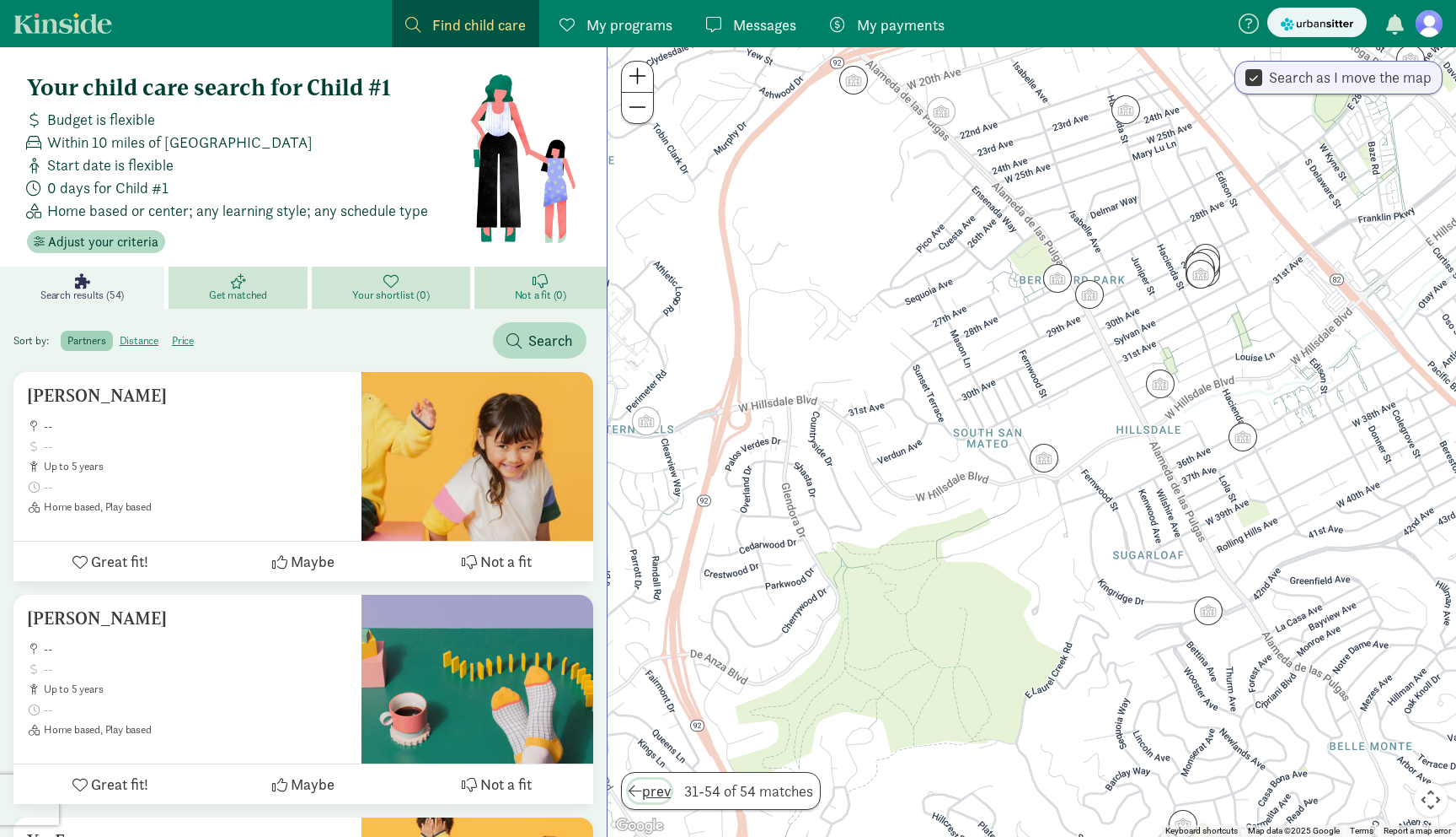
click at [648, 785] on span "prev" at bounding box center [649, 790] width 43 height 23
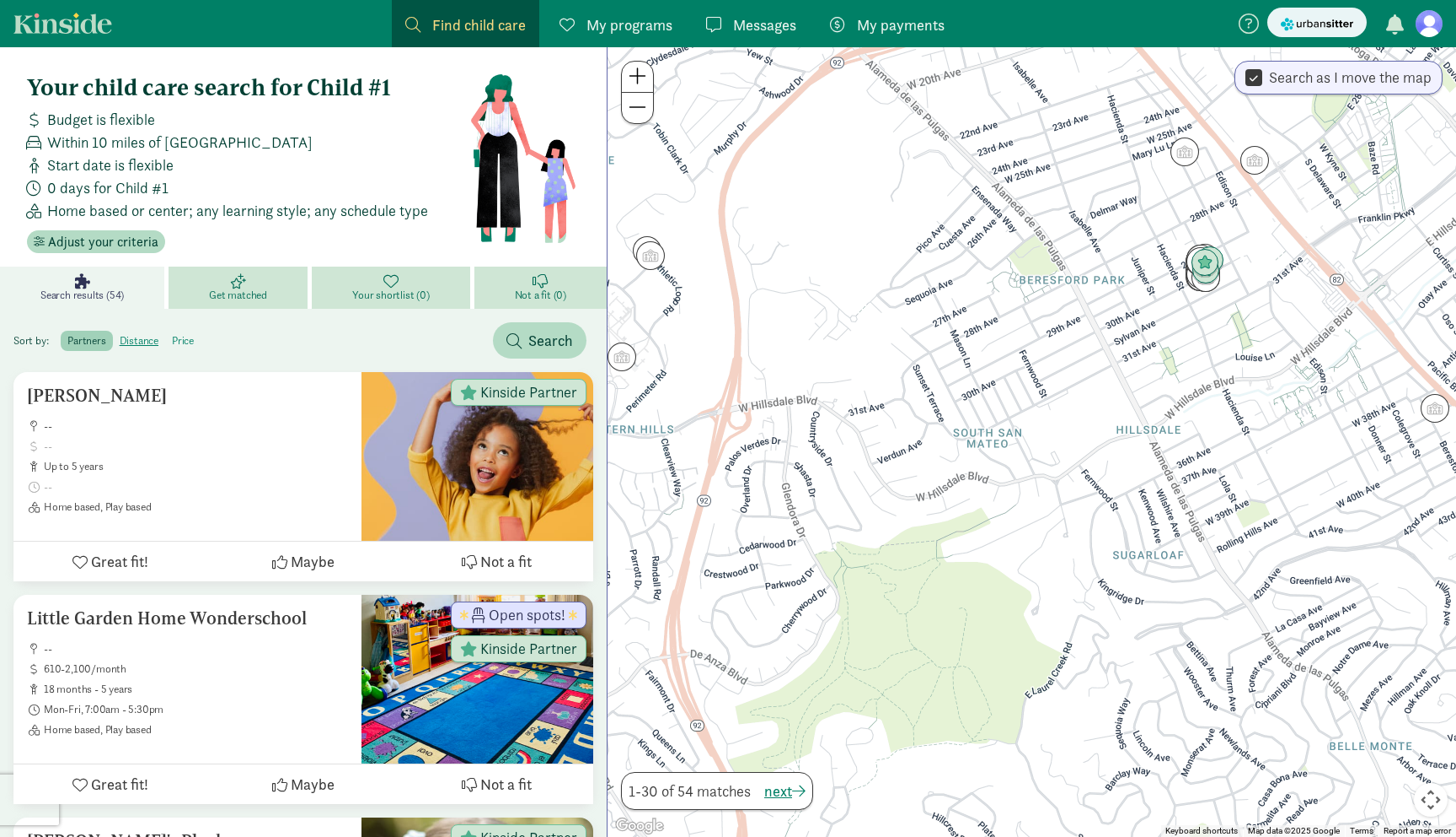
click at [187, 339] on label "price" at bounding box center [183, 340] width 35 height 20
click at [172, 334] on input "price" at bounding box center [172, 334] width 0 height 0
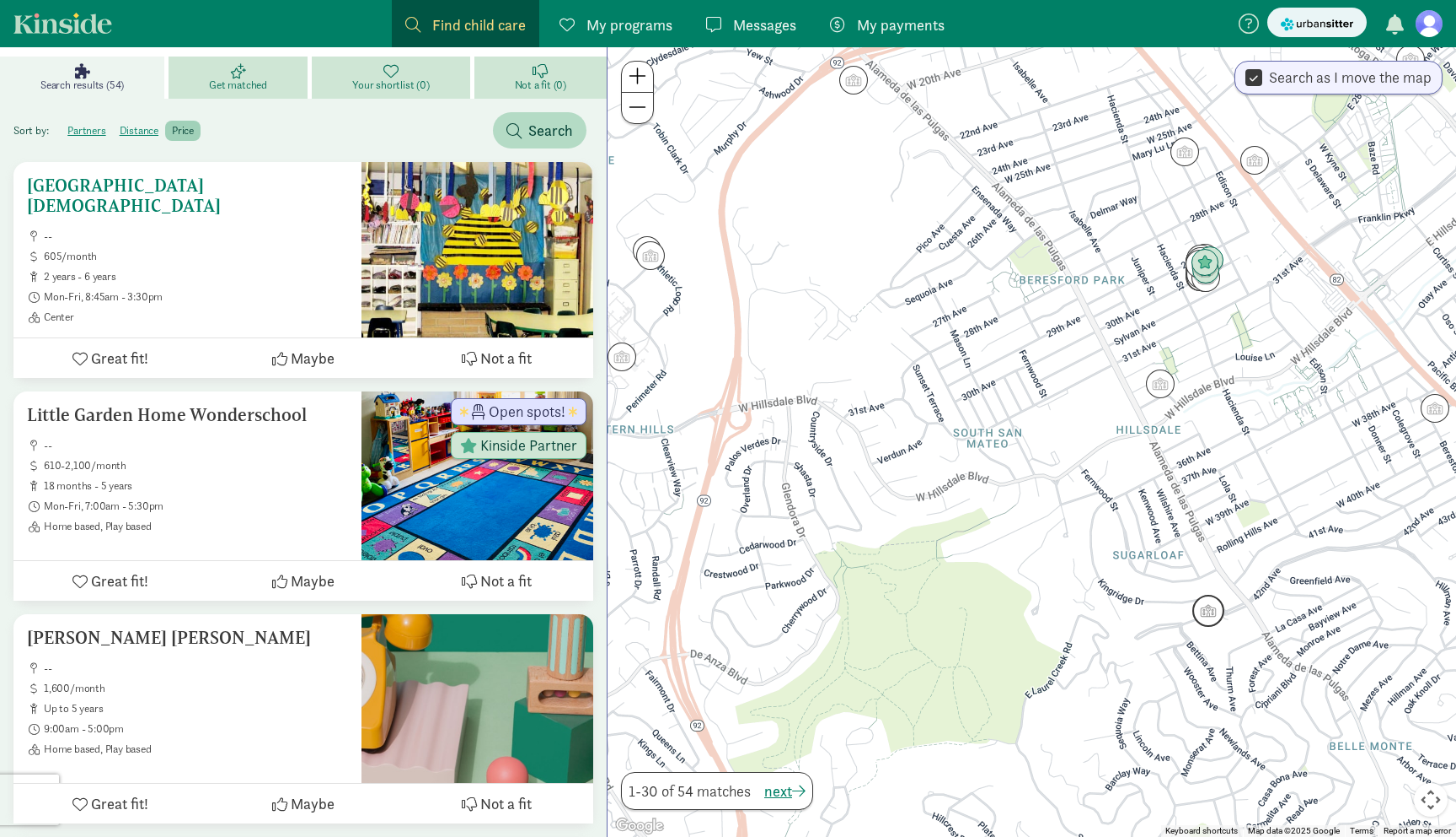
scroll to position [355, 0]
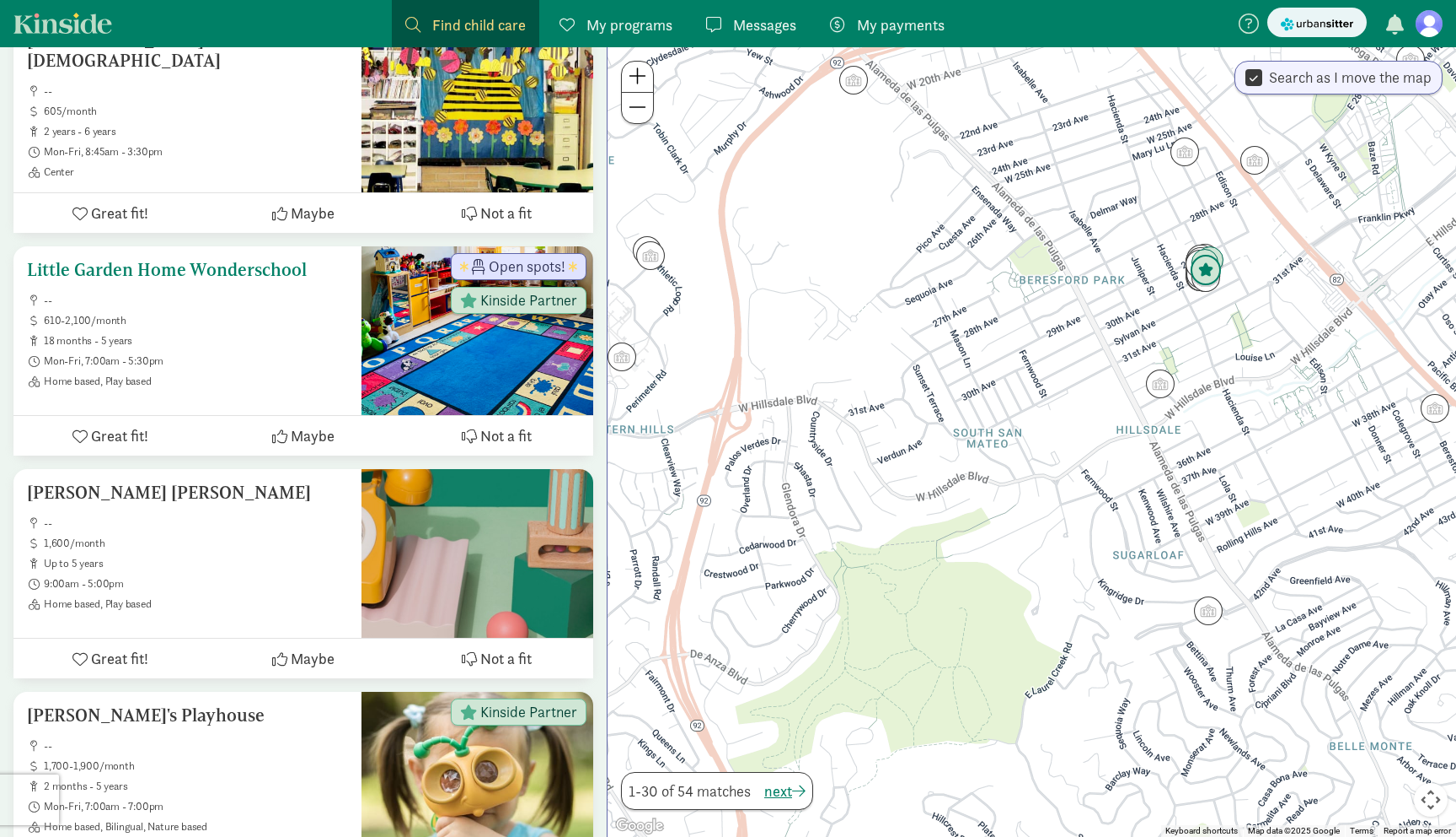
click at [213, 267] on h5 "Little Garden Home Wonderschool" at bounding box center [187, 270] width 321 height 20
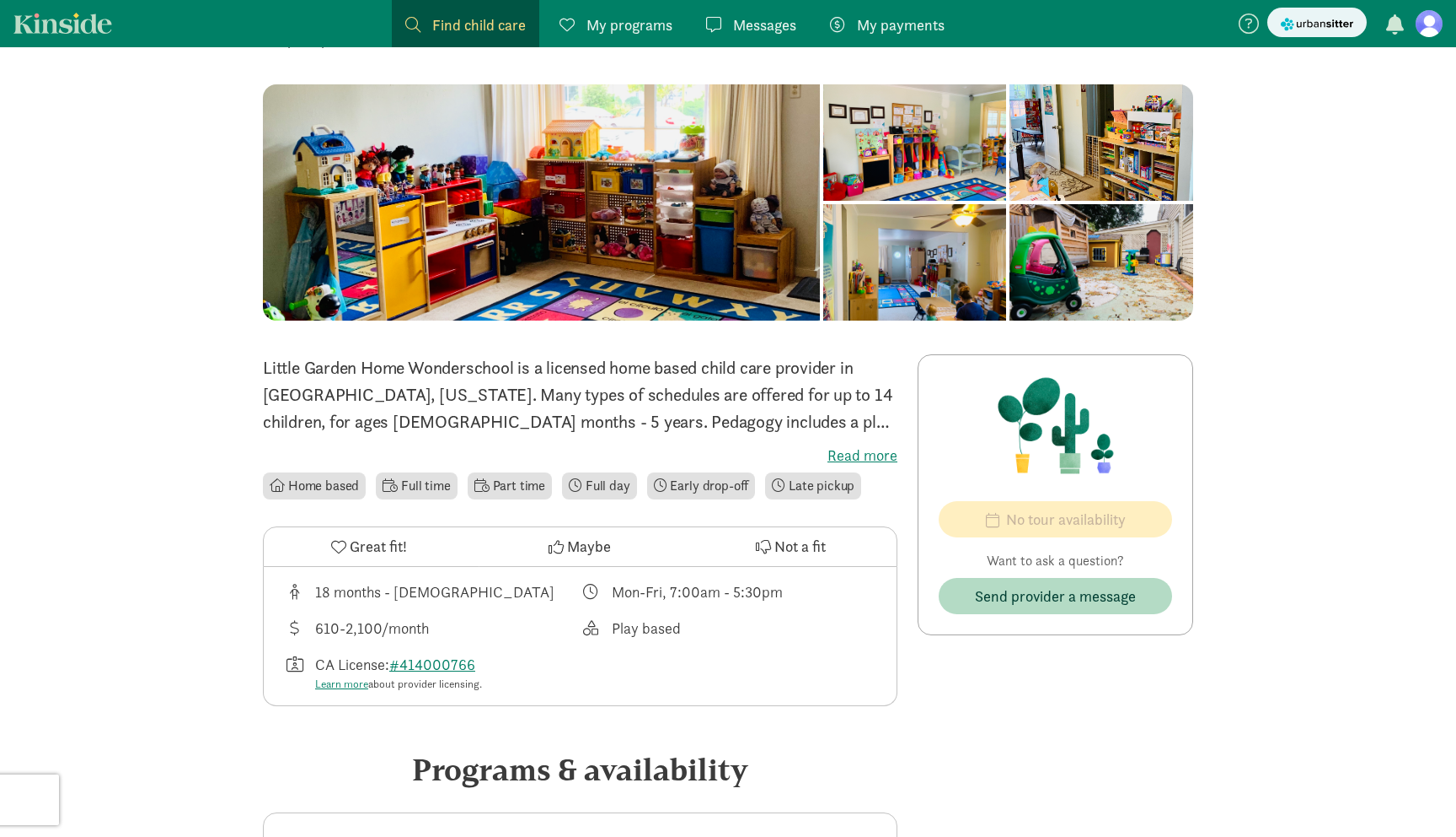
scroll to position [205, 0]
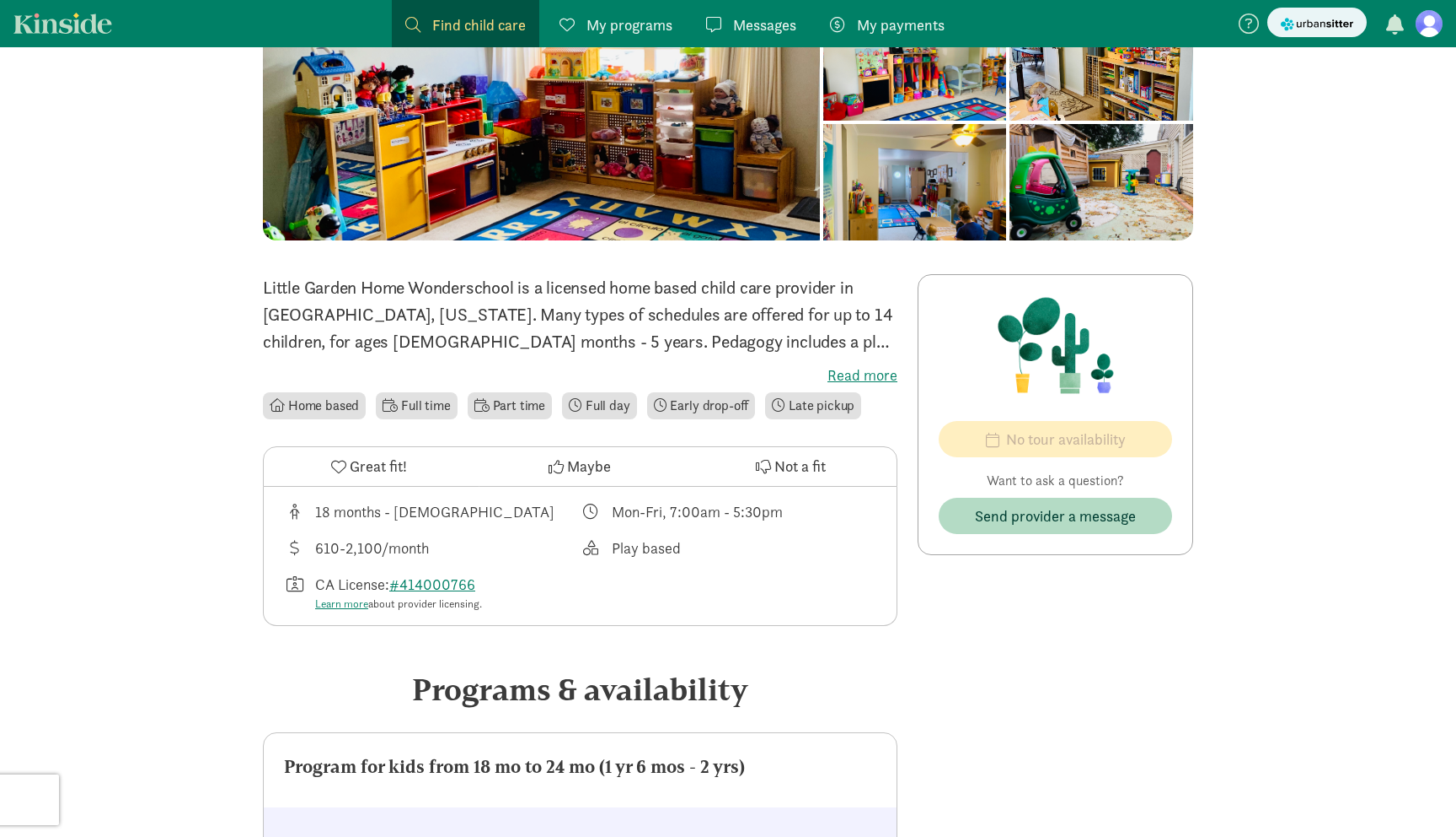
click at [860, 378] on label "Read more" at bounding box center [581, 376] width 635 height 20
click at [0, 0] on input "Read more" at bounding box center [0, 0] width 0 height 0
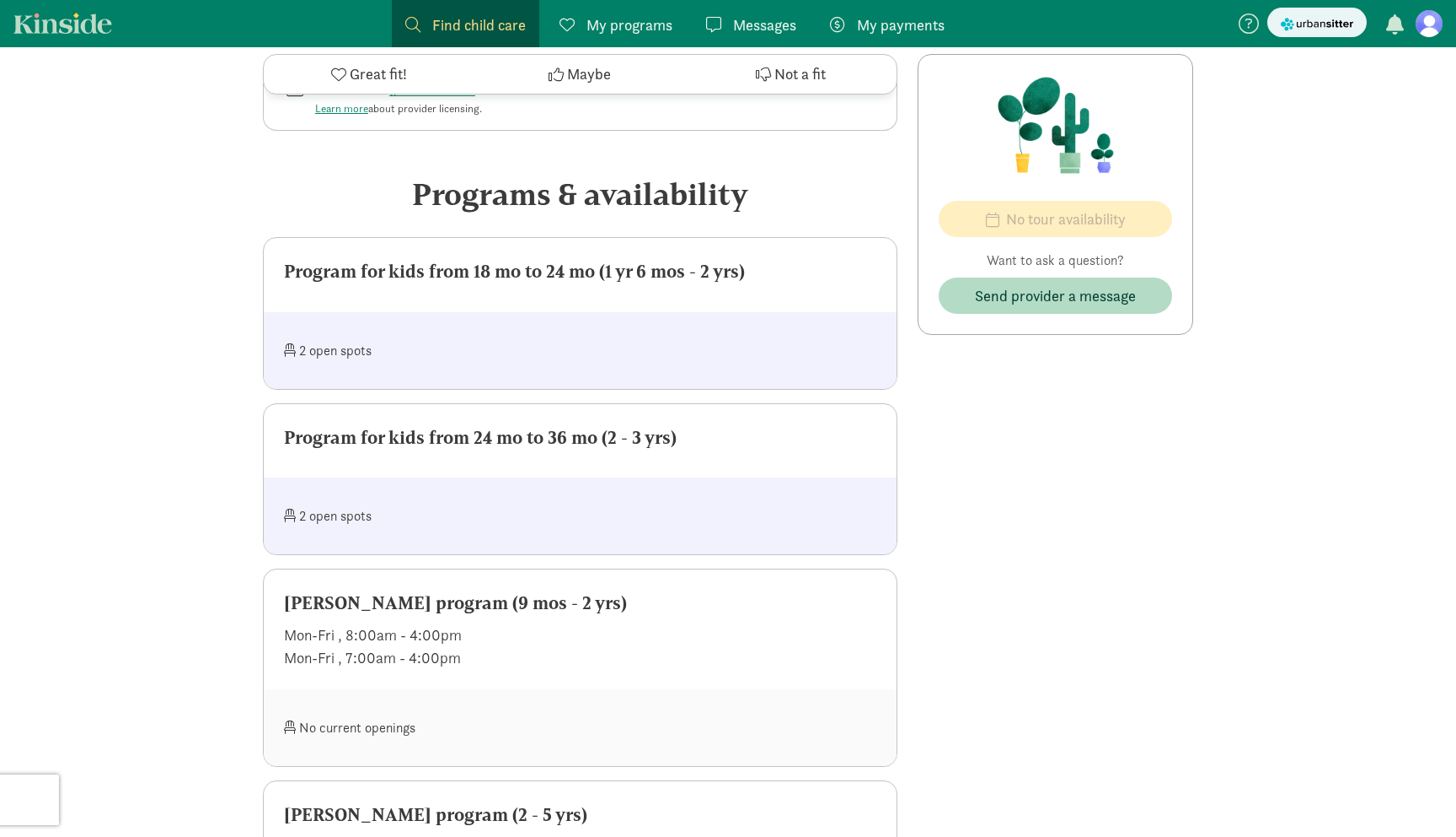
scroll to position [930, 0]
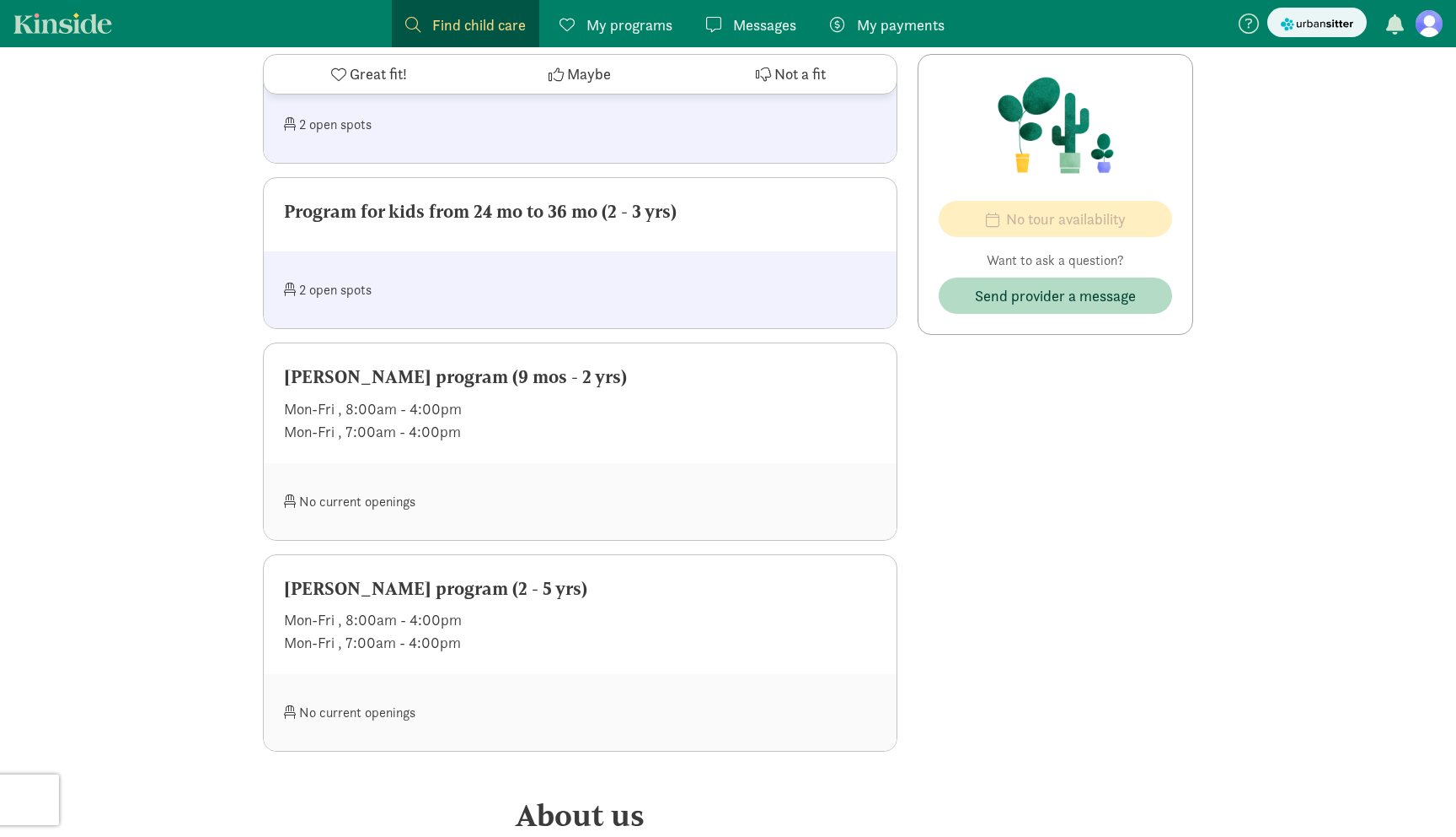
click at [351, 291] on div "2 open spots" at bounding box center [432, 290] width 297 height 36
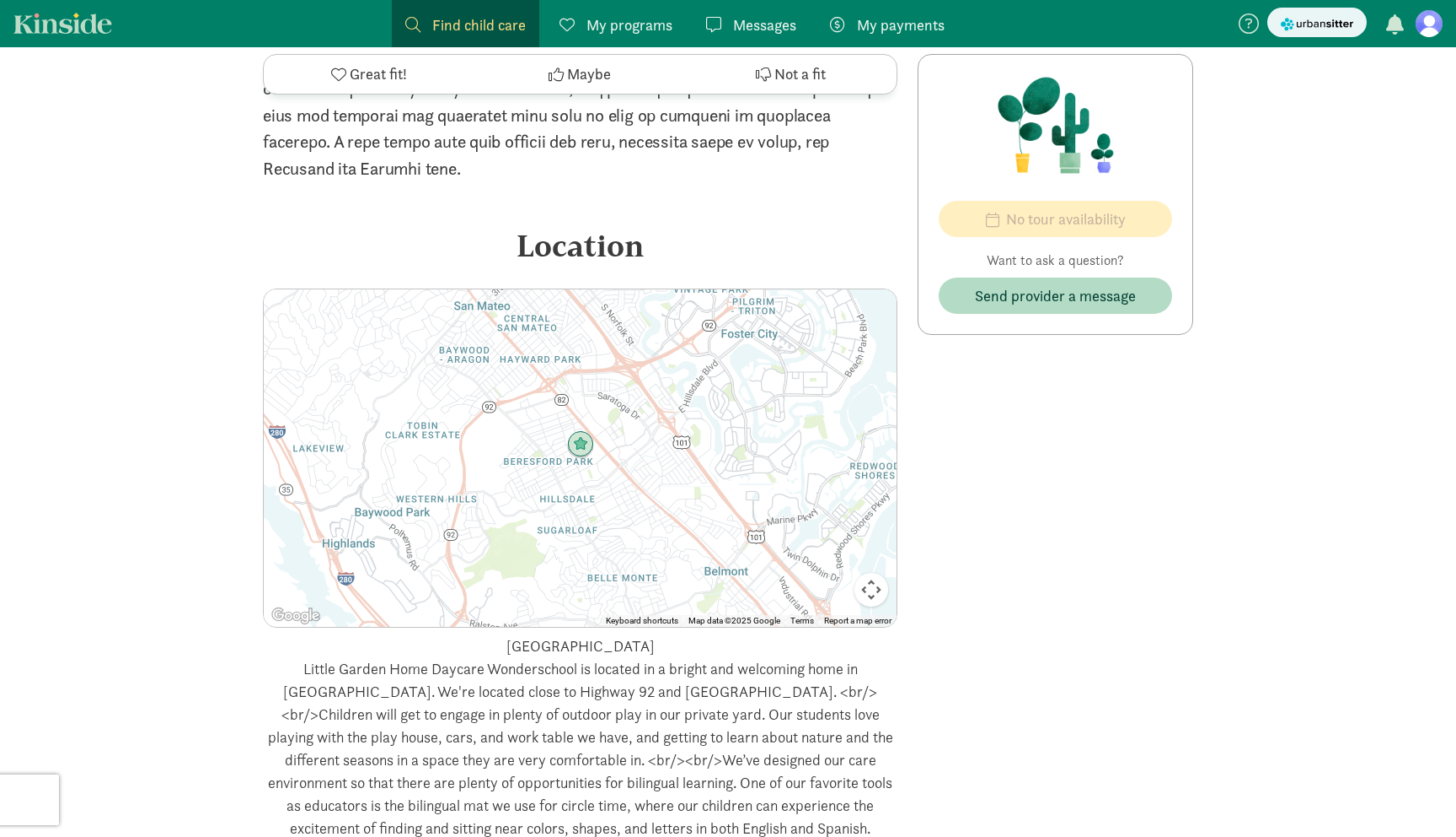
scroll to position [2362, 0]
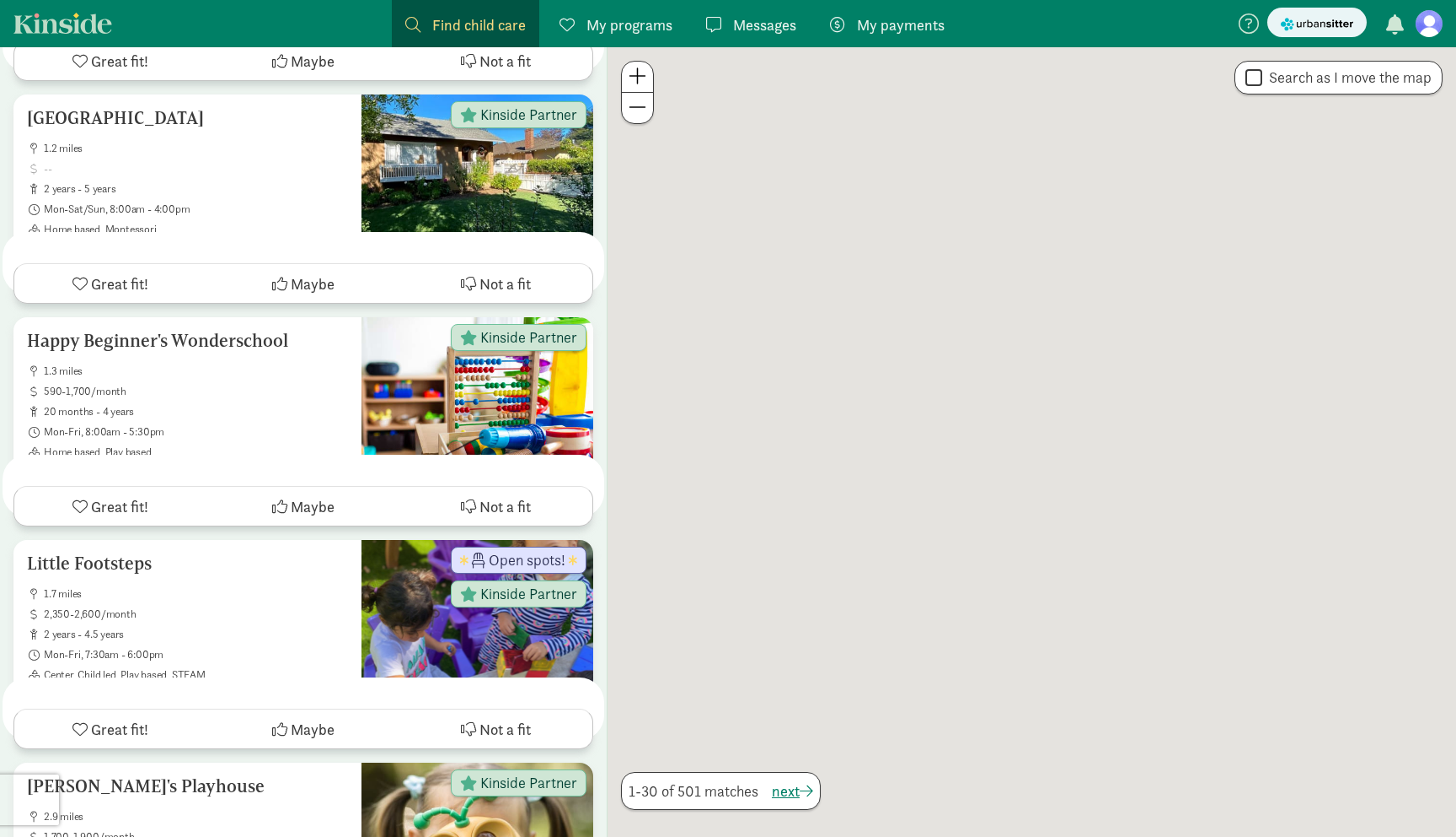
scroll to position [355, 0]
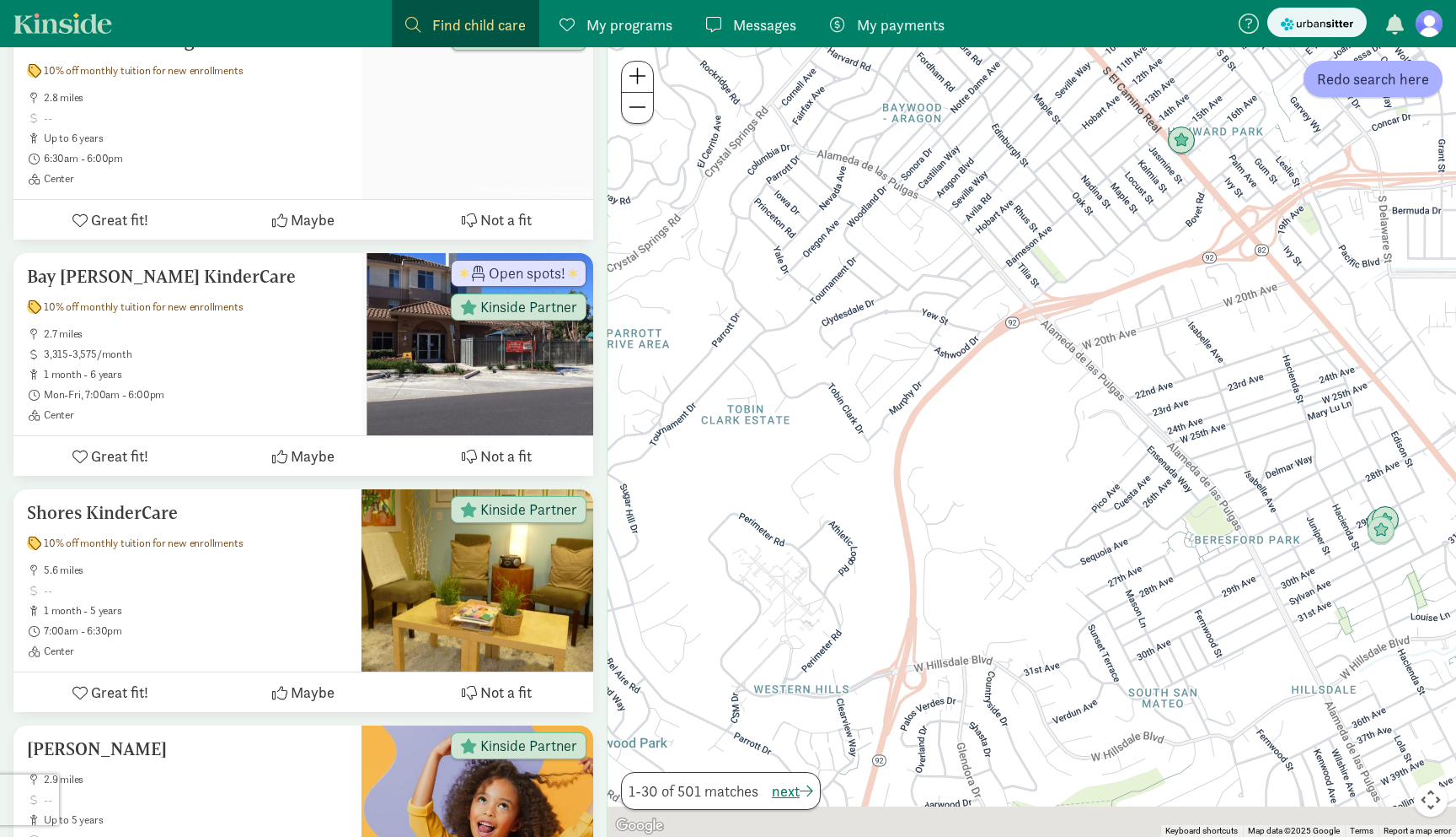
drag, startPoint x: 765, startPoint y: 504, endPoint x: 751, endPoint y: 148, distance: 356.3
click at [751, 148] on div at bounding box center [1032, 442] width 848 height 789
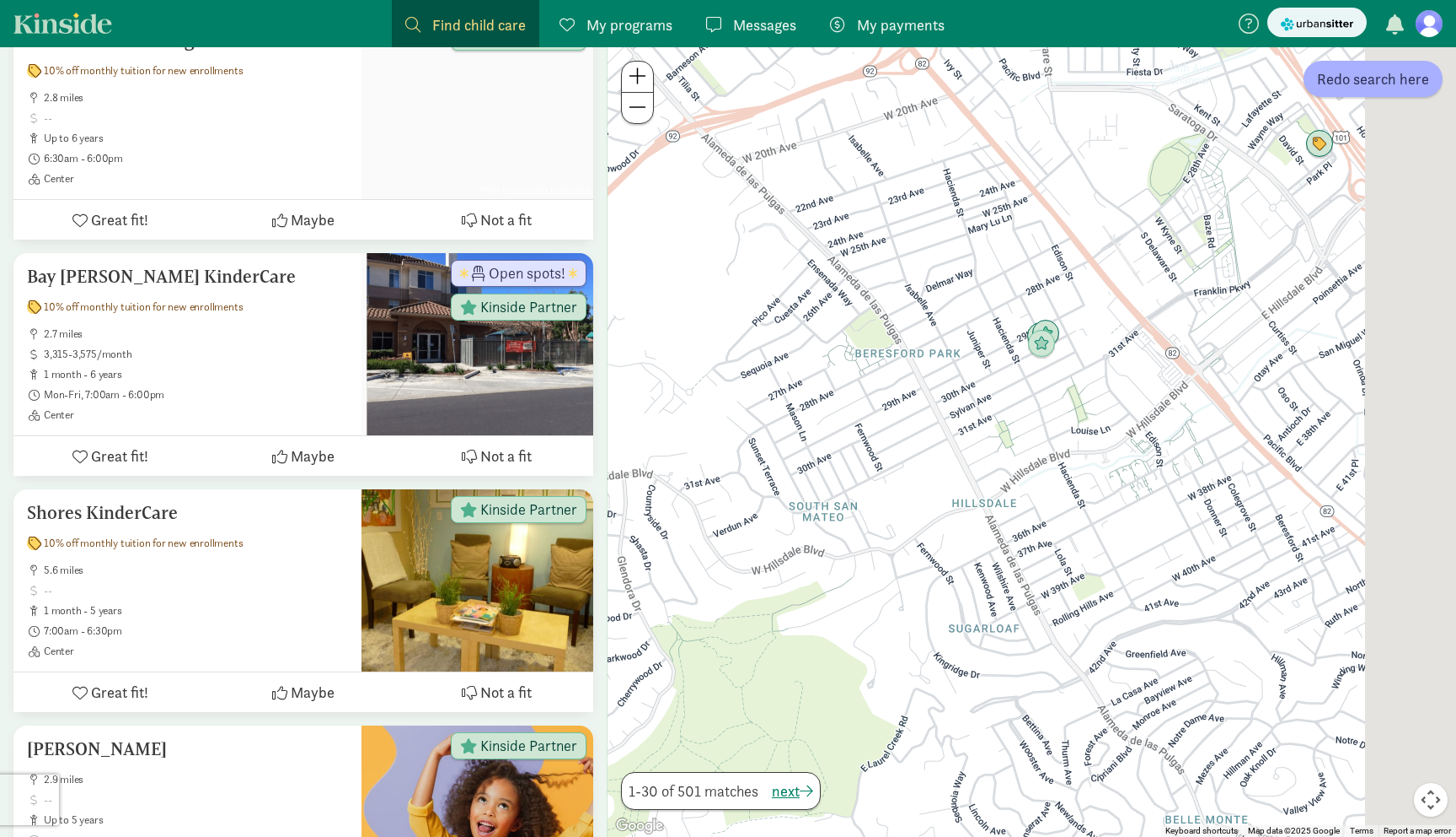
drag, startPoint x: 1283, startPoint y: 398, endPoint x: 983, endPoint y: 398, distance: 300.0
click at [983, 398] on div at bounding box center [1032, 442] width 848 height 789
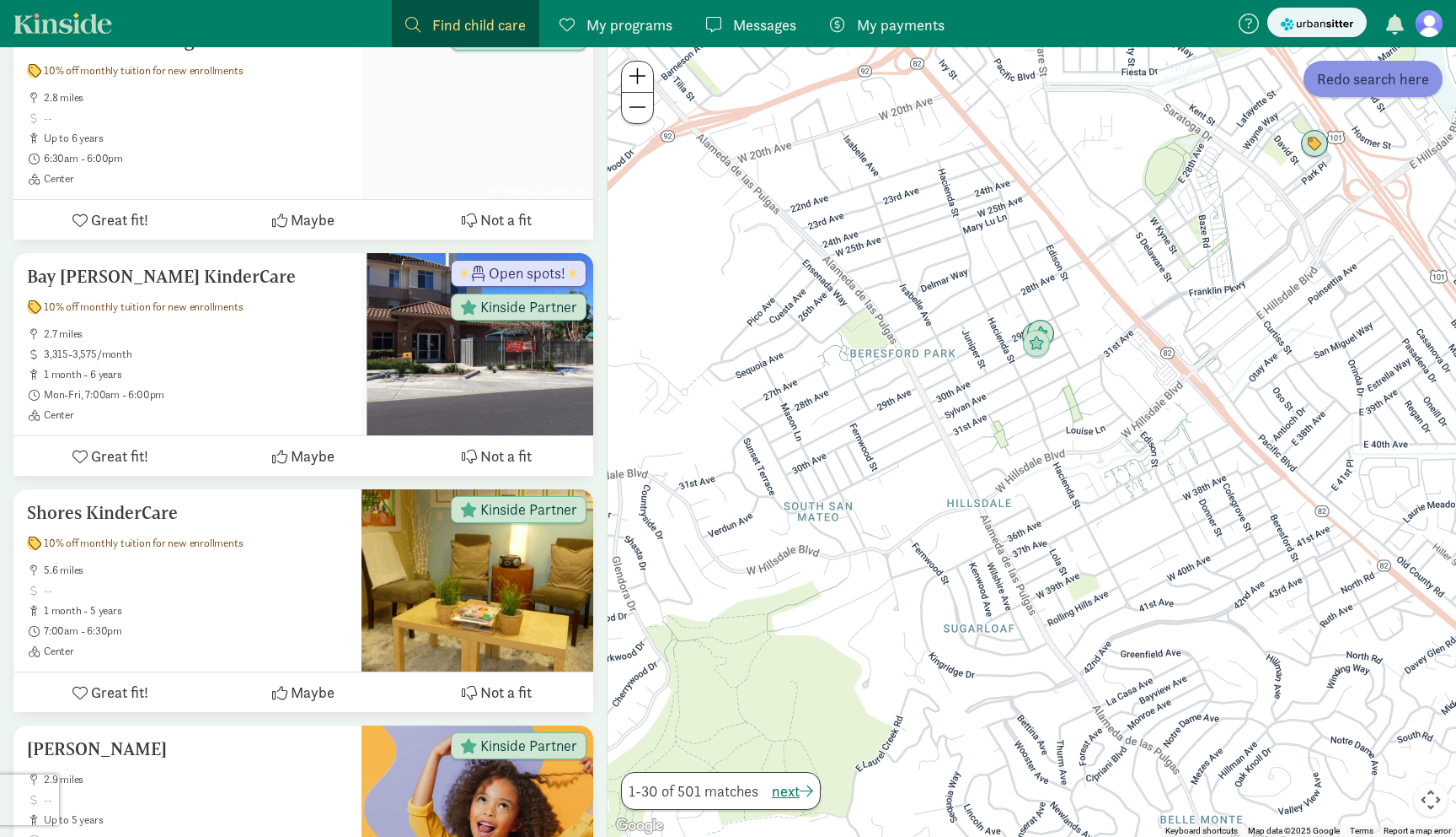
click at [1372, 92] on button "Redo search here" at bounding box center [1374, 79] width 139 height 36
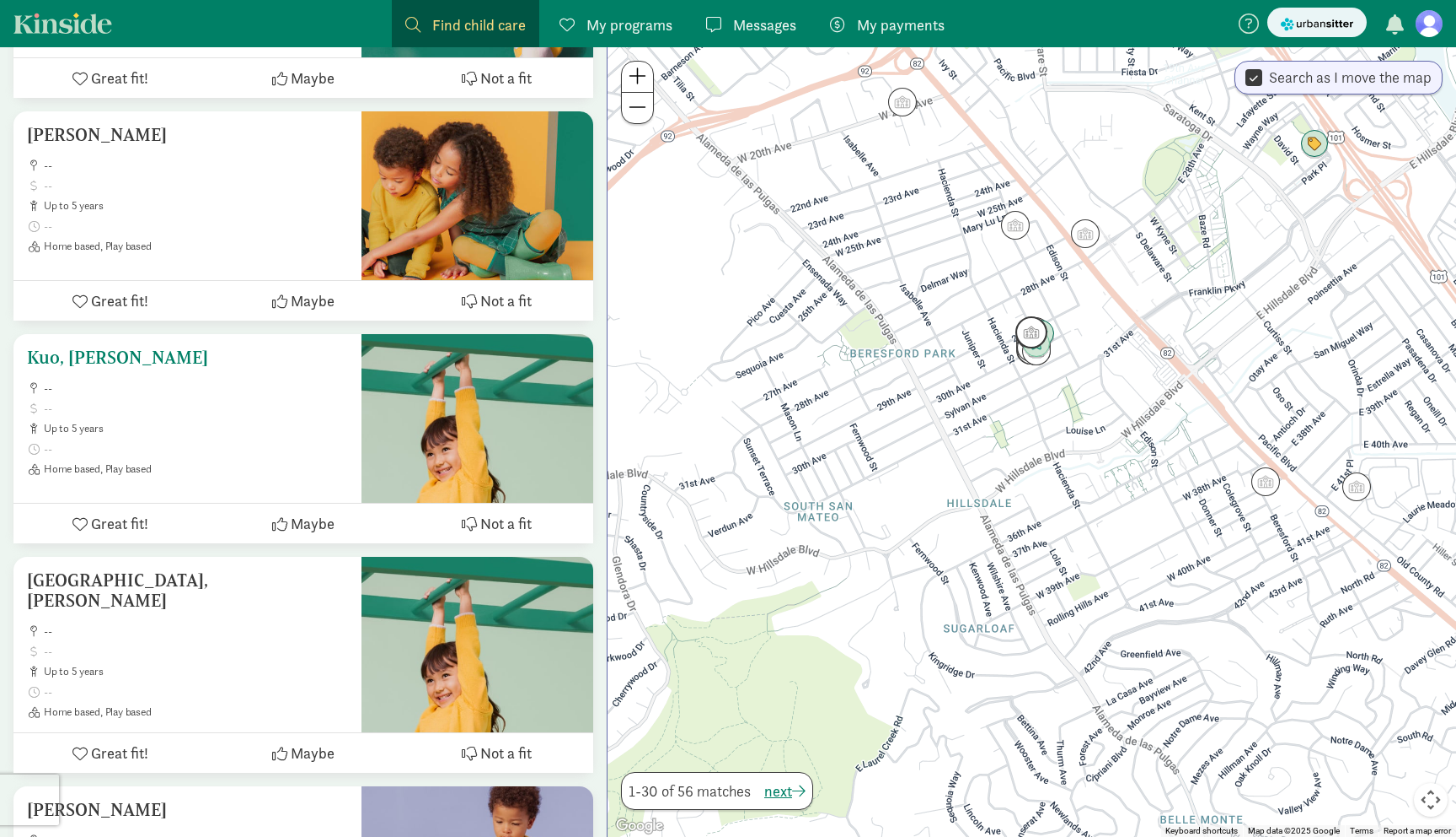
scroll to position [1237, 0]
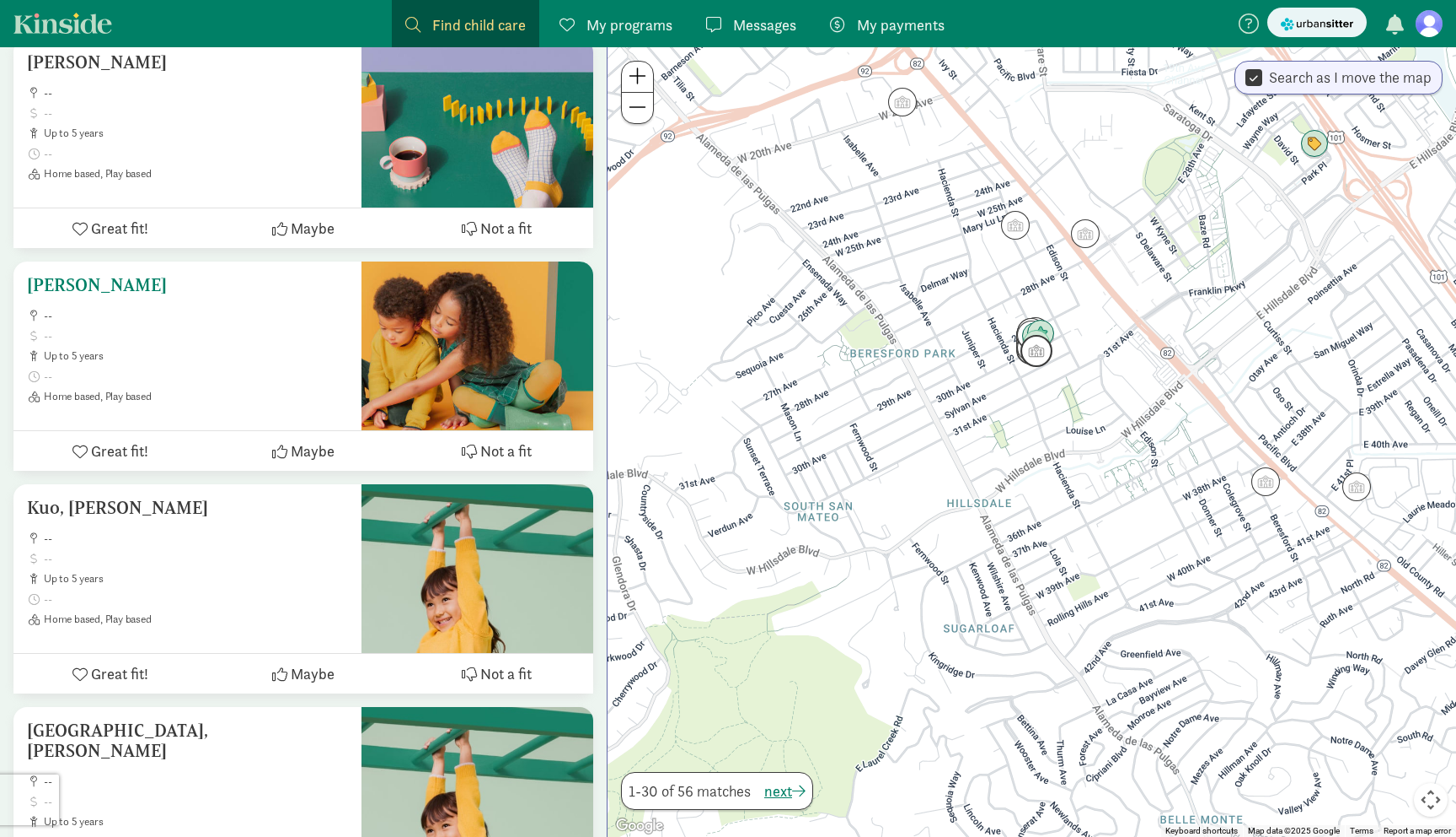
click at [219, 290] on h5 "Volkonska-Simonyan, Viktoriia" at bounding box center [187, 285] width 321 height 20
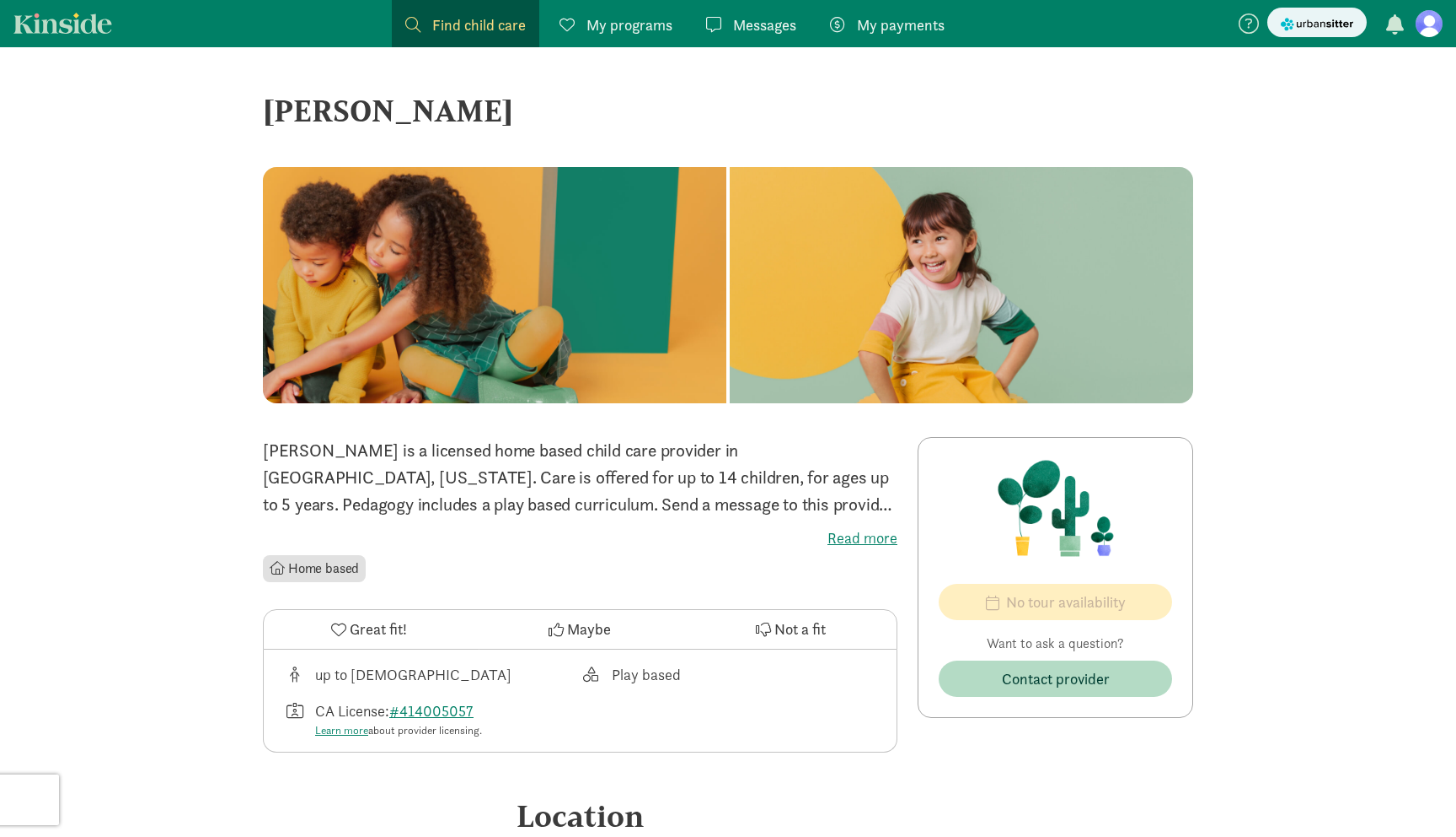
click at [868, 538] on label "Read more" at bounding box center [581, 537] width 635 height 20
click at [0, 0] on input "Read more" at bounding box center [0, 0] width 0 height 0
click at [603, 106] on div "[PERSON_NAME]" at bounding box center [728, 110] width 931 height 45
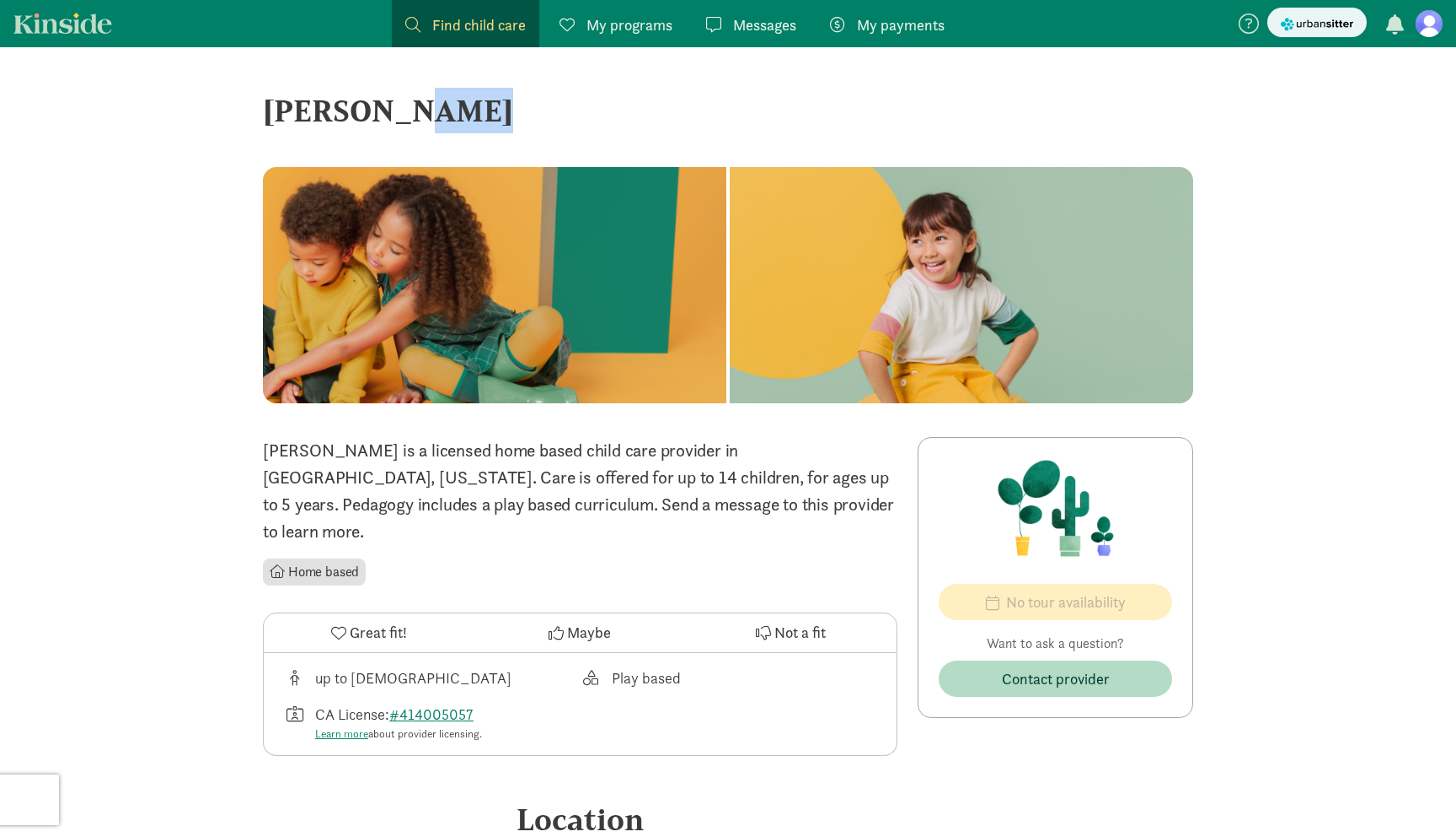
copy div "[PERSON_NAME] ‹ › ×"
click at [605, 497] on p "[PERSON_NAME] is a licensed home based child care provider in [GEOGRAPHIC_DATA]…" at bounding box center [581, 490] width 635 height 108
click at [77, 316] on div "‹ › × [PERSON_NAME] ‹ › × [PERSON_NAME] is a licensed home based child care pro…" at bounding box center [728, 723] width 1456 height 1352
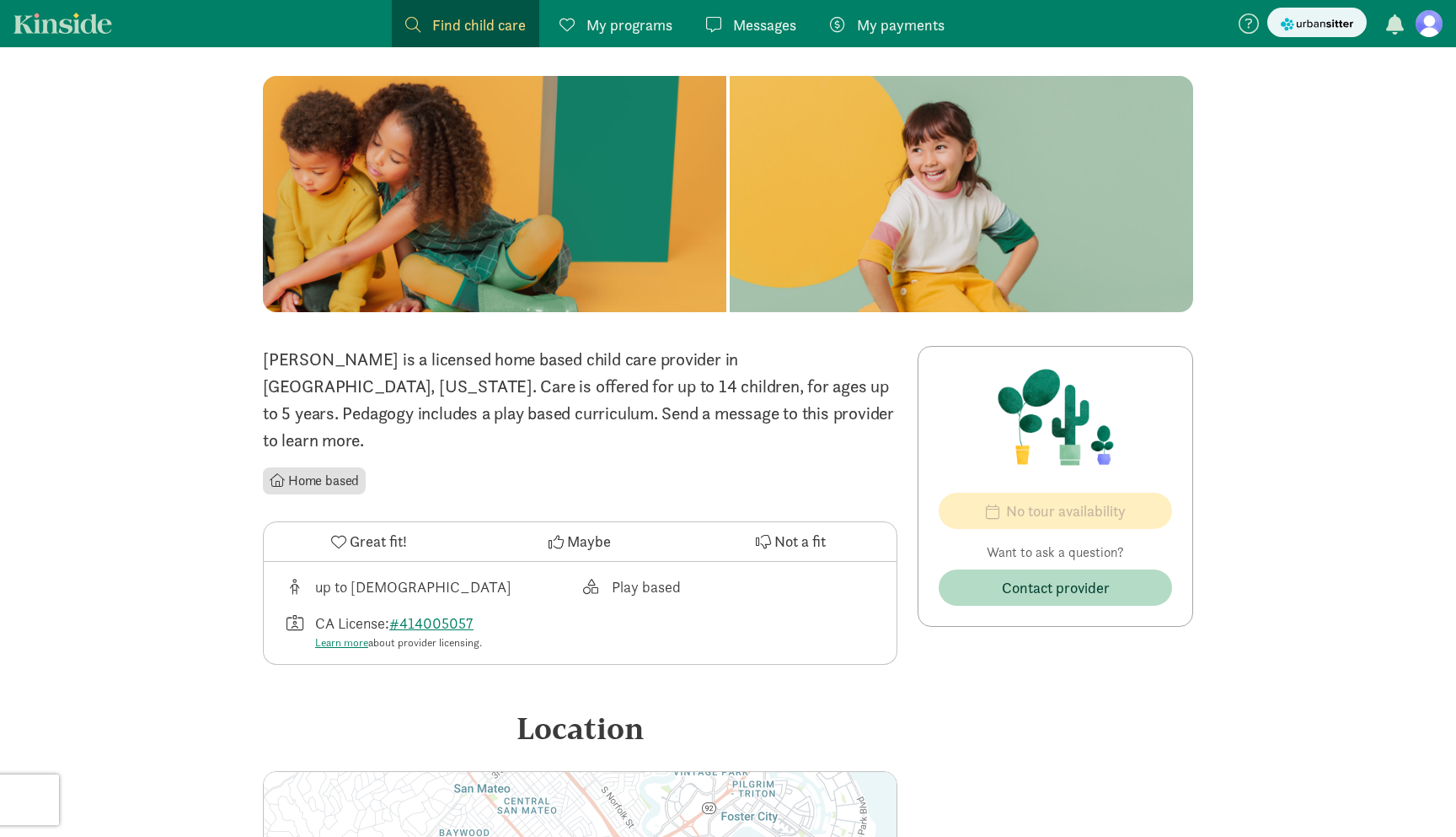
scroll to position [237, 0]
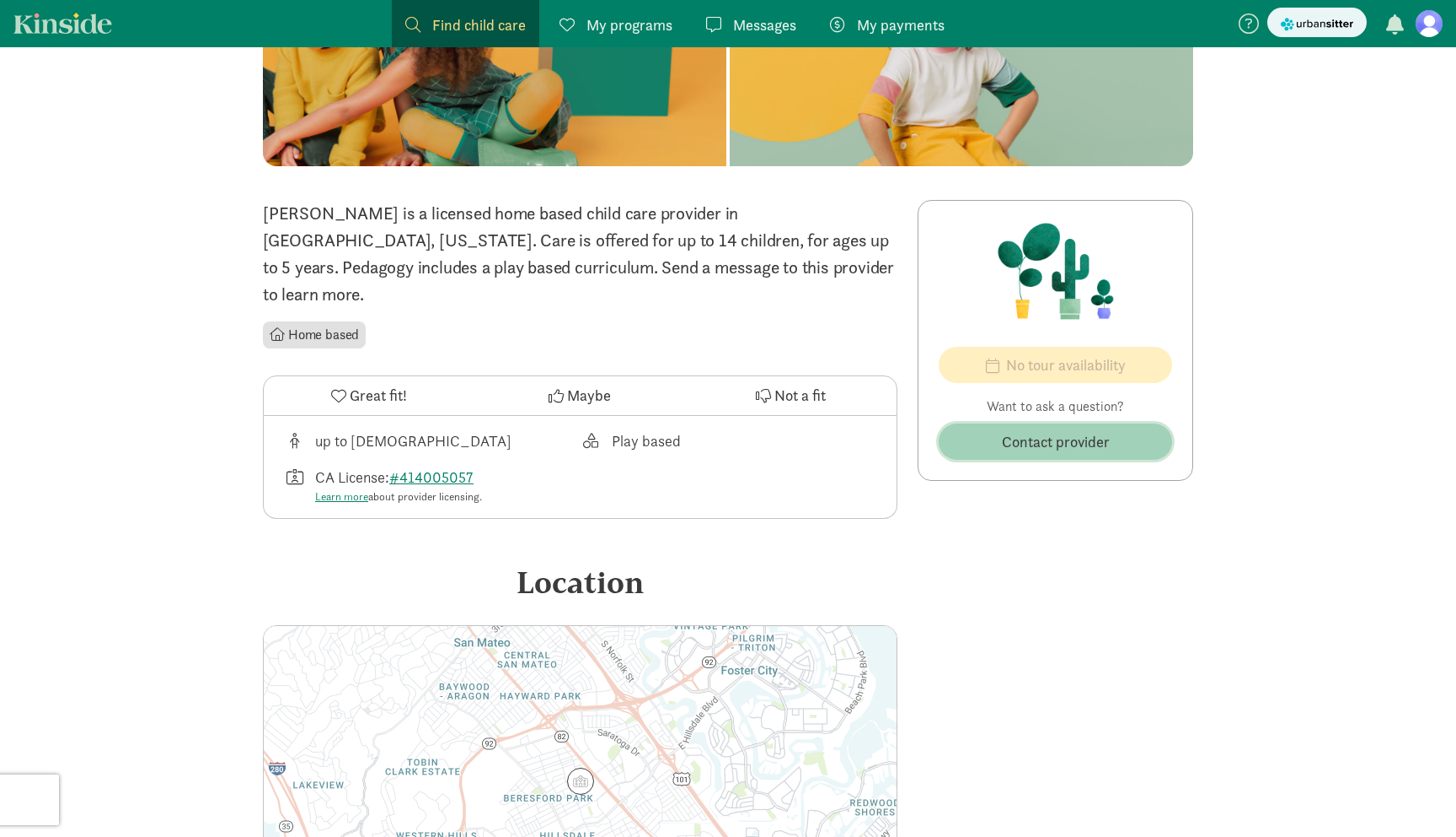
click at [1089, 451] on span "Contact provider" at bounding box center [1055, 441] width 108 height 23
click at [1243, 382] on div "‹ › × [PERSON_NAME] ‹ › × [PERSON_NAME] is a licensed home based child care pro…" at bounding box center [728, 486] width 1456 height 1352
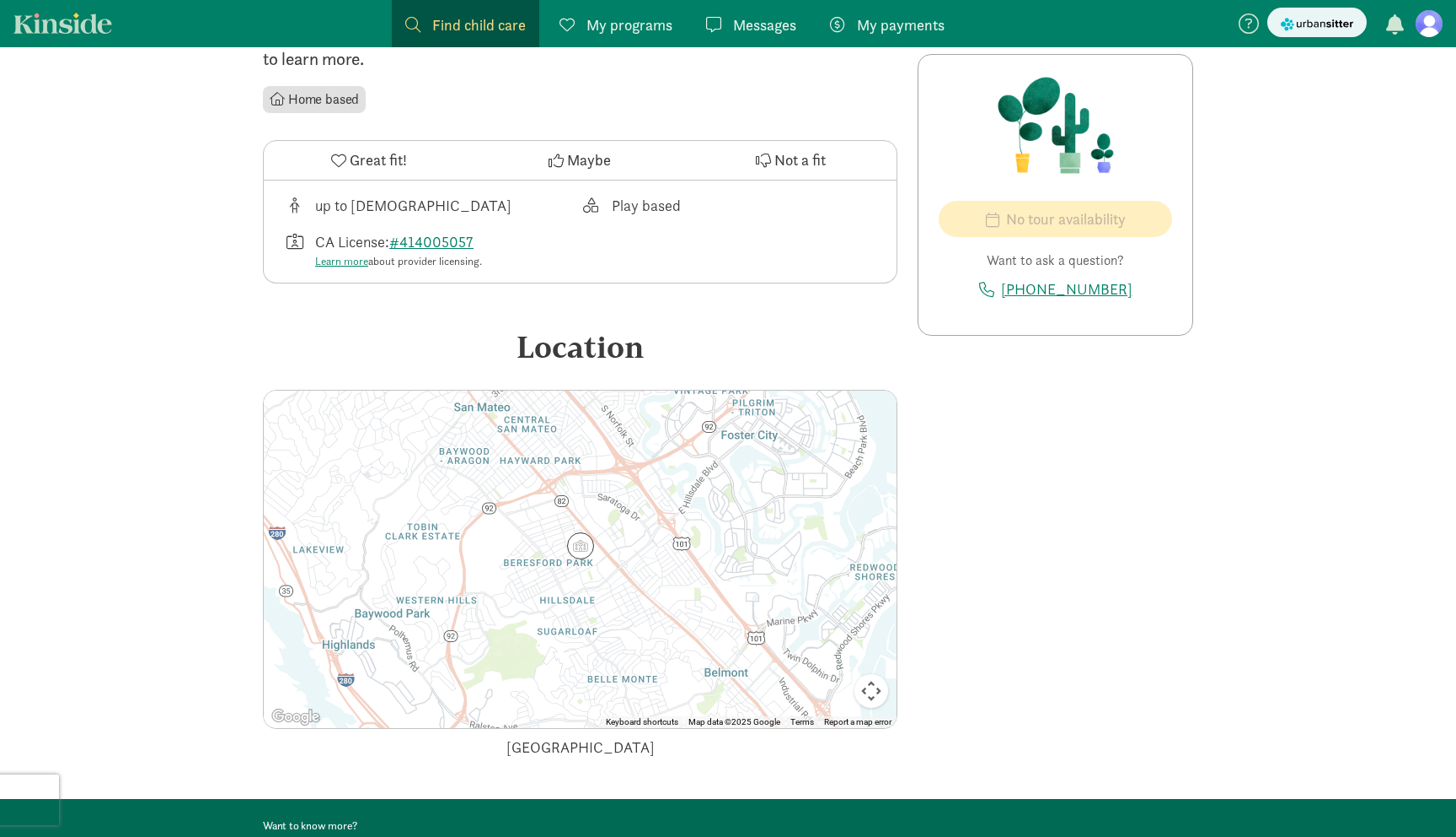
scroll to position [610, 0]
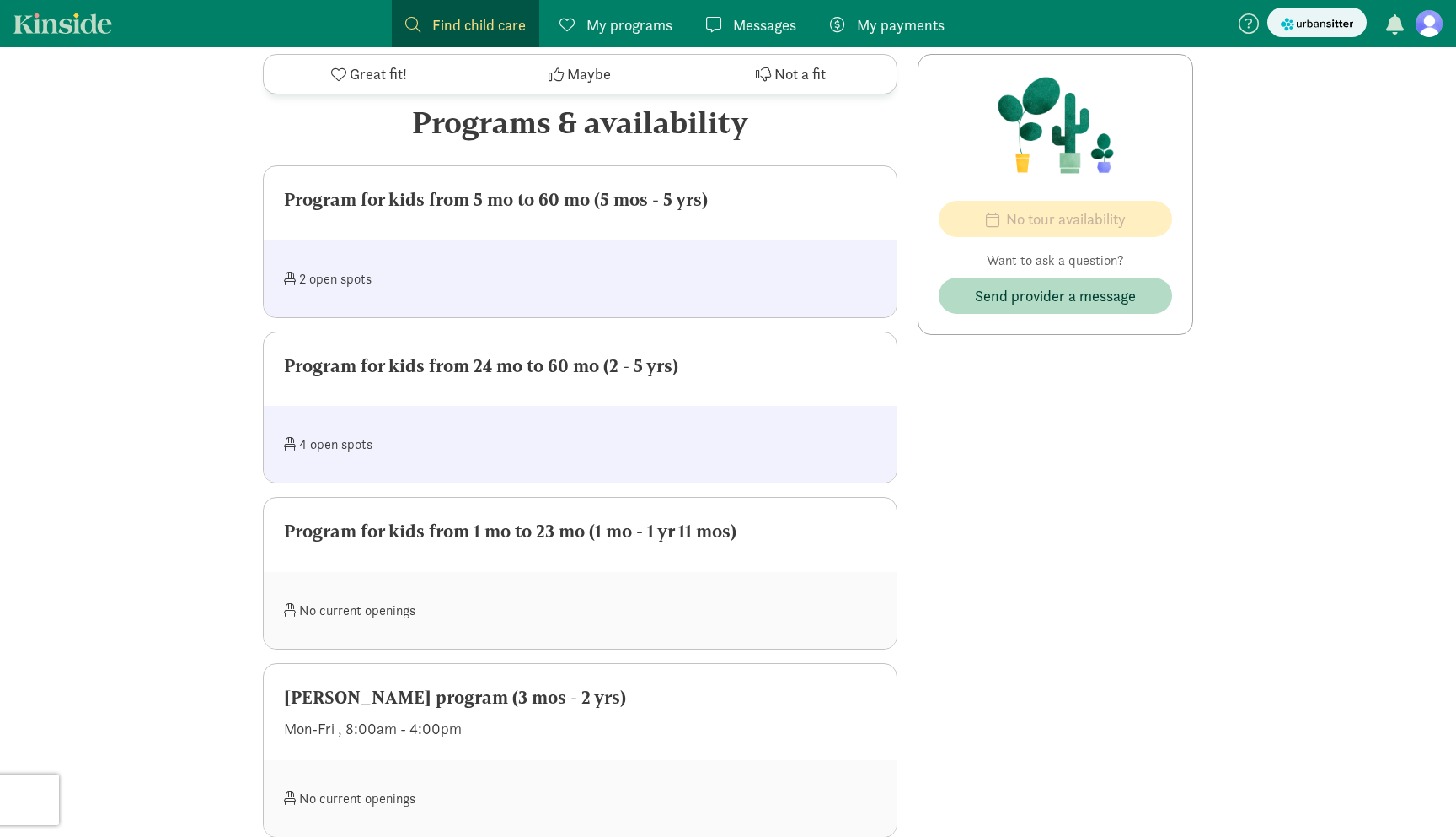
scroll to position [502, 0]
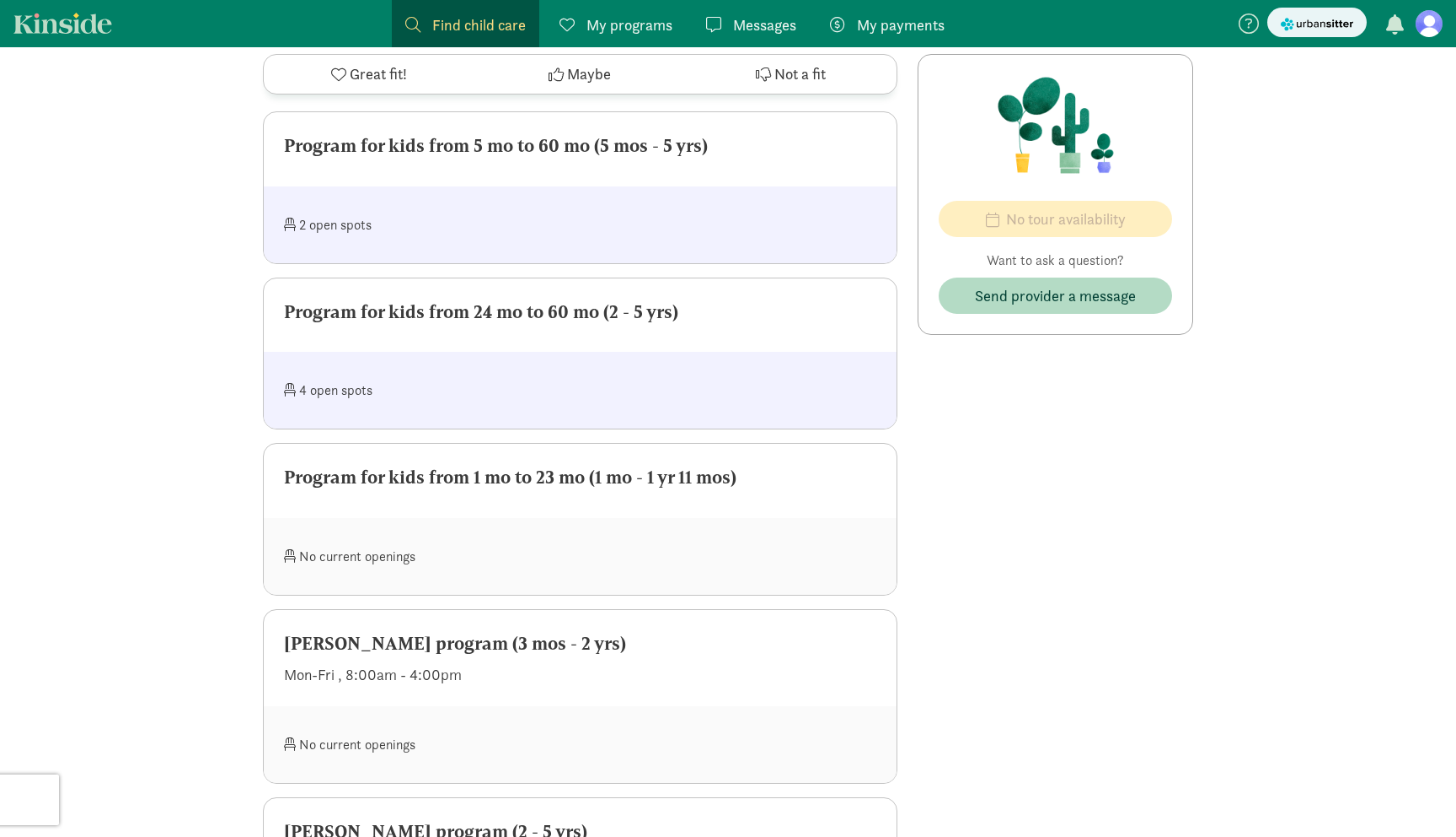
click at [354, 227] on div "2 open spots" at bounding box center [432, 224] width 297 height 36
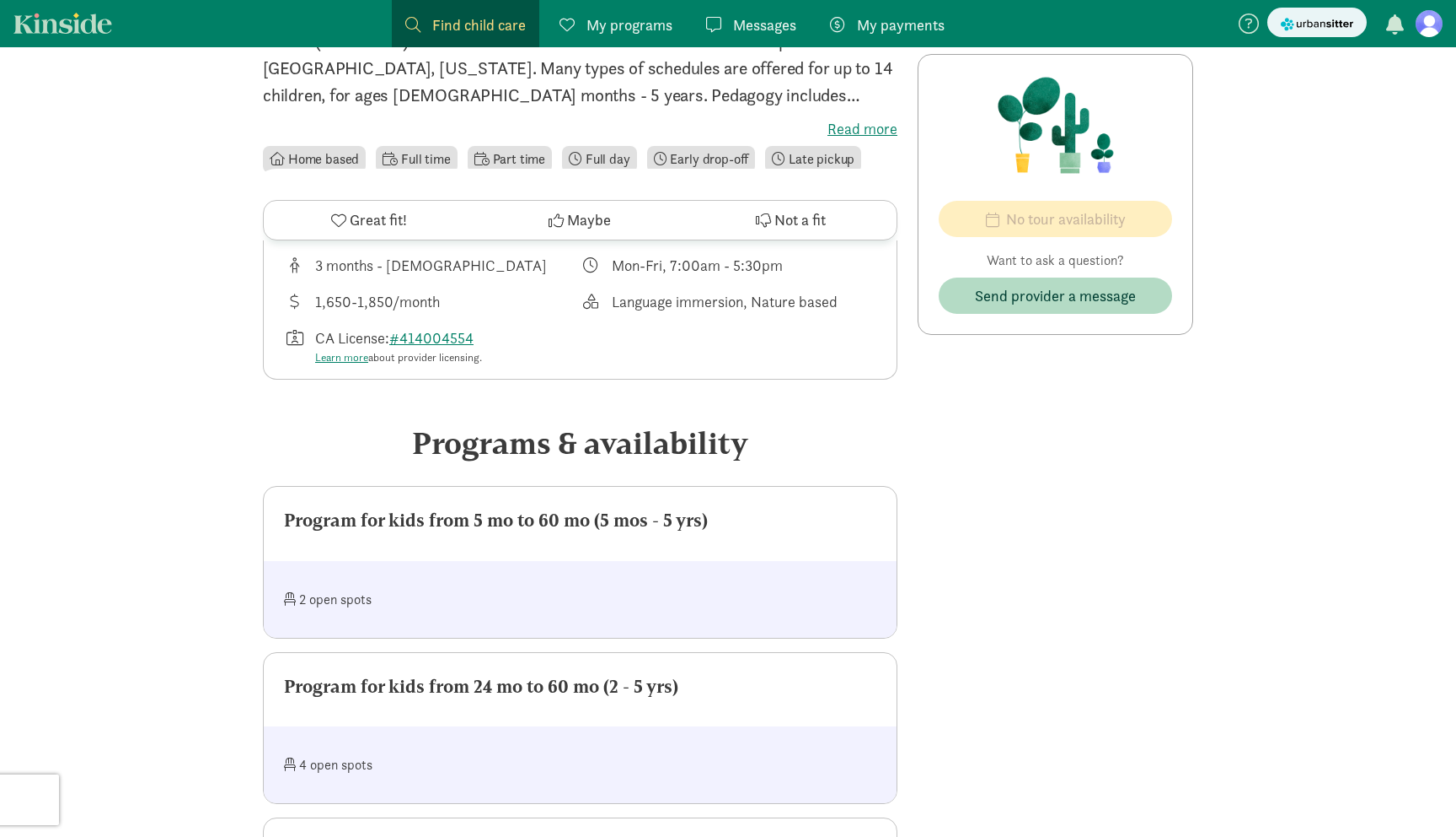
scroll to position [163, 0]
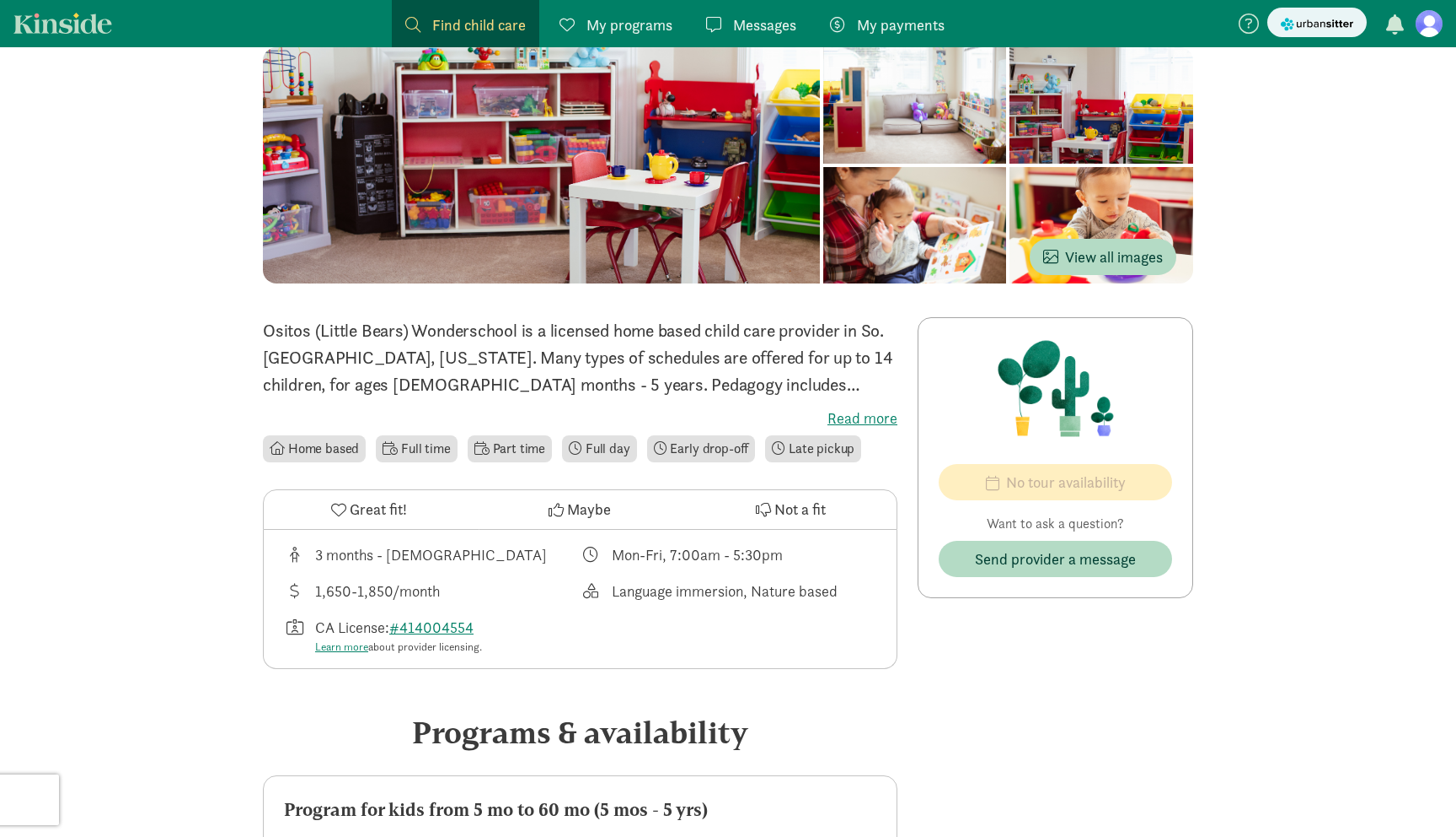
click at [1397, 21] on span "button" at bounding box center [1395, 24] width 18 height 20
click at [592, 30] on span "My programs" at bounding box center [629, 24] width 86 height 23
